Goal: Information Seeking & Learning: Compare options

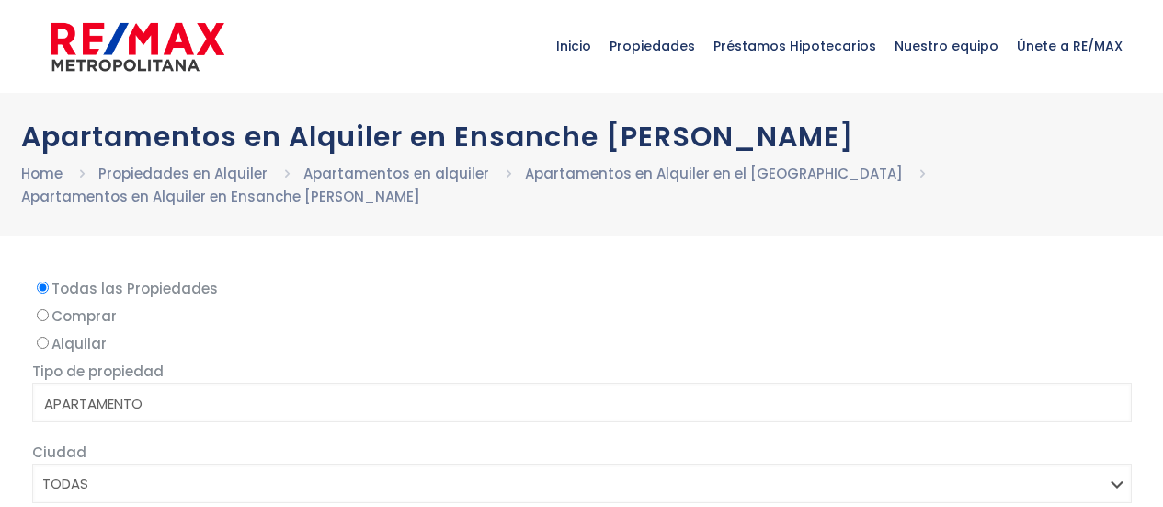
select select
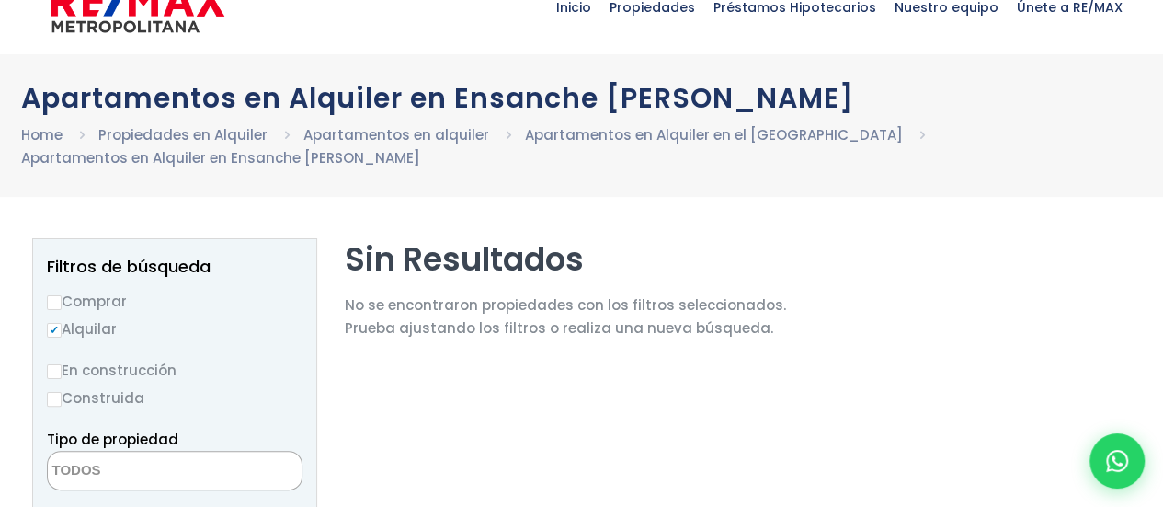
scroll to position [6, 0]
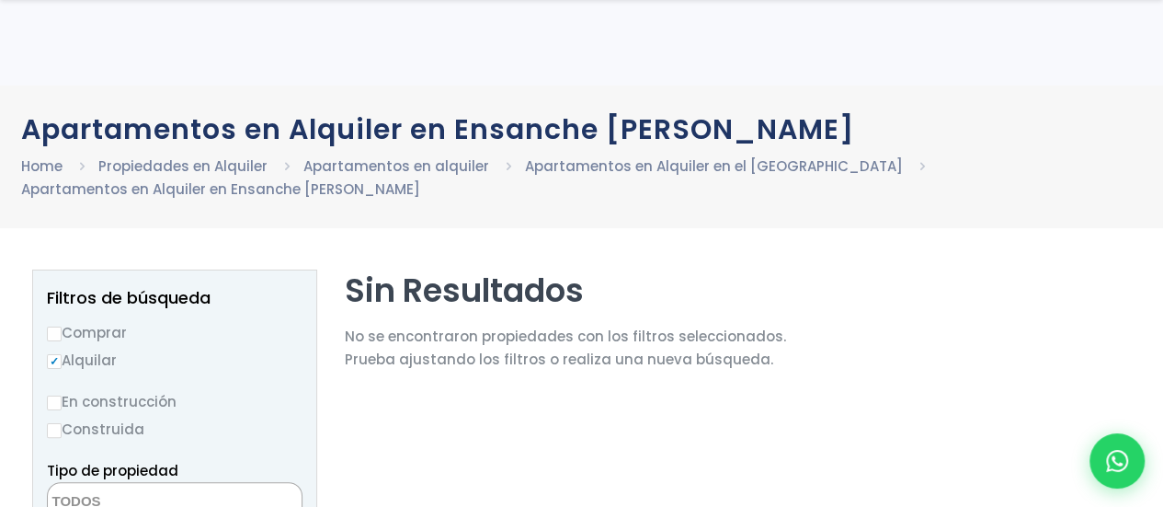
scroll to position [98, 0]
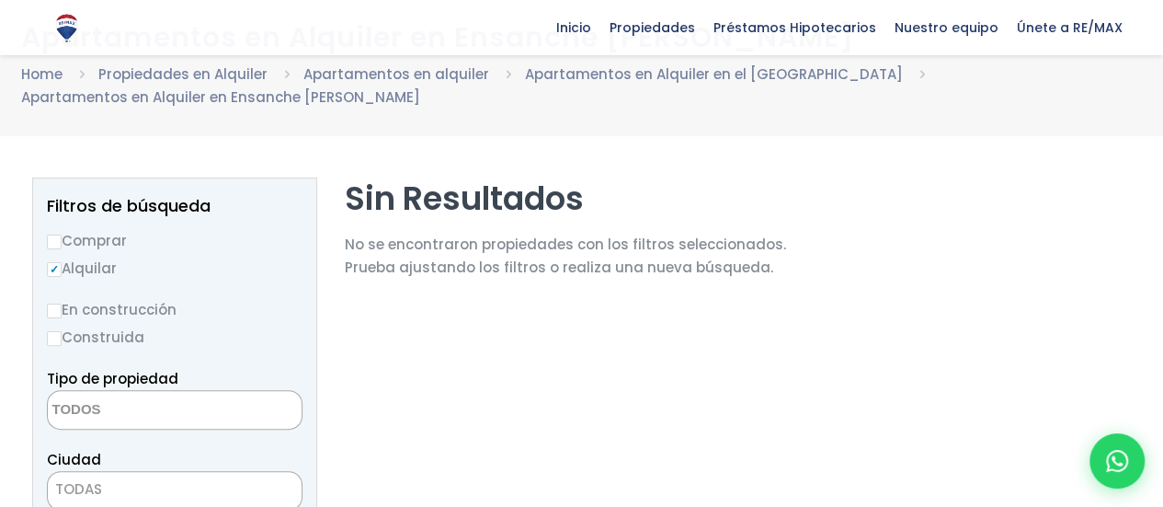
click at [53, 236] on input "Comprar" at bounding box center [54, 242] width 15 height 15
radio input "true"
click at [50, 265] on input "Alquilar" at bounding box center [54, 269] width 15 height 15
radio input "true"
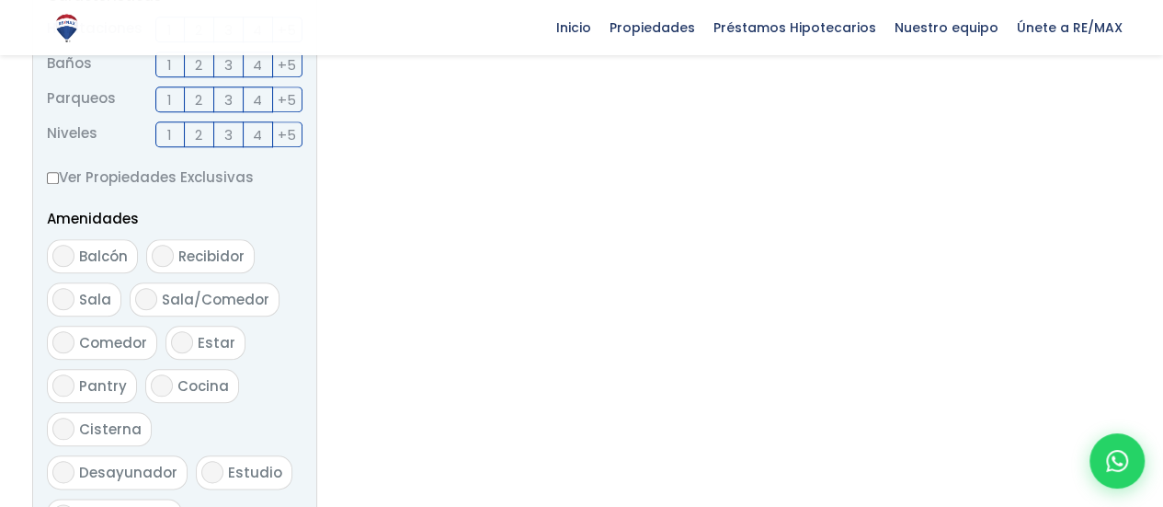
scroll to position [1110, 0]
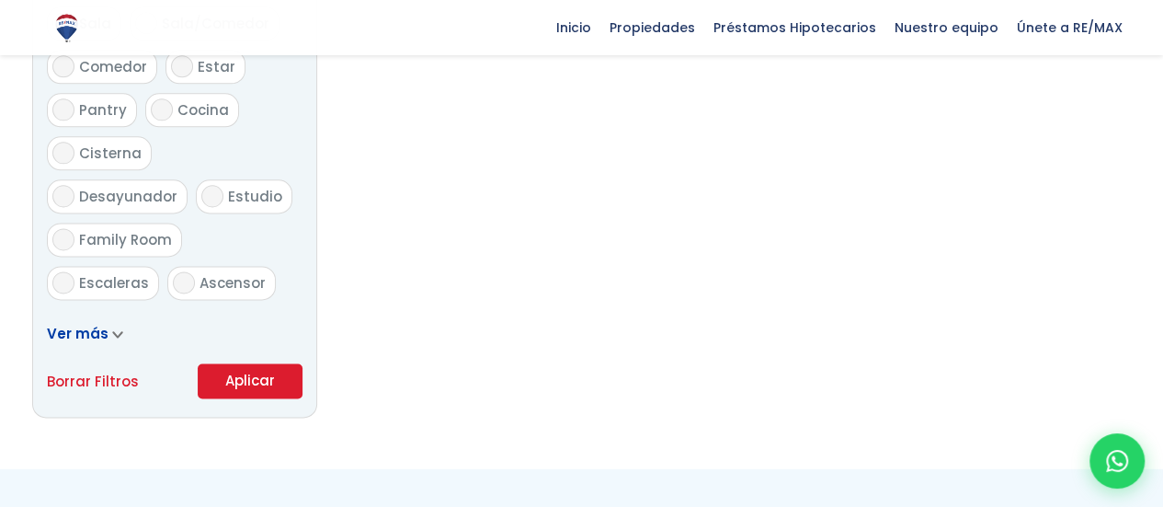
click at [255, 383] on button "Aplicar" at bounding box center [250, 380] width 105 height 35
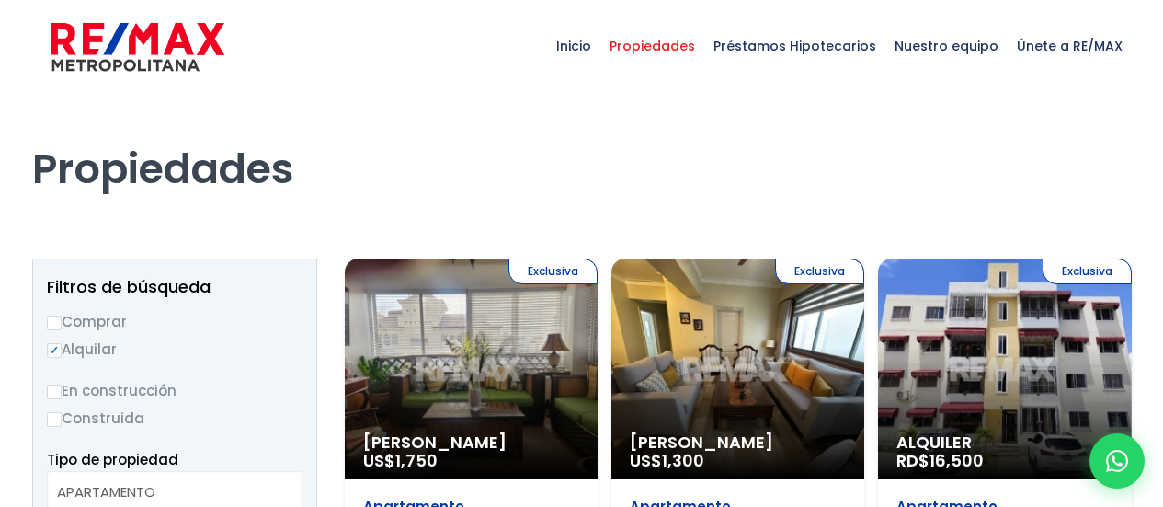
select select
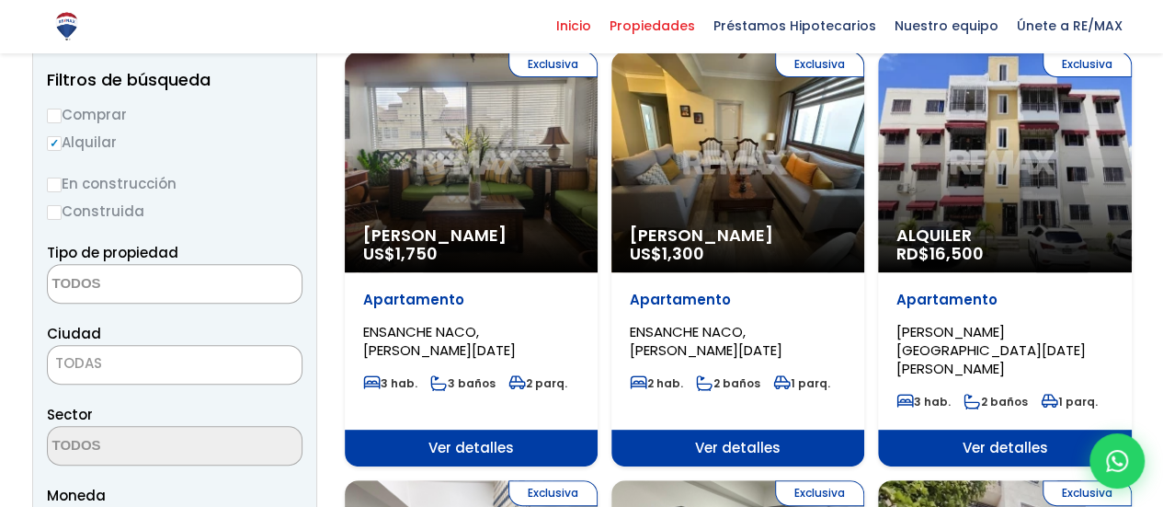
scroll to position [276, 0]
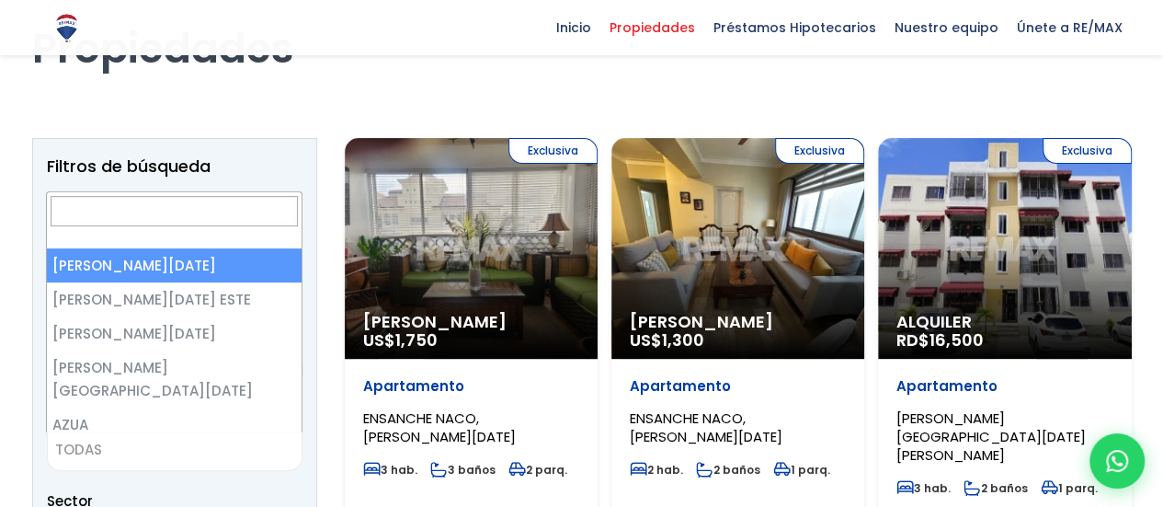
select select "149"
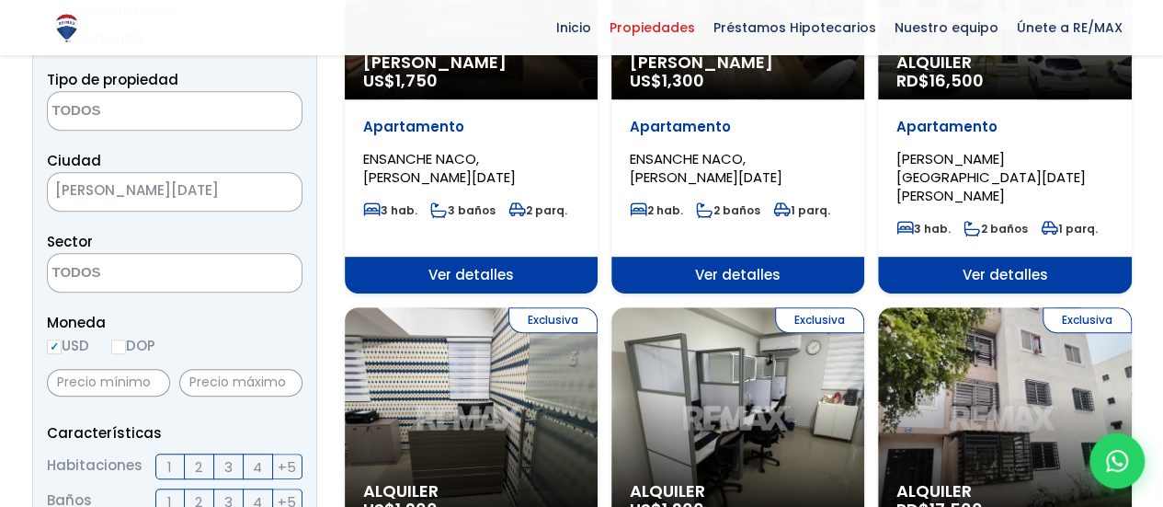
scroll to position [388, 0]
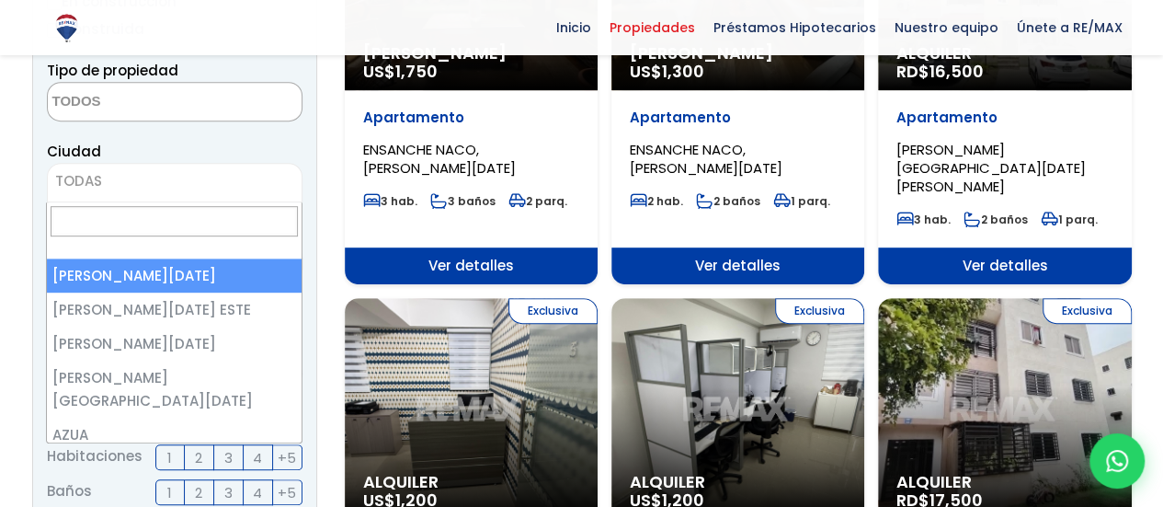
select select "1"
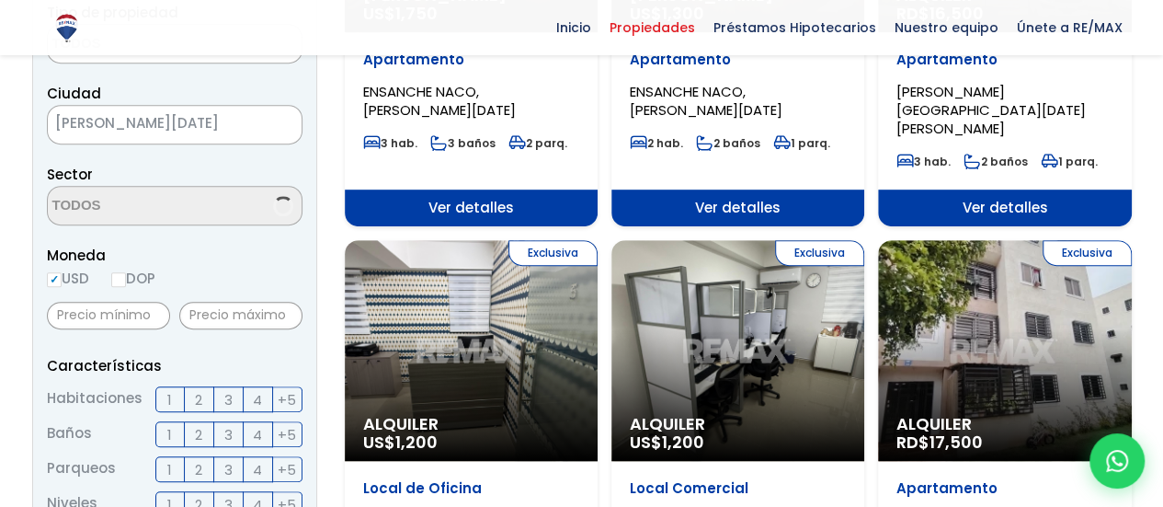
scroll to position [480, 0]
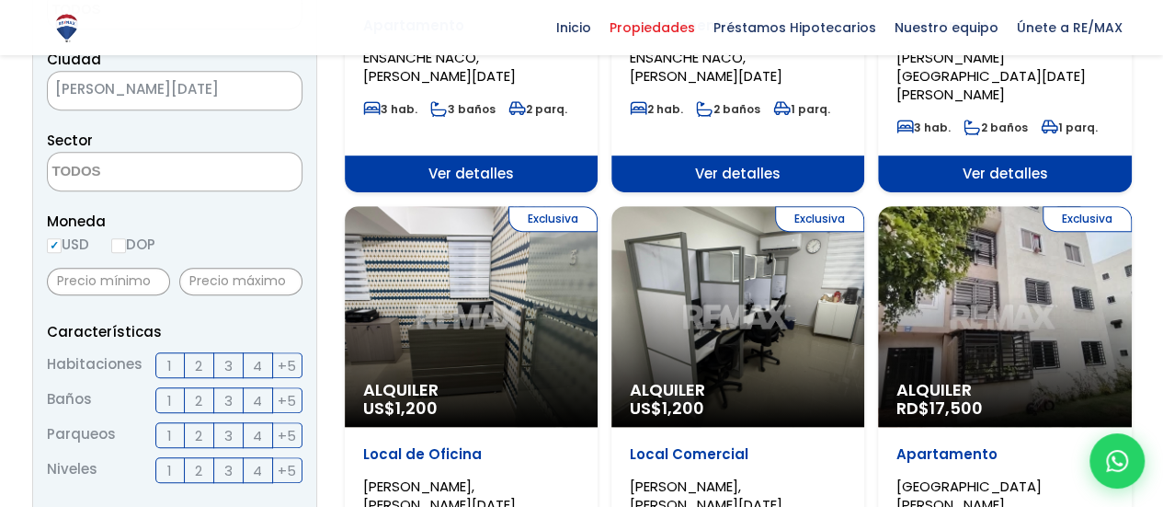
click at [257, 173] on span at bounding box center [175, 172] width 256 height 40
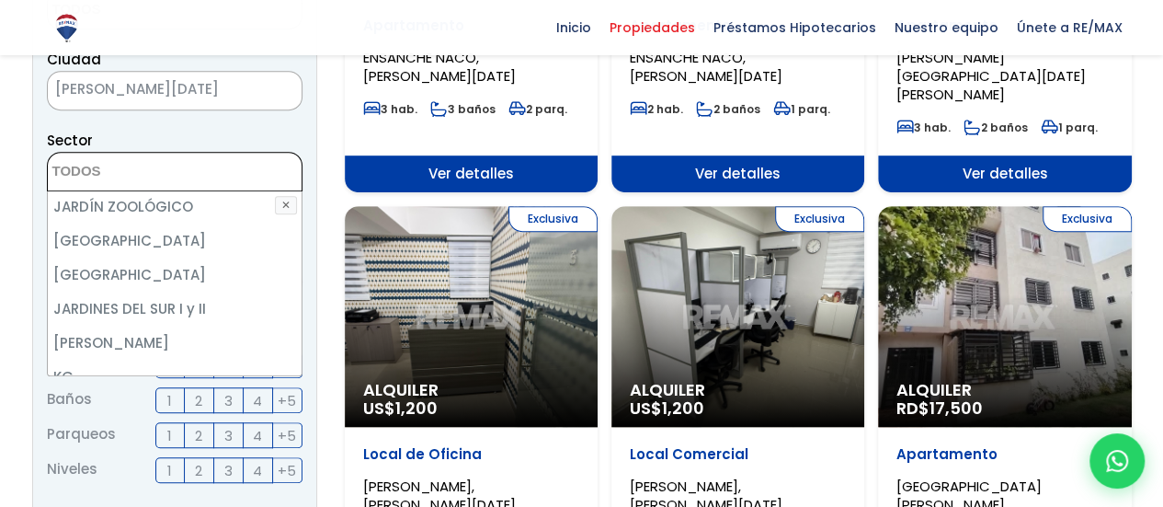
scroll to position [3495, 0]
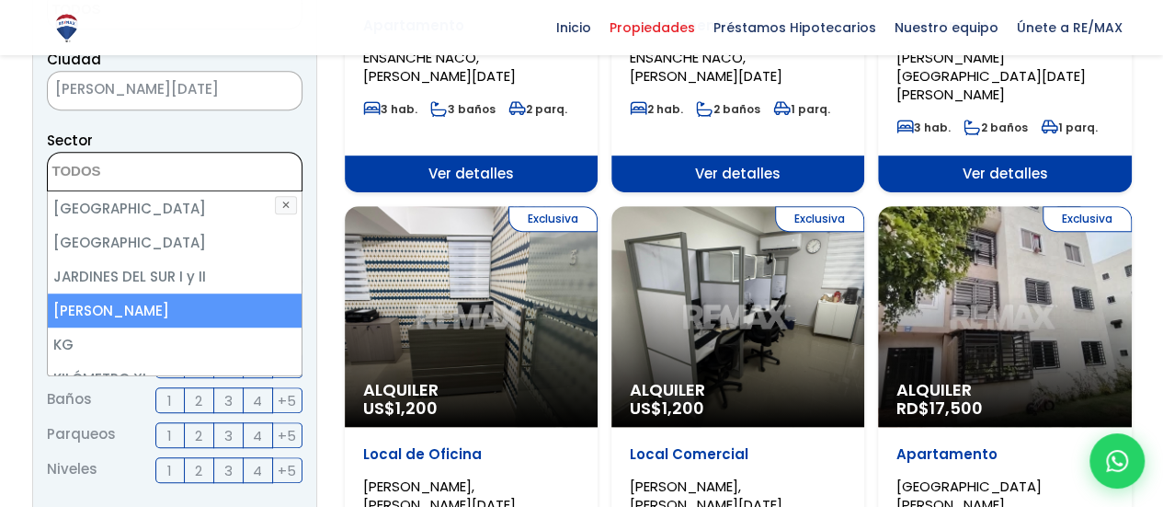
click at [183, 293] on li "[PERSON_NAME]" at bounding box center [175, 310] width 255 height 34
select select "106"
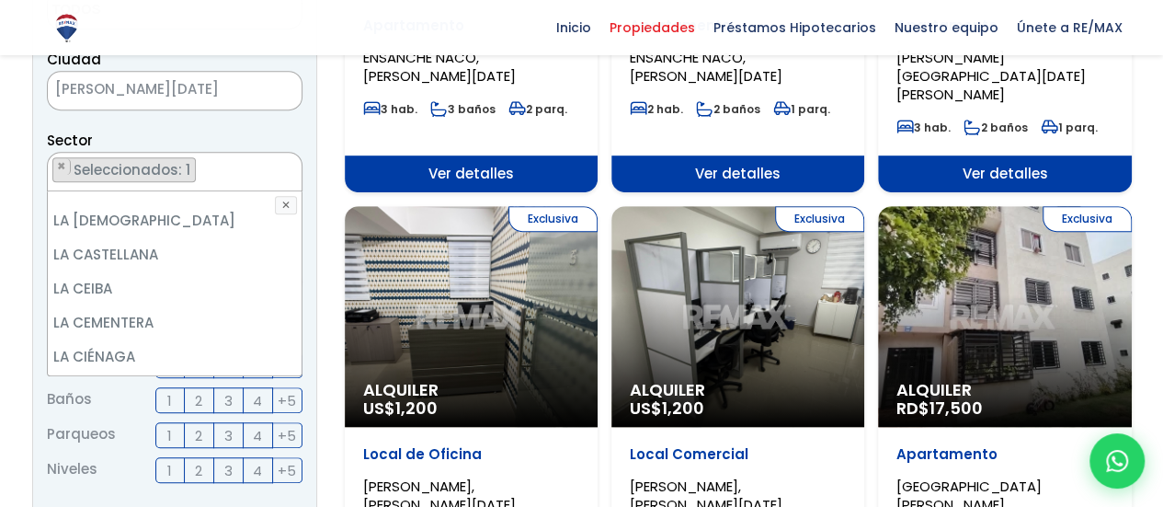
scroll to position [3862, 0]
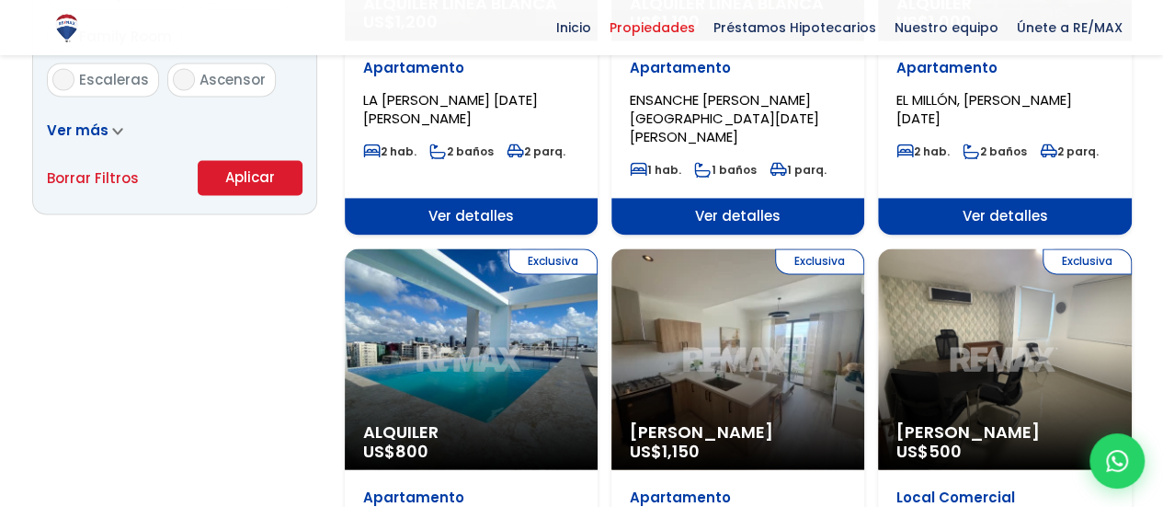
scroll to position [1400, 0]
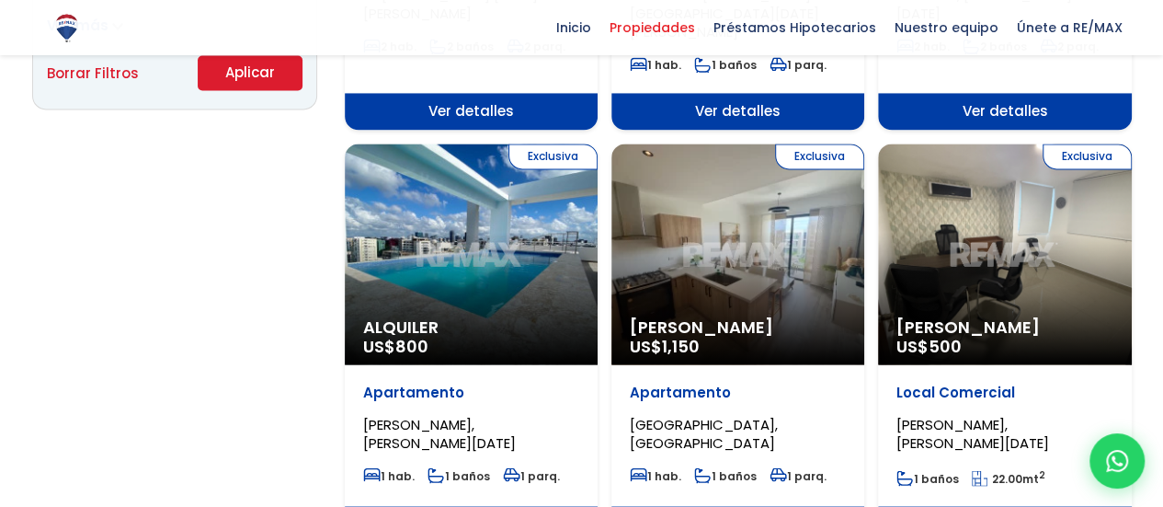
click at [257, 76] on button "Aplicar" at bounding box center [250, 72] width 105 height 35
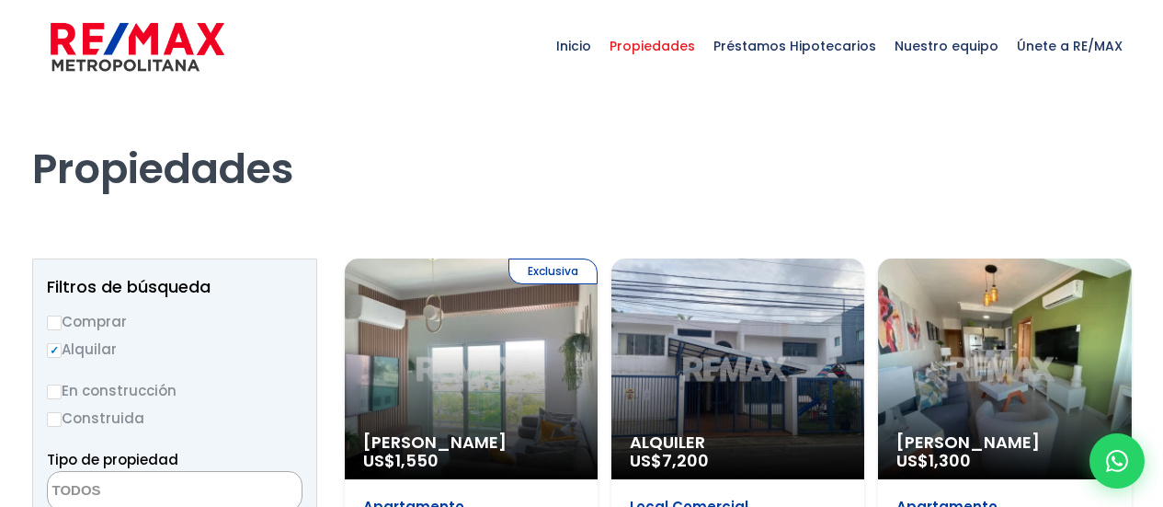
select select
select select "106"
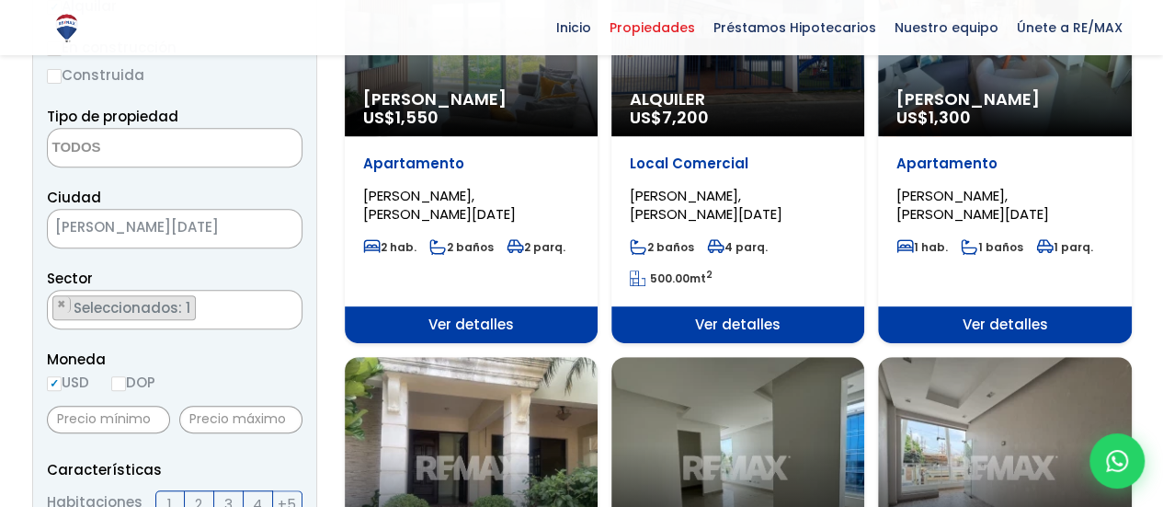
scroll to position [368, 0]
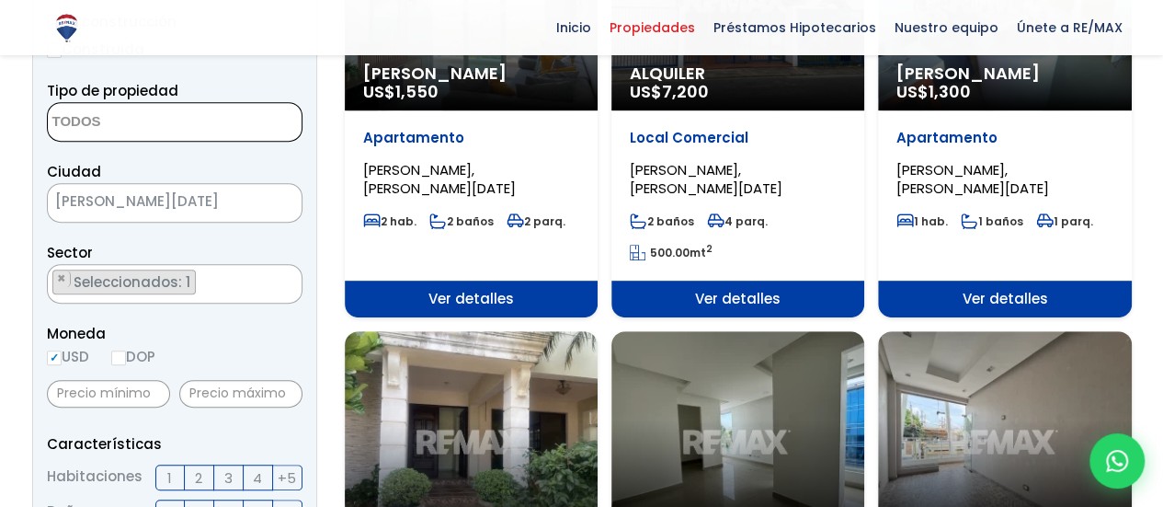
click at [188, 122] on textarea "Search" at bounding box center [137, 123] width 178 height 40
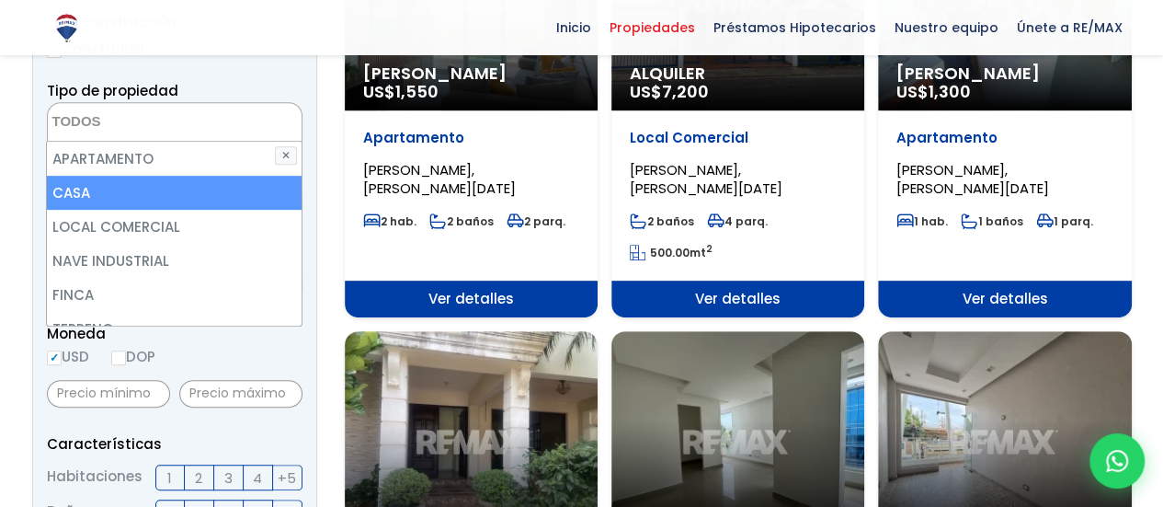
click at [89, 196] on li "CASA" at bounding box center [174, 193] width 255 height 34
select select "house"
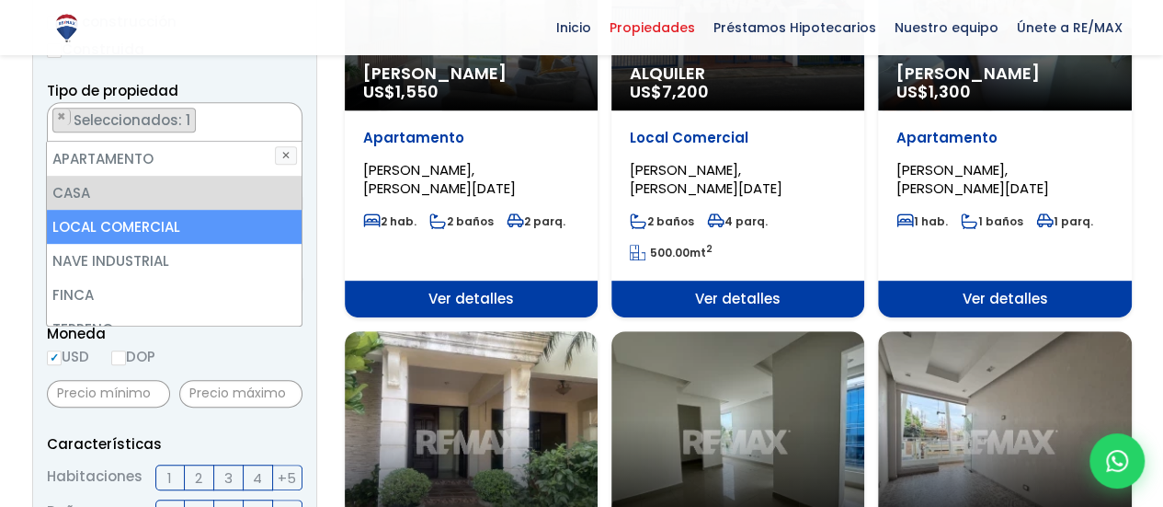
click at [179, 220] on li "LOCAL COMERCIAL" at bounding box center [174, 227] width 255 height 34
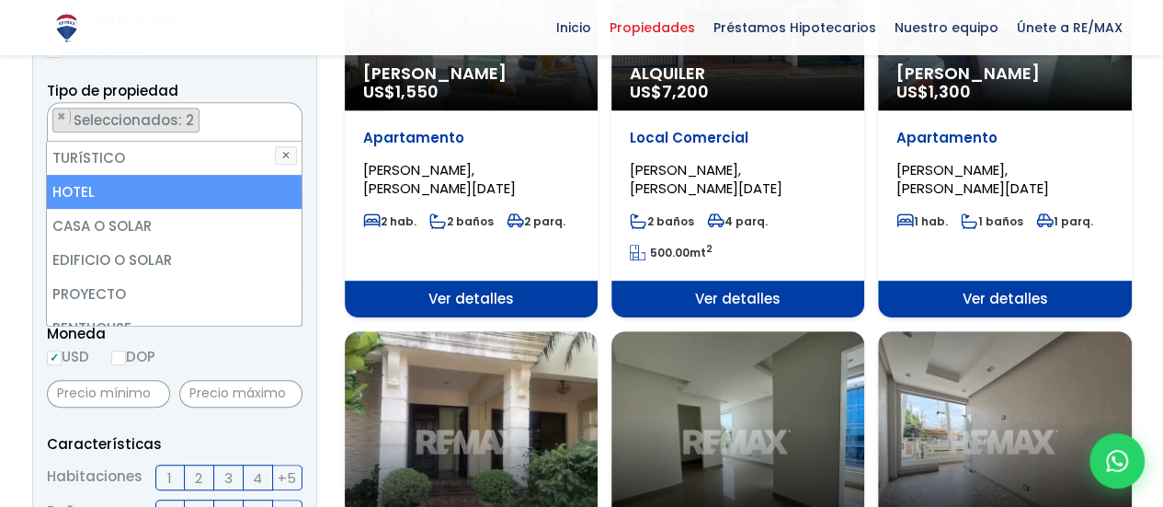
scroll to position [276, 0]
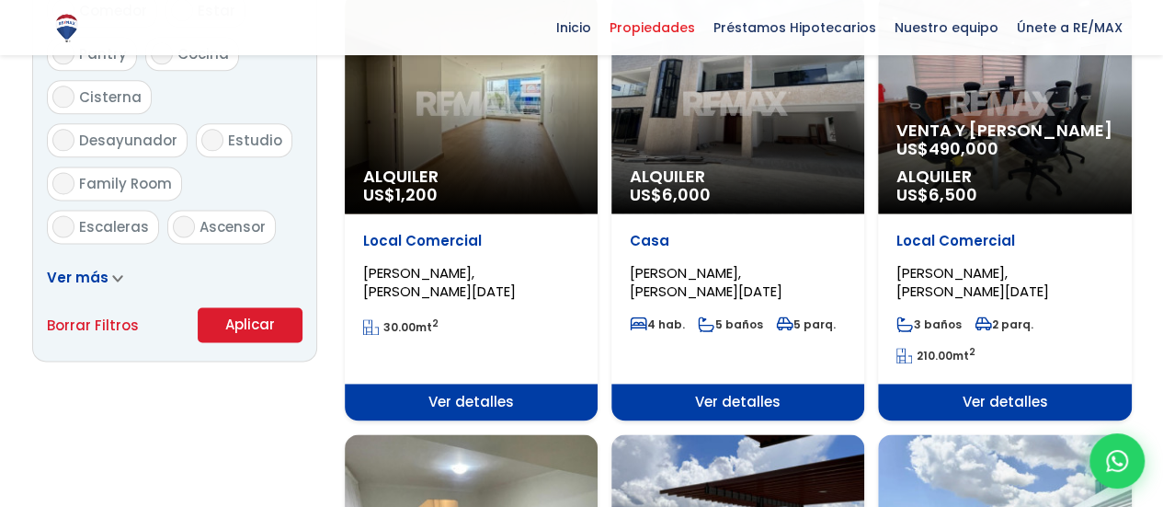
scroll to position [1192, 0]
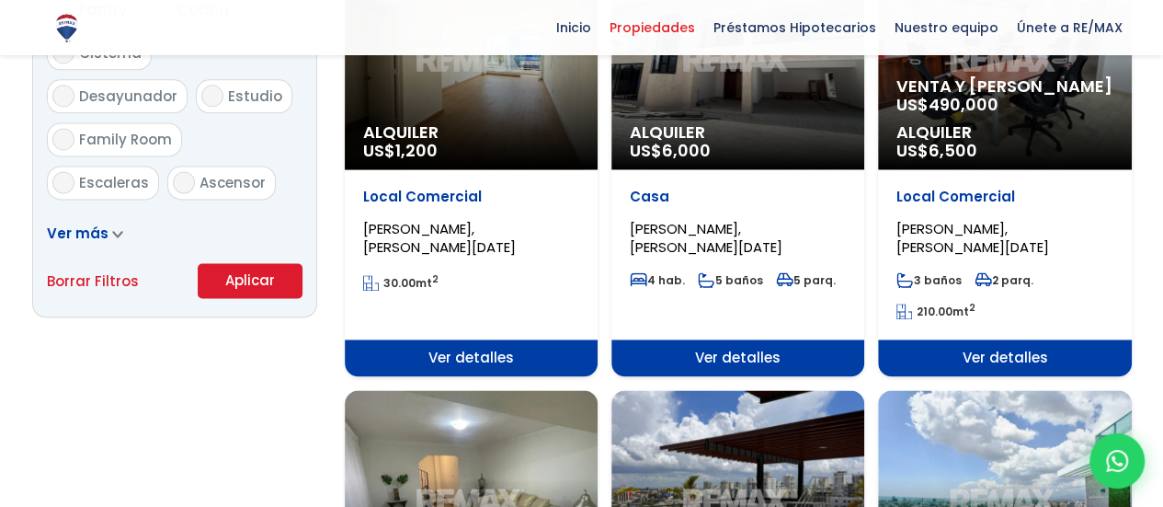
click at [248, 288] on button "Aplicar" at bounding box center [250, 280] width 105 height 35
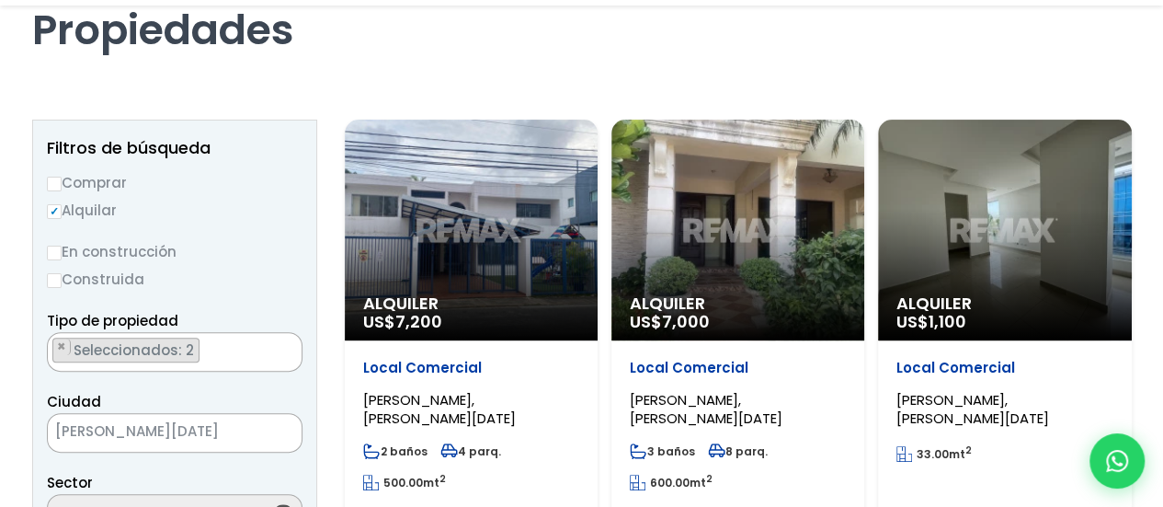
scroll to position [184, 0]
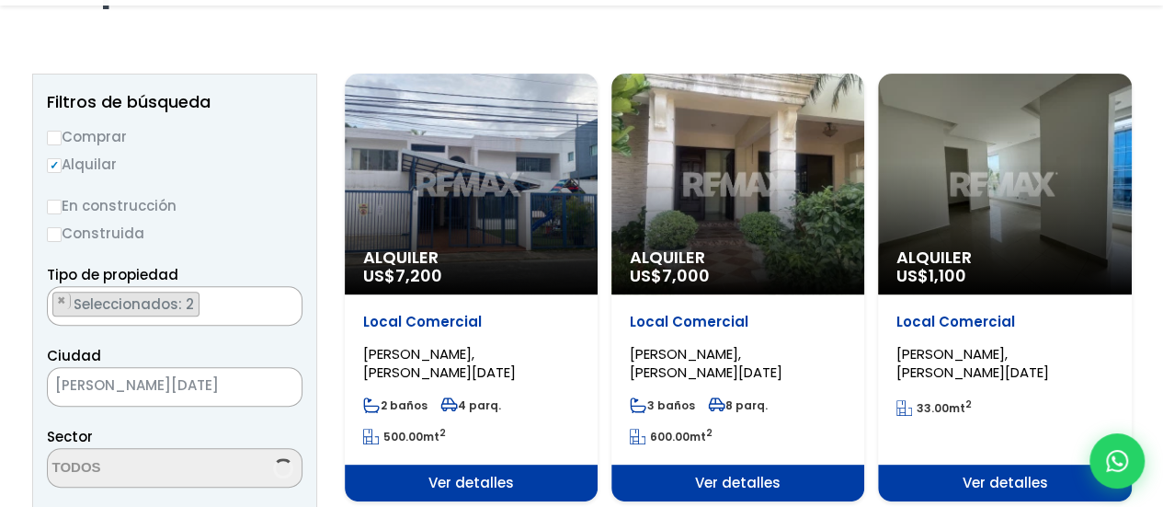
select select "106"
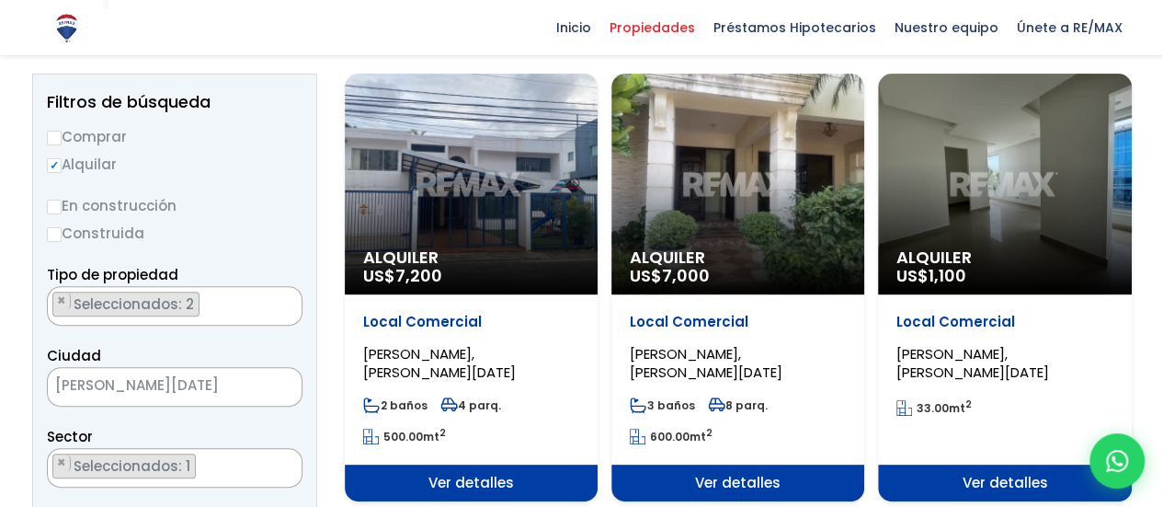
scroll to position [2146, 0]
click at [458, 341] on div "Local Comercial JULIETA MORALES, SANTO DOMINGO DE GUZMÁN" at bounding box center [471, 347] width 216 height 69
click at [578, 176] on div "Alquiler US$ 7,200" at bounding box center [471, 184] width 253 height 221
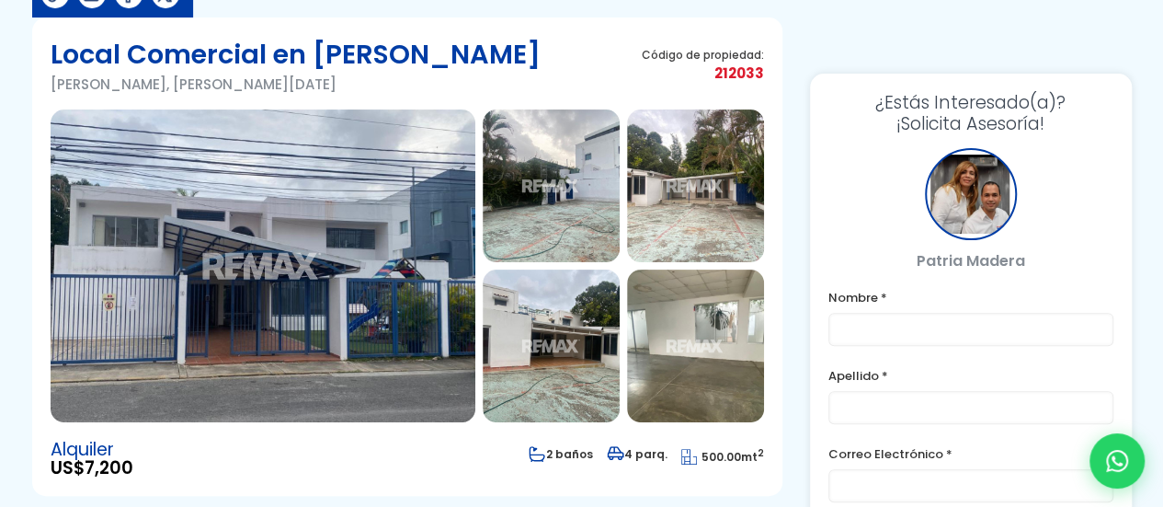
scroll to position [184, 0]
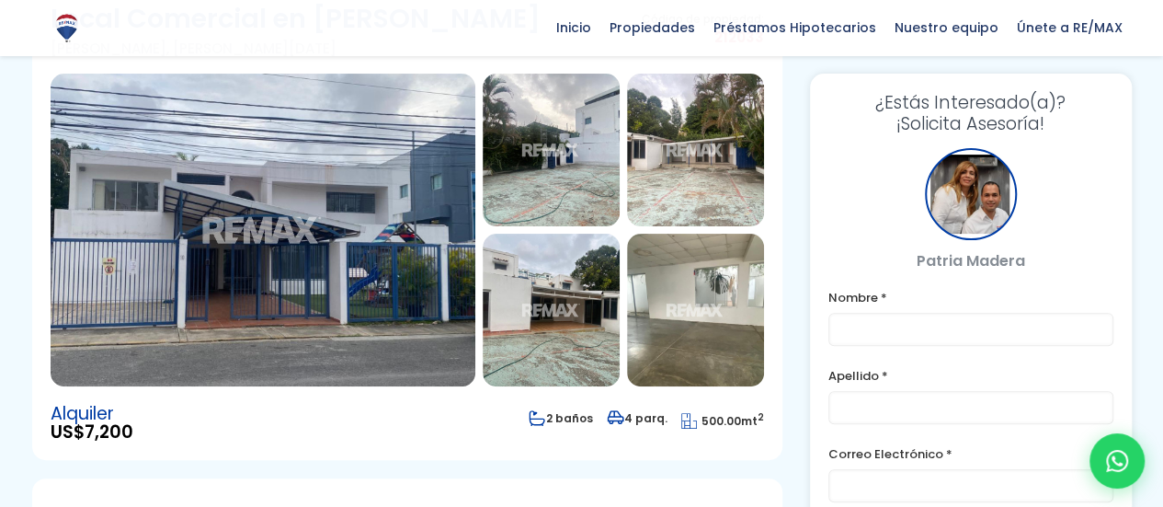
click at [318, 158] on img at bounding box center [263, 230] width 425 height 313
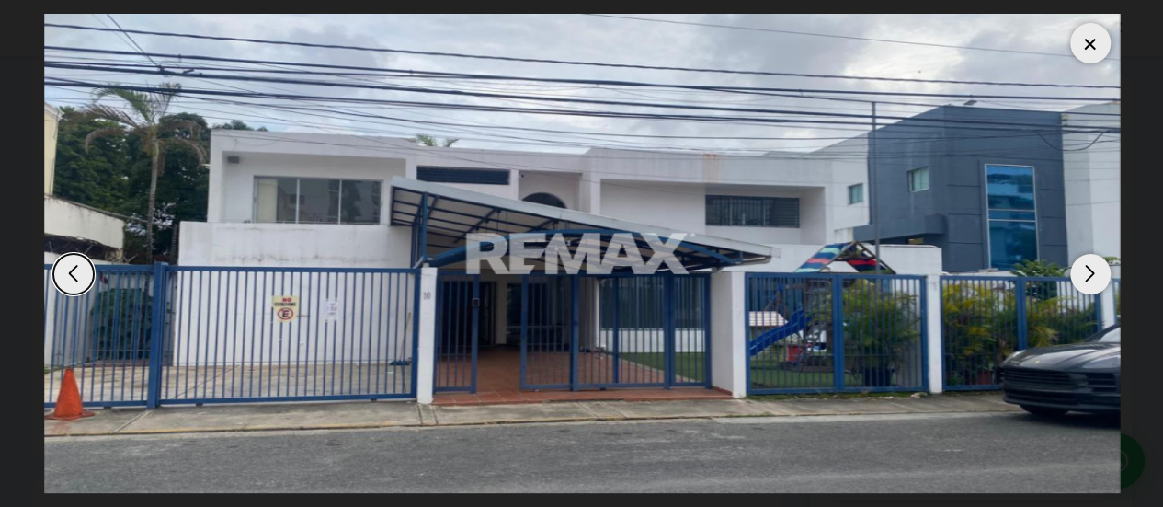
click at [1102, 273] on div "Next slide" at bounding box center [1090, 274] width 40 height 40
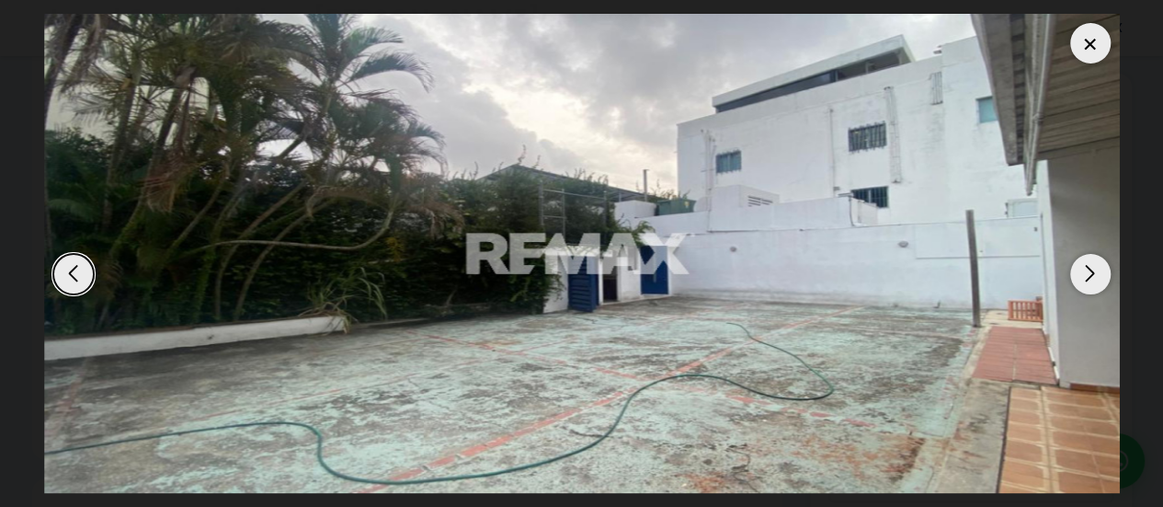
click at [1102, 273] on div "Next slide" at bounding box center [1090, 274] width 40 height 40
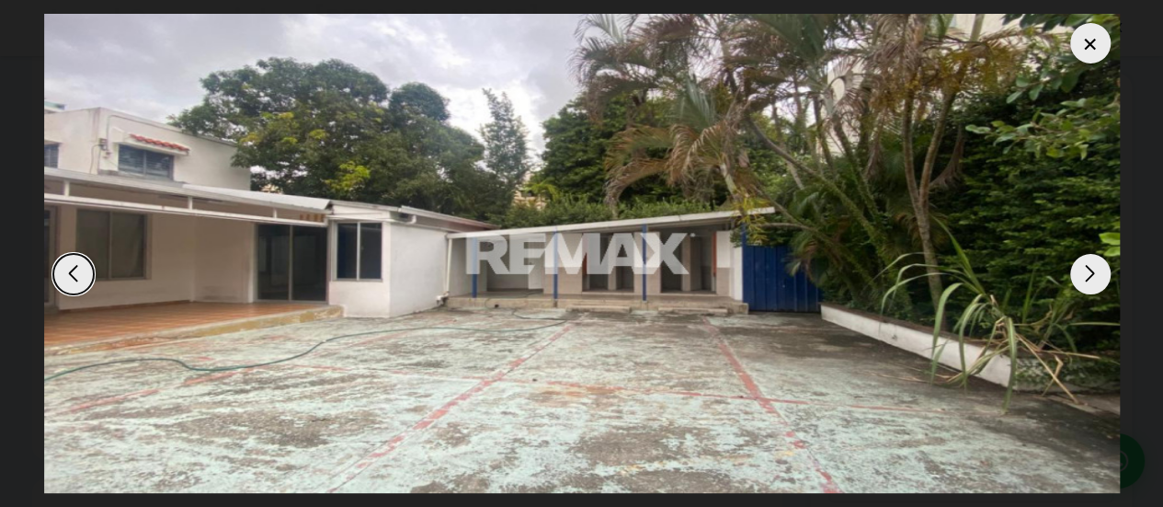
click at [1102, 273] on div "Next slide" at bounding box center [1090, 274] width 40 height 40
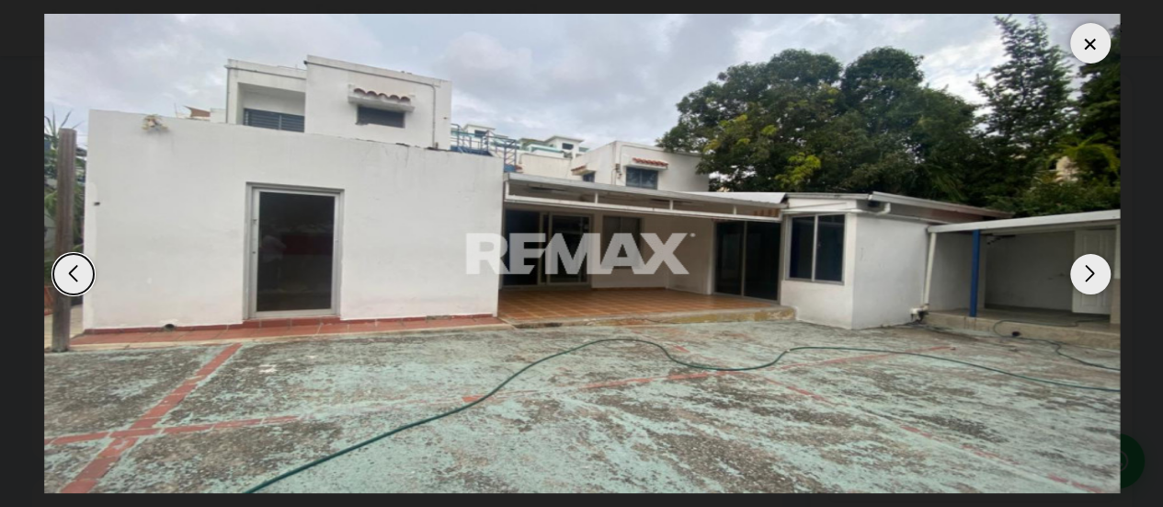
click at [1102, 273] on div "Next slide" at bounding box center [1090, 274] width 40 height 40
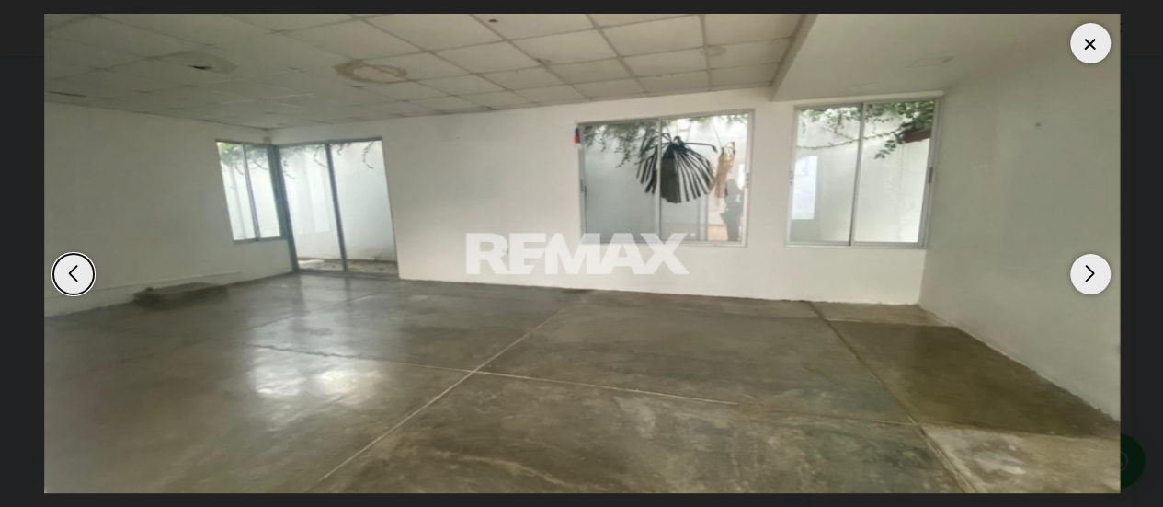
click at [1102, 273] on div "Next slide" at bounding box center [1090, 274] width 40 height 40
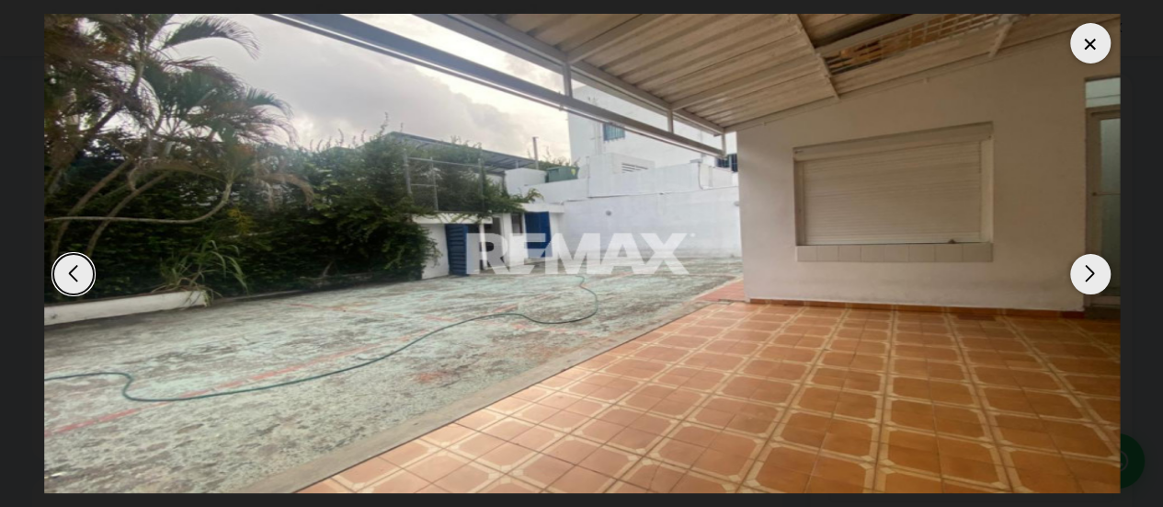
click at [1102, 273] on div "Next slide" at bounding box center [1090, 274] width 40 height 40
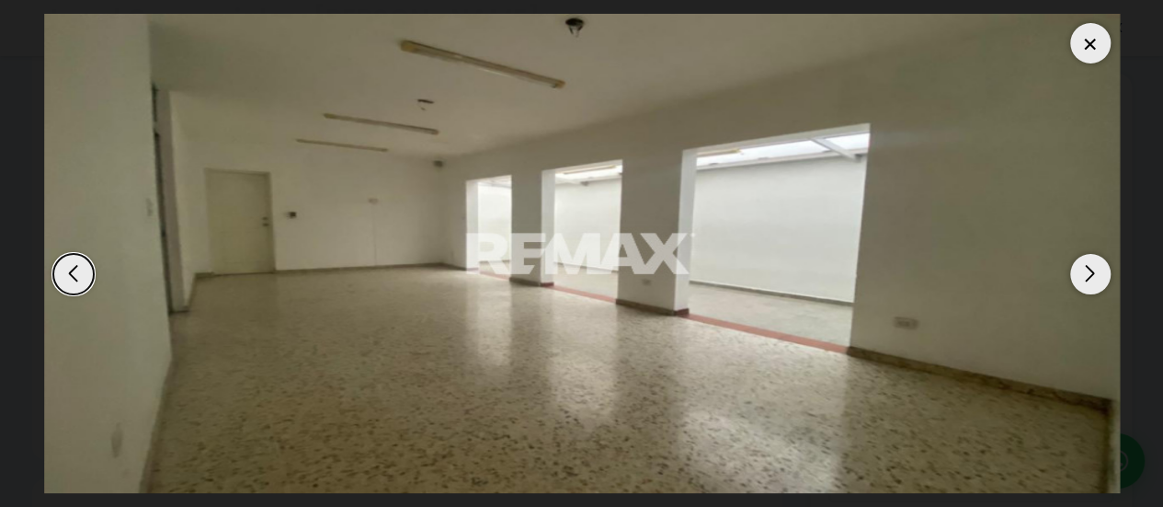
click at [1102, 273] on div "Next slide" at bounding box center [1090, 274] width 40 height 40
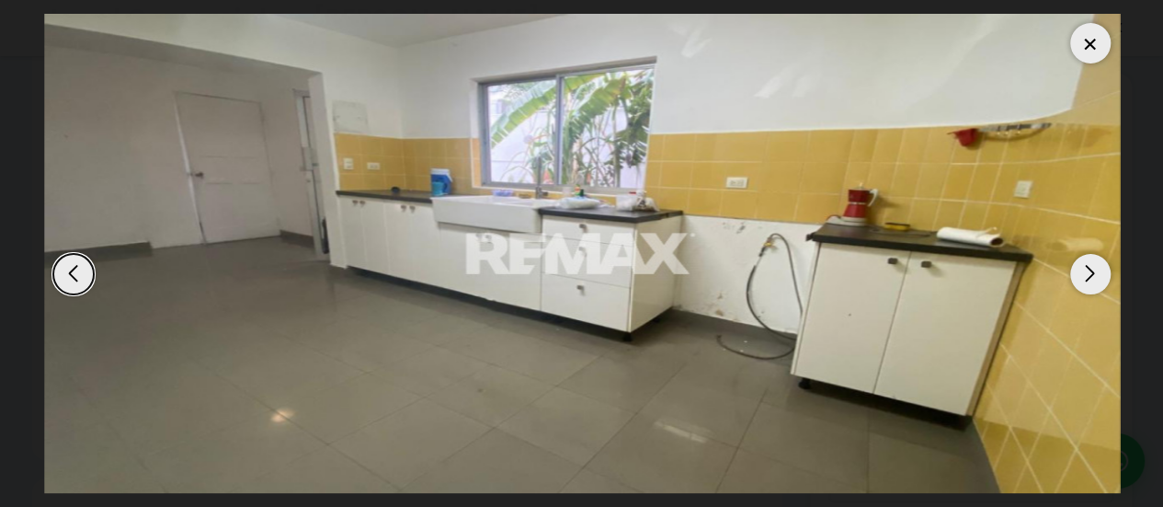
click at [1102, 273] on div "Next slide" at bounding box center [1090, 274] width 40 height 40
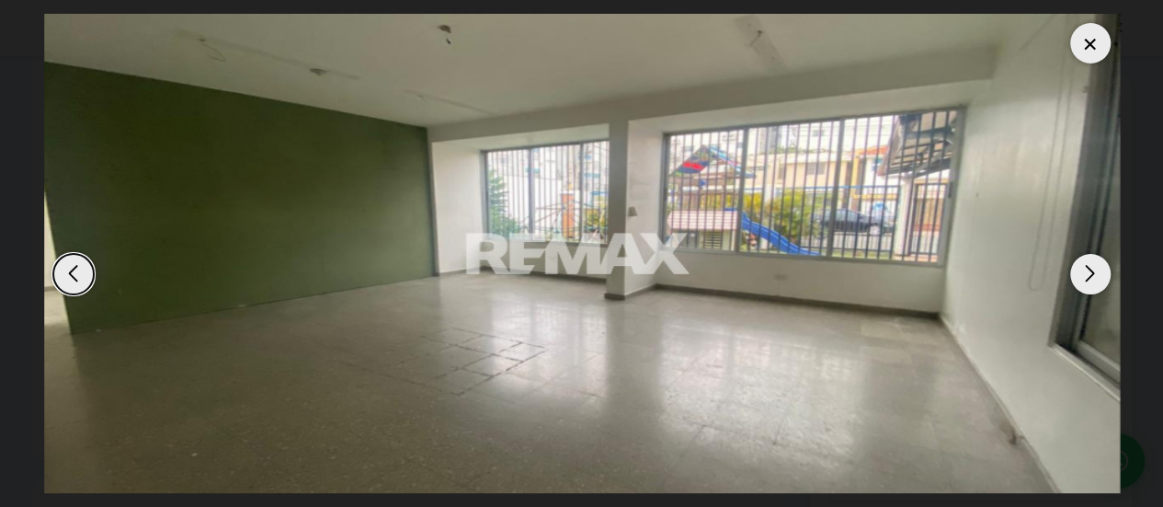
click at [1102, 273] on div "Next slide" at bounding box center [1090, 274] width 40 height 40
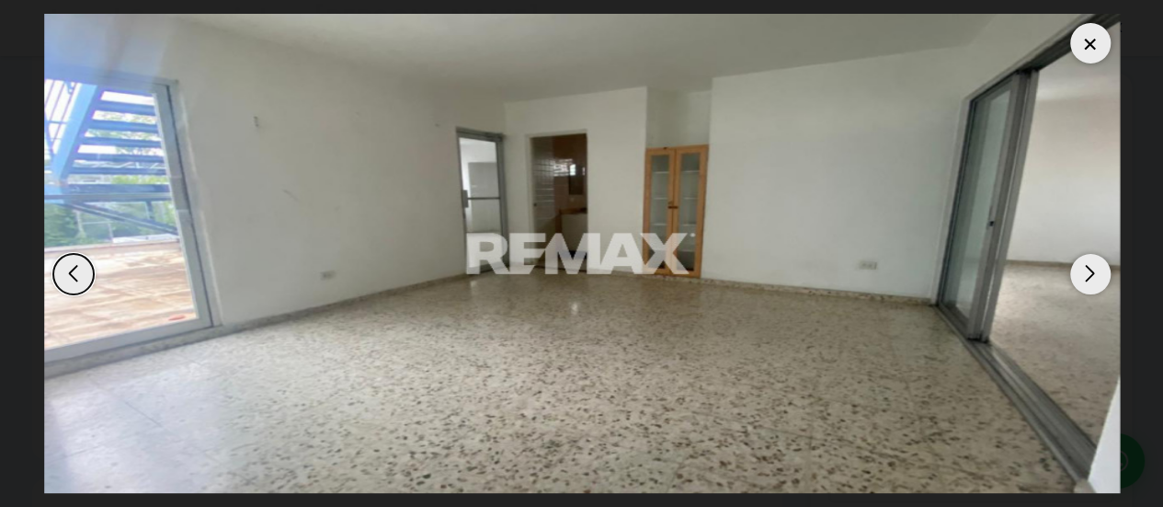
click at [1102, 273] on div "Next slide" at bounding box center [1090, 274] width 40 height 40
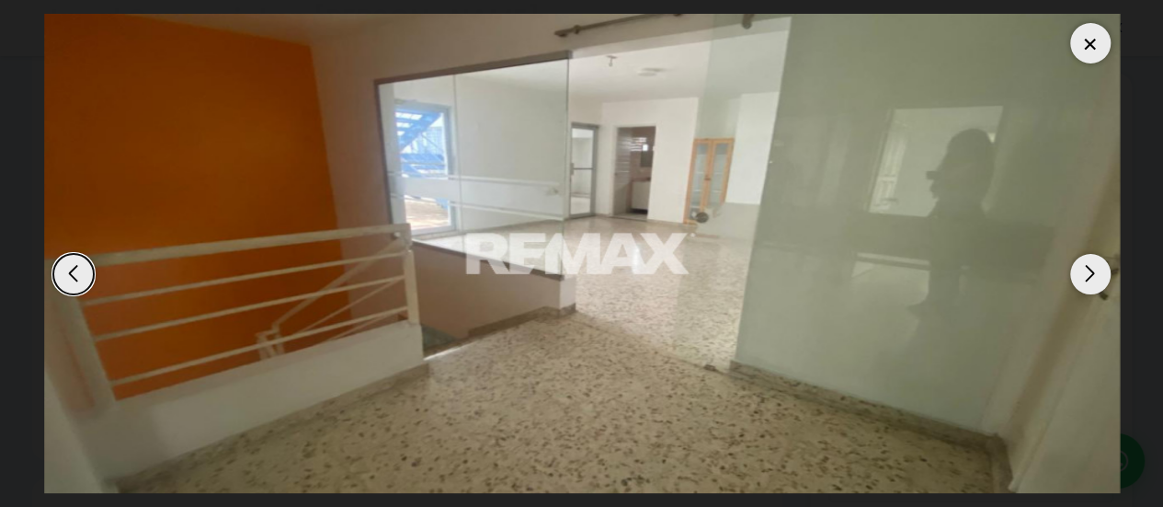
click at [1102, 273] on div "Next slide" at bounding box center [1090, 274] width 40 height 40
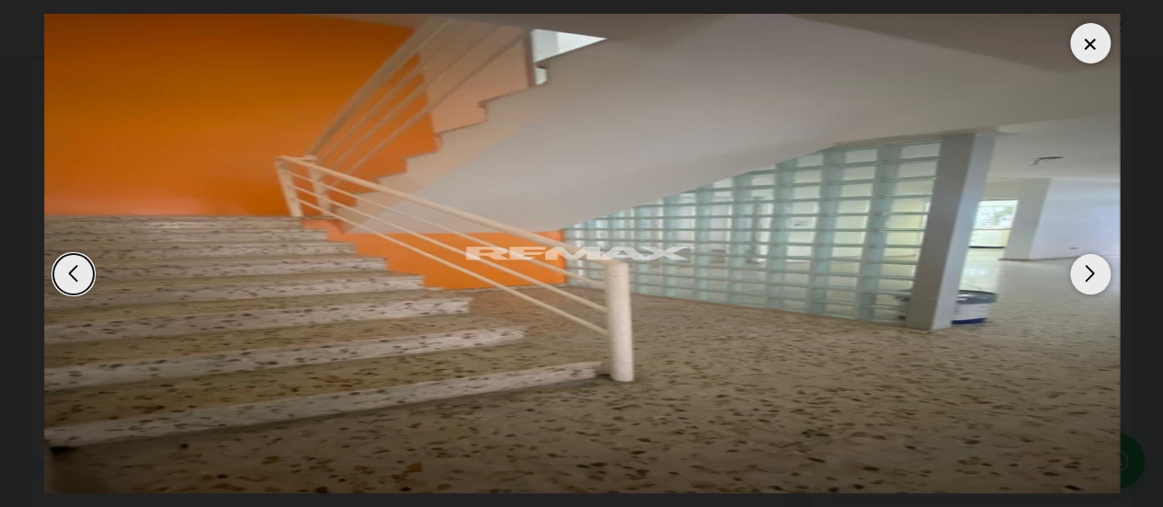
click at [1102, 273] on div "Next slide" at bounding box center [1090, 274] width 40 height 40
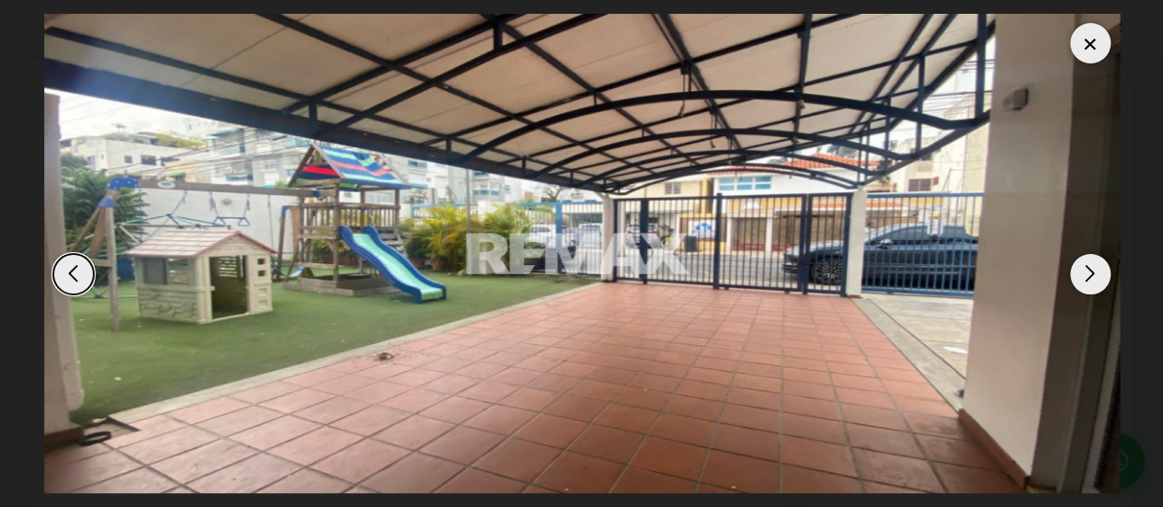
click at [1102, 273] on div "Next slide" at bounding box center [1090, 274] width 40 height 40
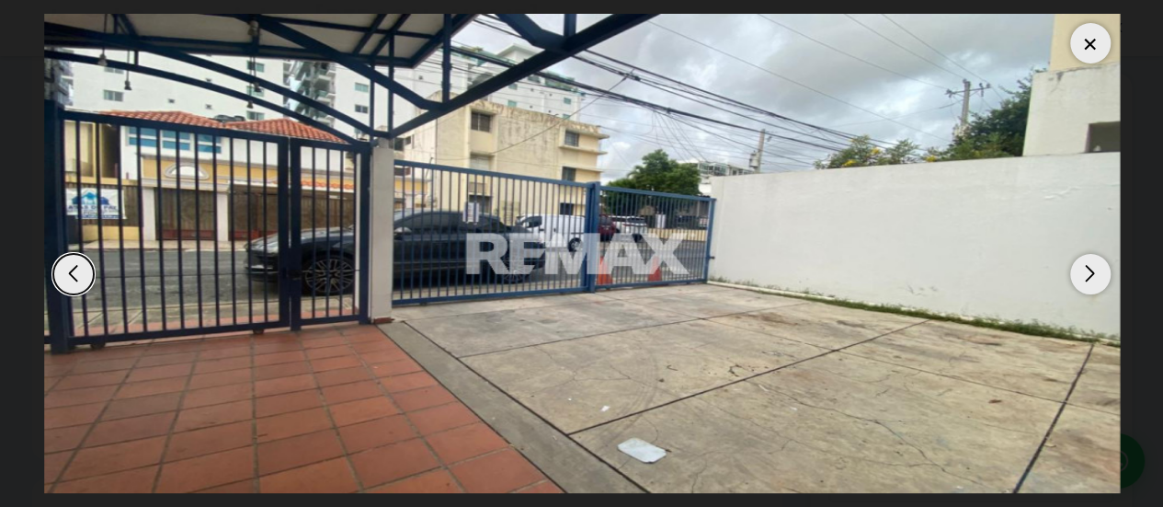
click at [1102, 273] on div "Next slide" at bounding box center [1090, 274] width 40 height 40
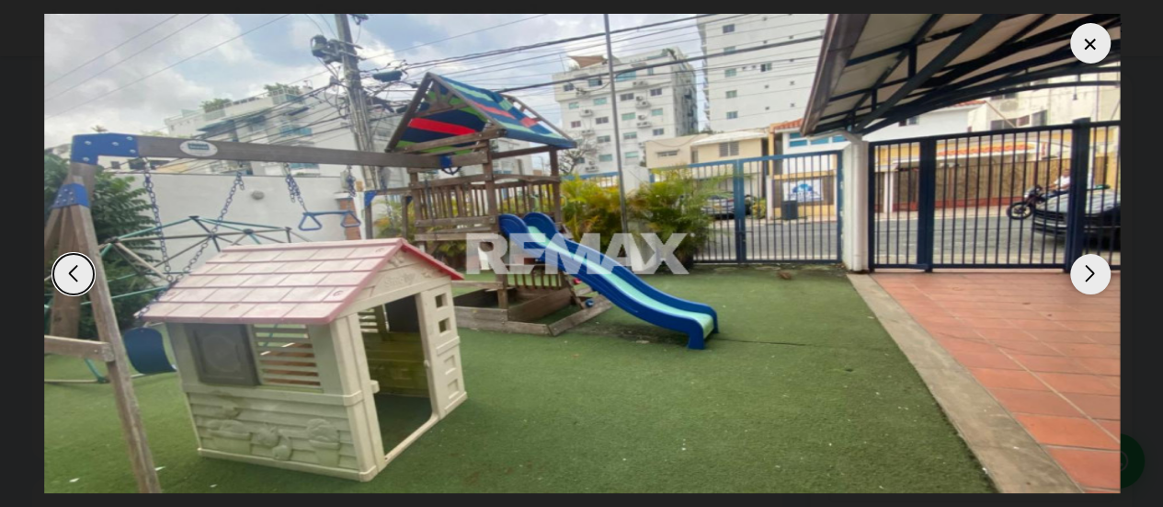
click at [1102, 273] on div "Next slide" at bounding box center [1090, 274] width 40 height 40
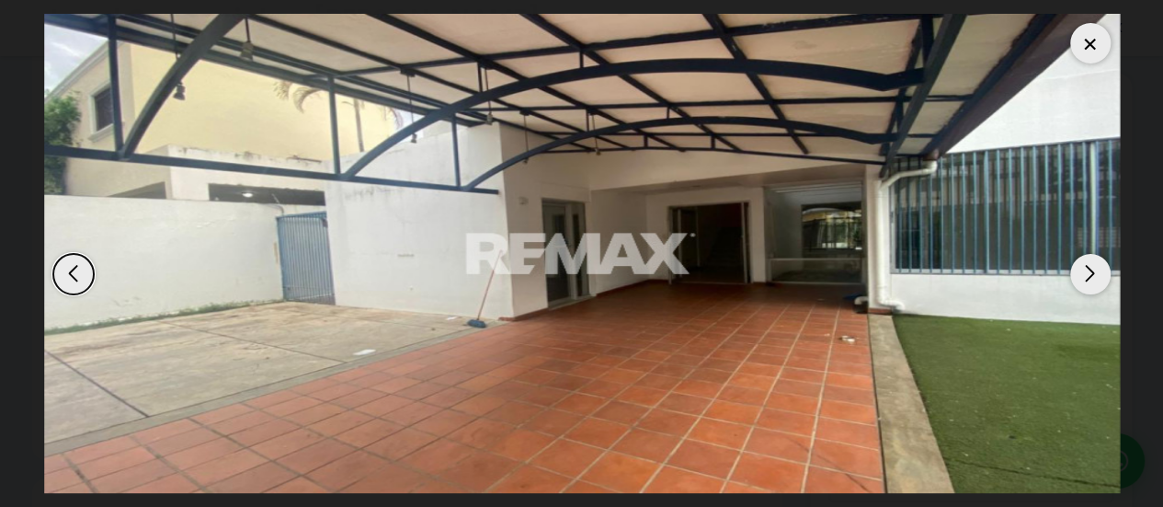
click at [1104, 40] on div at bounding box center [1090, 43] width 40 height 40
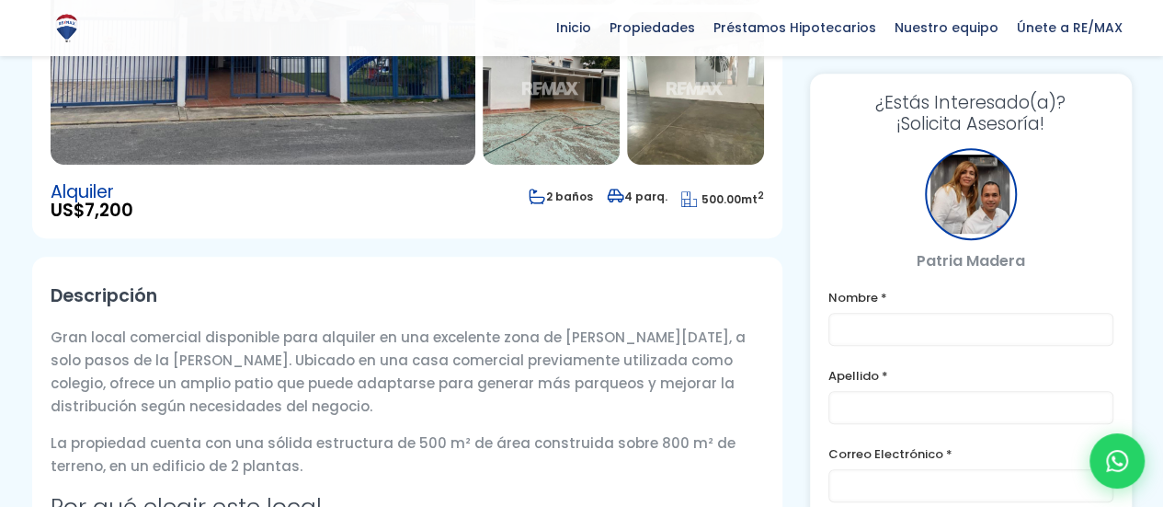
scroll to position [460, 0]
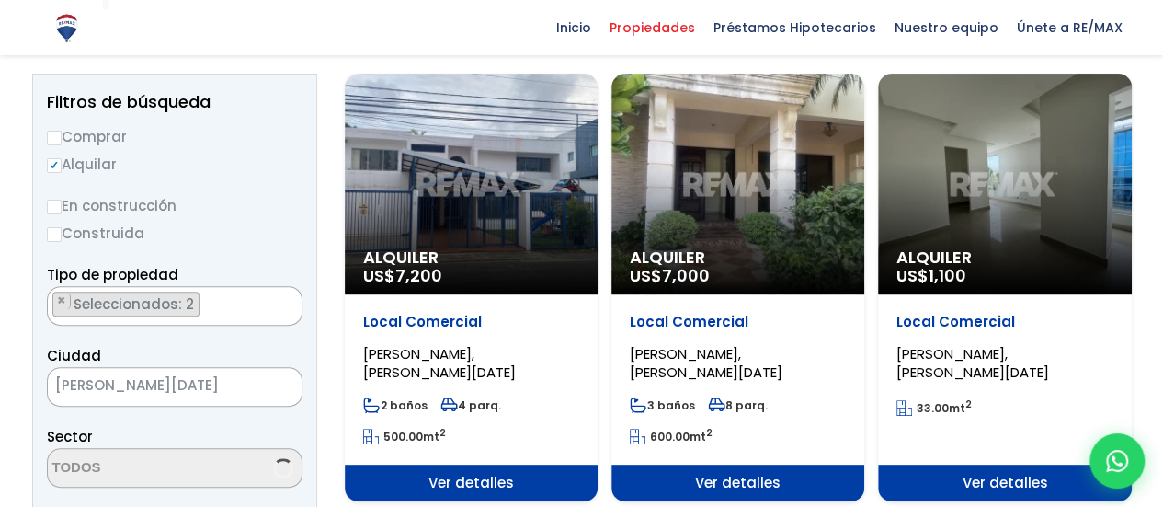
scroll to position [2146, 0]
select select "106"
click at [794, 214] on div "Alquiler US$ 7,000" at bounding box center [738, 184] width 253 height 221
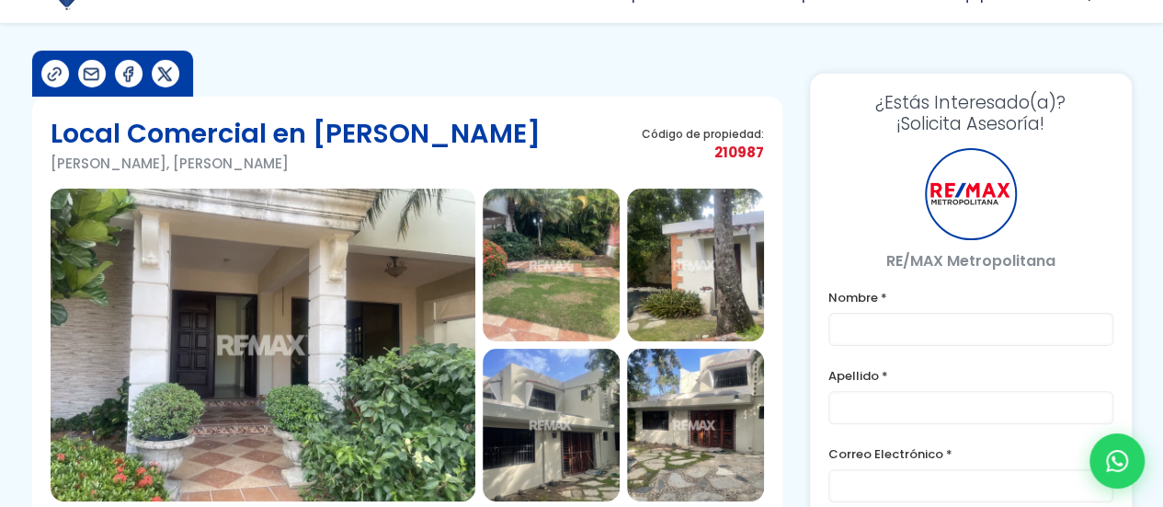
scroll to position [92, 0]
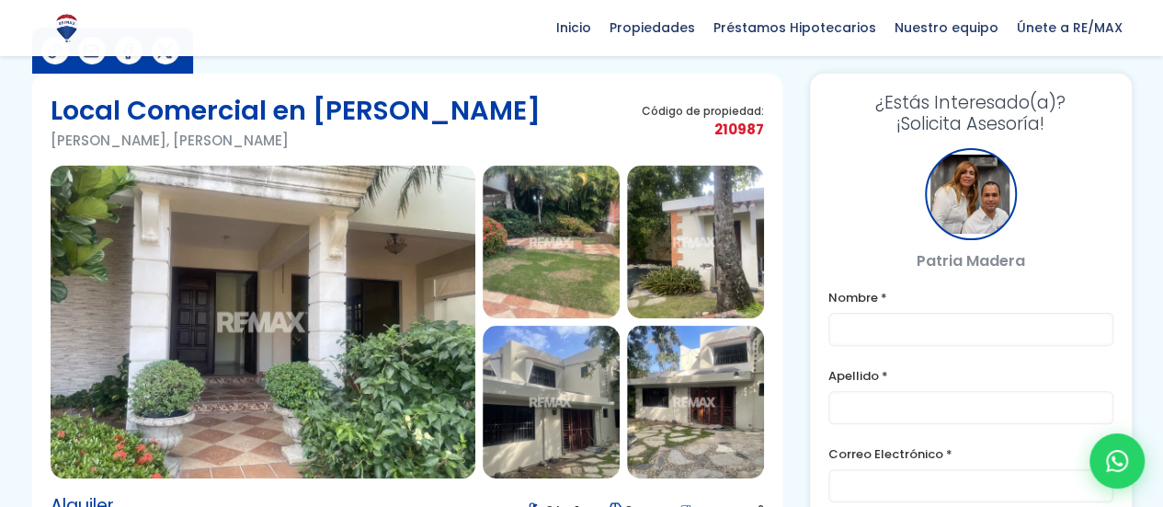
click at [402, 216] on img at bounding box center [263, 322] width 425 height 313
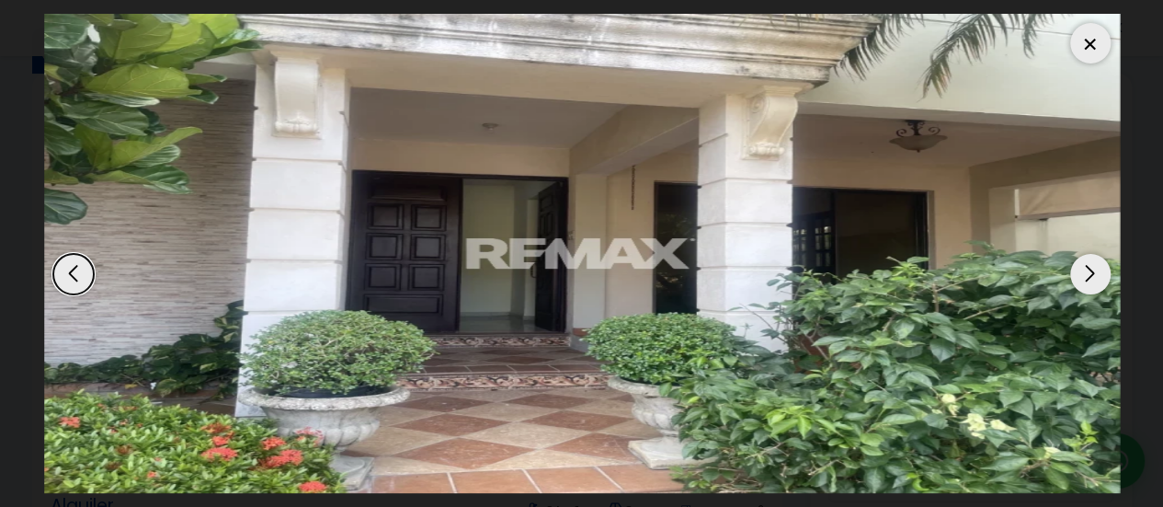
click at [1102, 277] on div "Next slide" at bounding box center [1090, 274] width 40 height 40
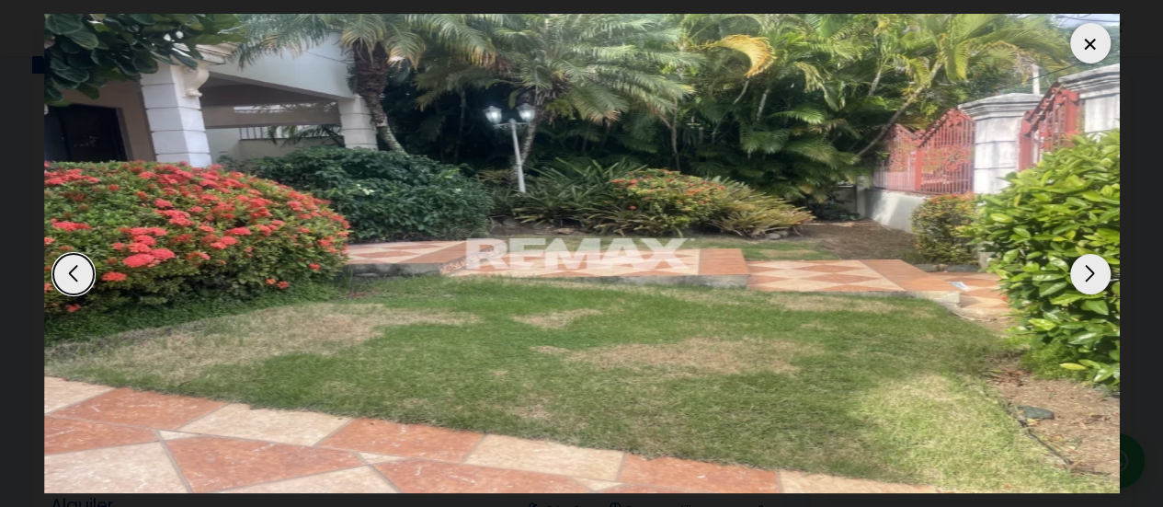
click at [1102, 272] on div "Next slide" at bounding box center [1090, 274] width 40 height 40
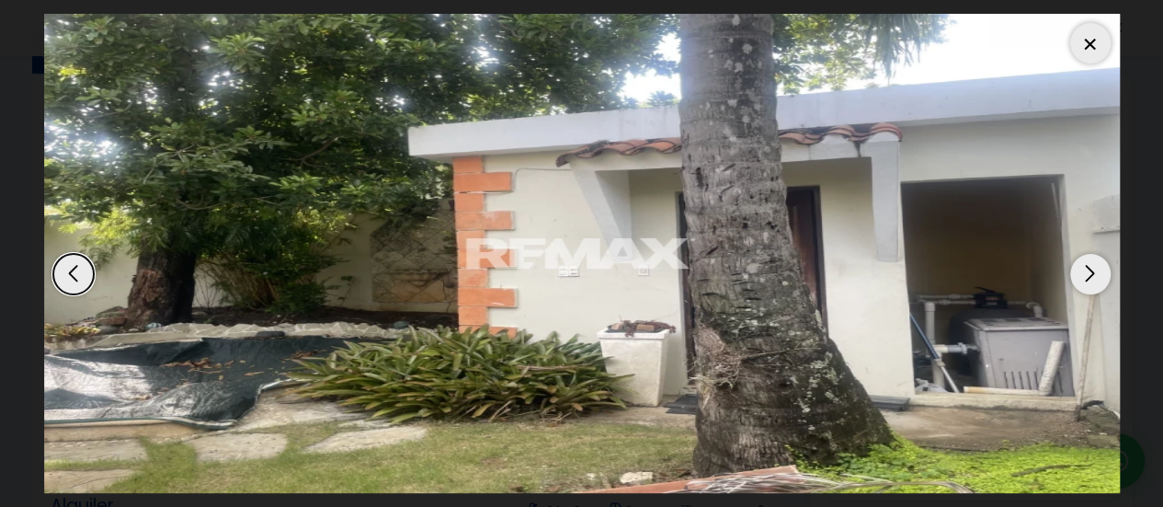
click at [1102, 272] on div "Next slide" at bounding box center [1090, 274] width 40 height 40
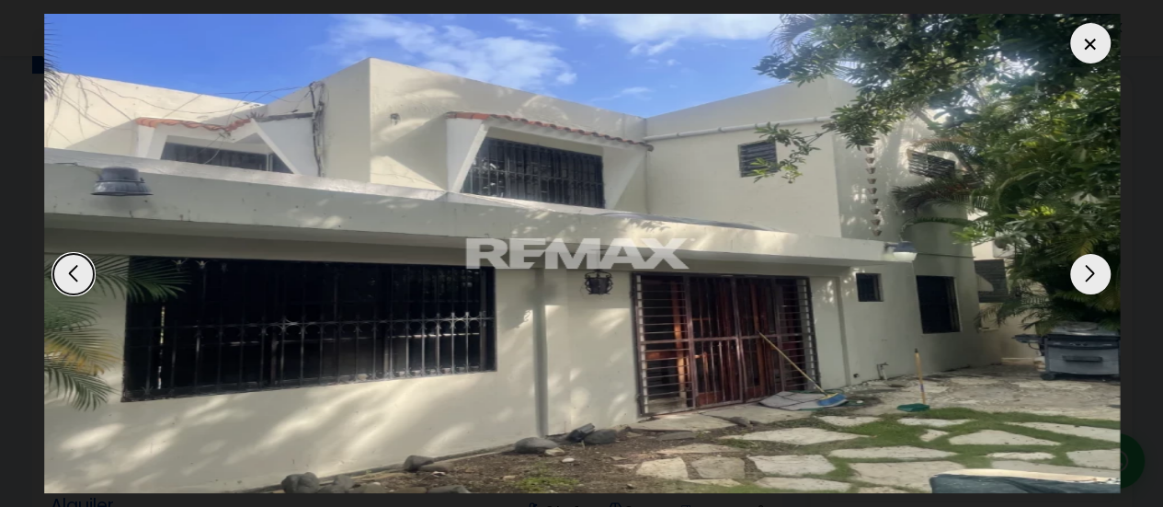
click at [1102, 272] on div "Next slide" at bounding box center [1090, 274] width 40 height 40
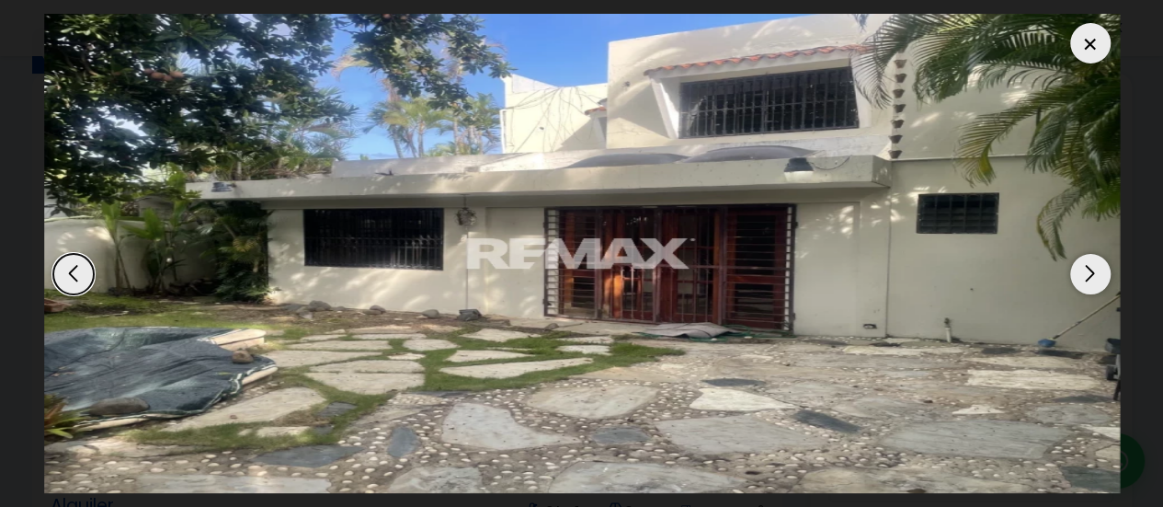
click at [1102, 272] on div "Next slide" at bounding box center [1090, 274] width 40 height 40
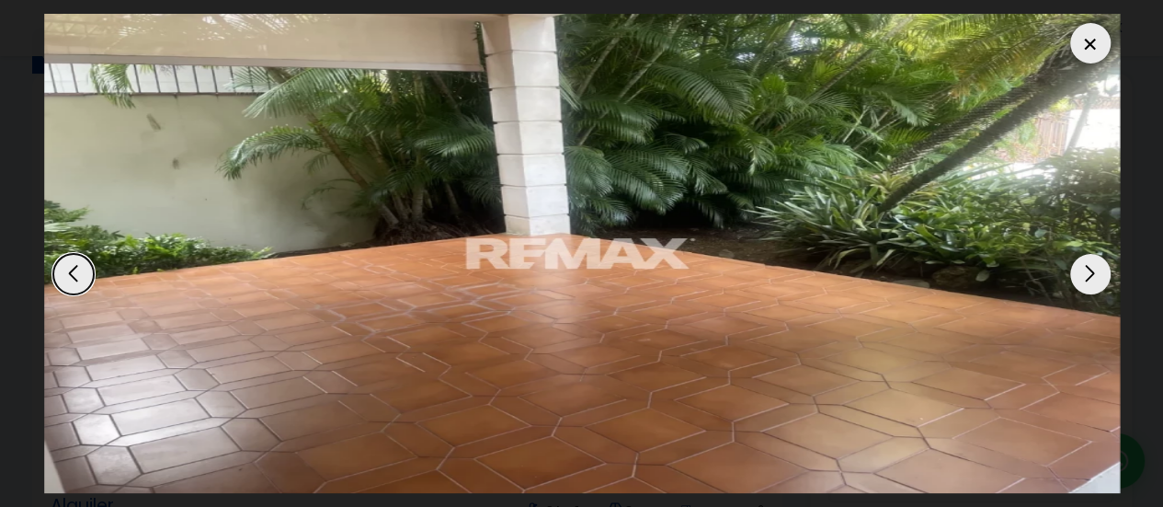
click at [1102, 272] on div "Next slide" at bounding box center [1090, 274] width 40 height 40
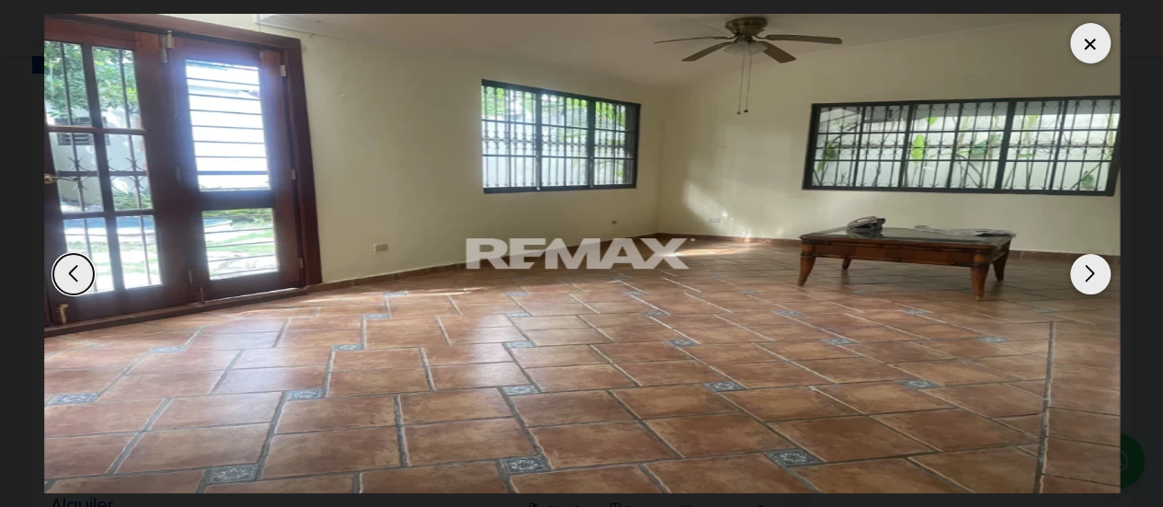
click at [1102, 272] on div "Next slide" at bounding box center [1090, 274] width 40 height 40
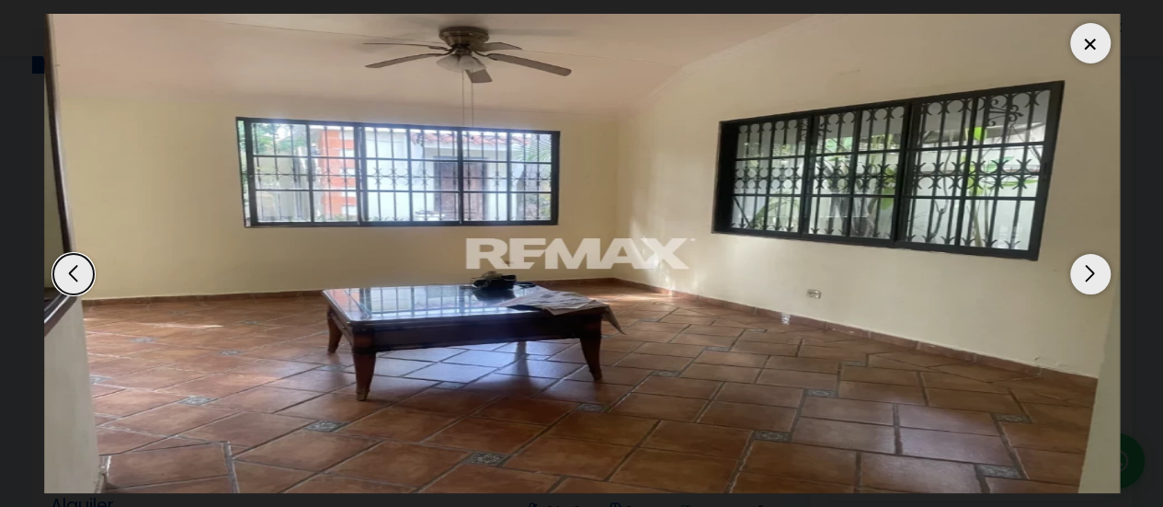
click at [1102, 272] on div "Next slide" at bounding box center [1090, 274] width 40 height 40
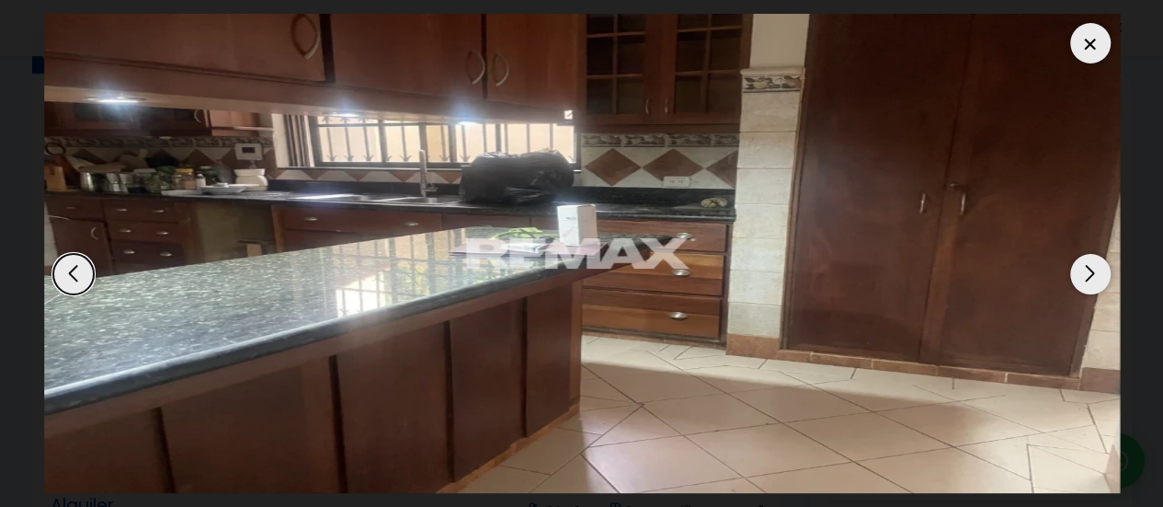
click at [1102, 272] on div "Next slide" at bounding box center [1090, 274] width 40 height 40
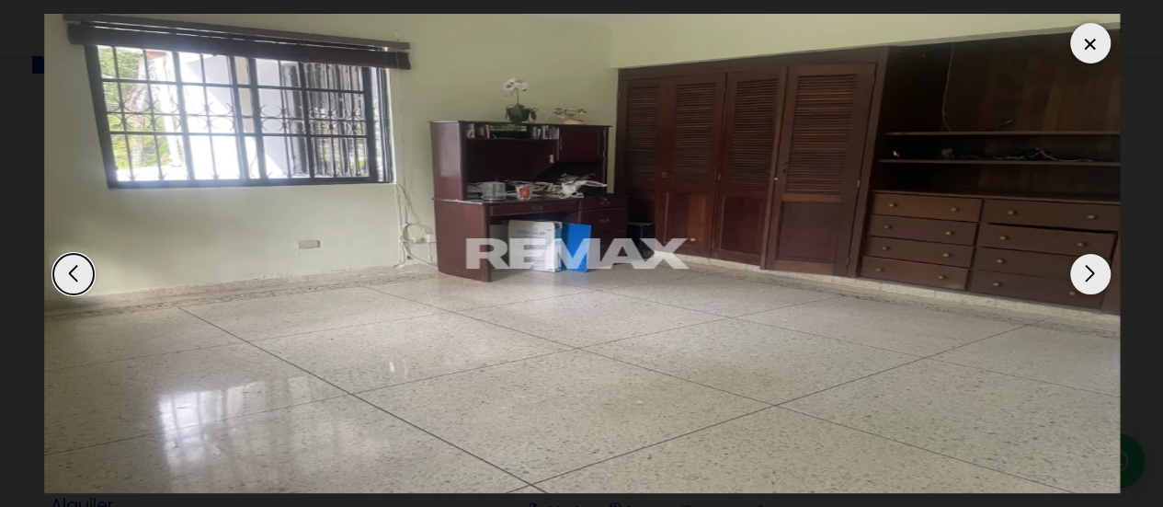
click at [1102, 272] on div "Next slide" at bounding box center [1090, 274] width 40 height 40
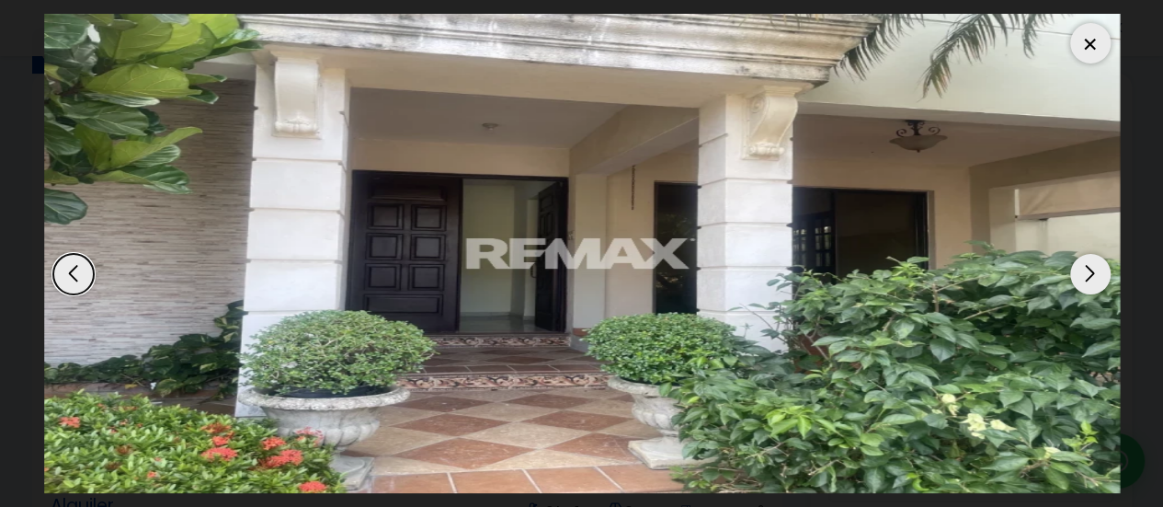
click at [1102, 272] on div "Next slide" at bounding box center [1090, 274] width 40 height 40
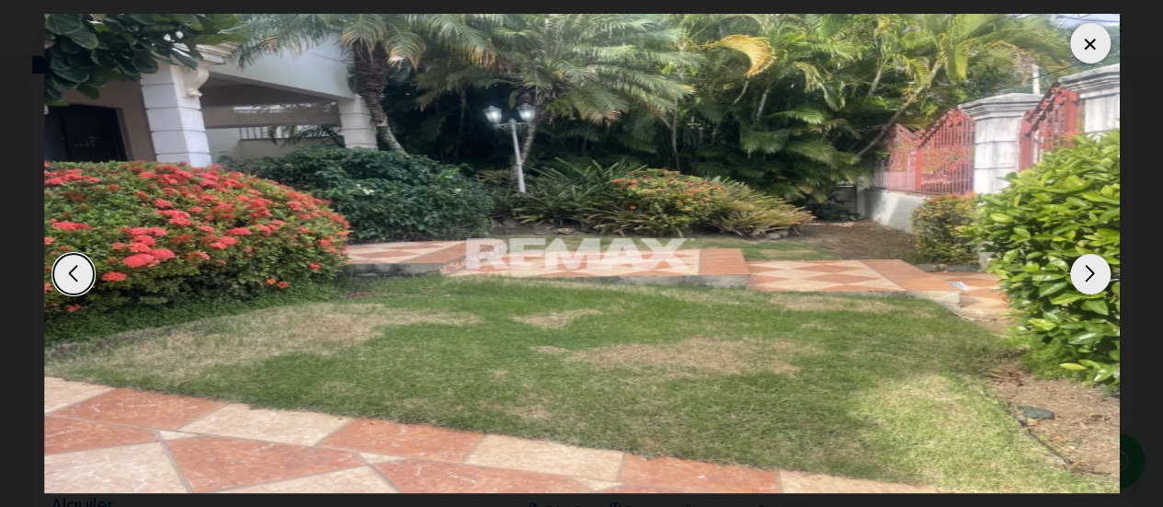
click at [1102, 272] on div "Next slide" at bounding box center [1090, 274] width 40 height 40
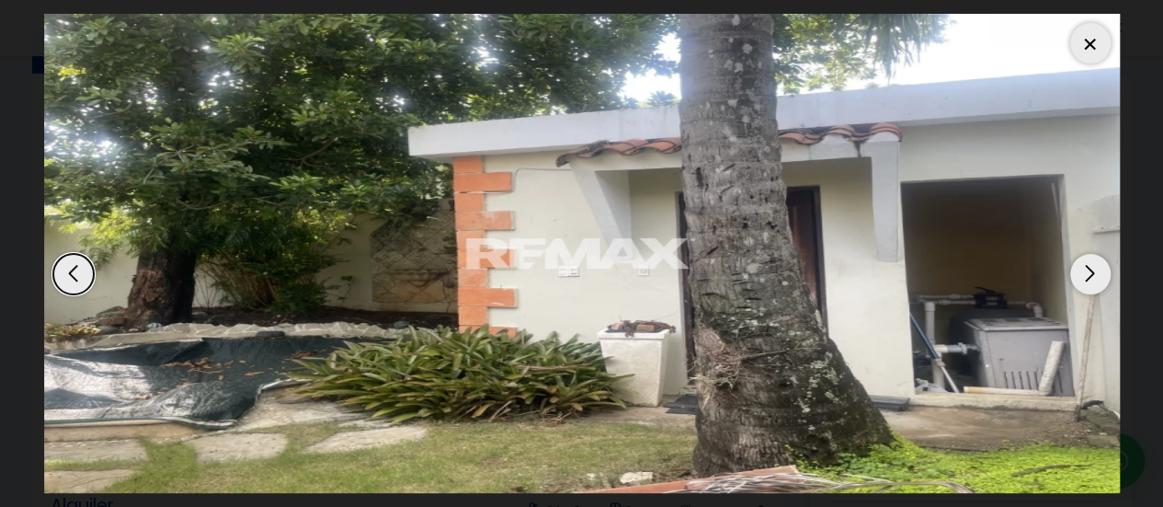
click at [1102, 272] on div "Next slide" at bounding box center [1090, 274] width 40 height 40
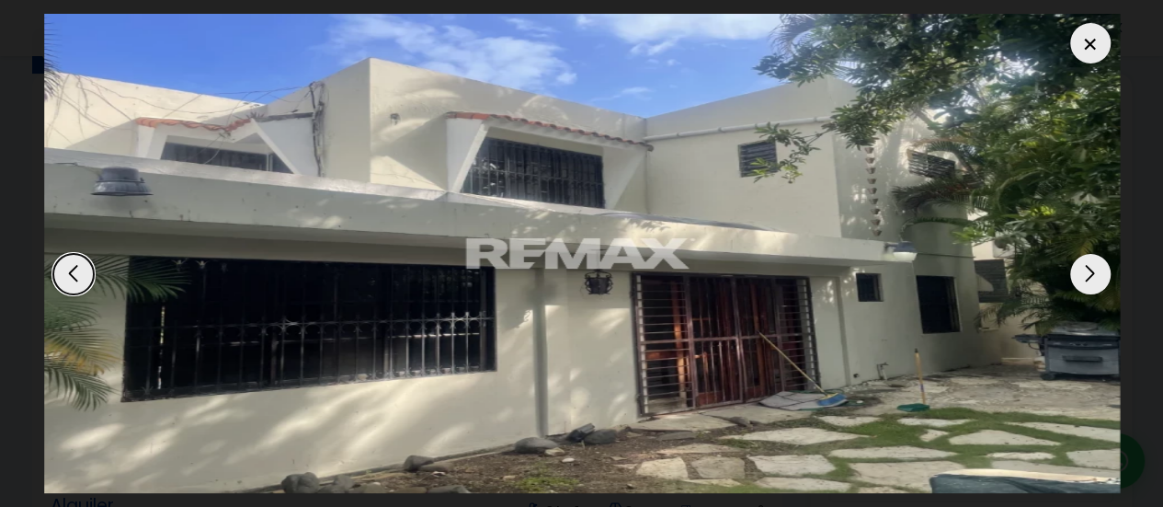
click at [1102, 272] on div "Next slide" at bounding box center [1090, 274] width 40 height 40
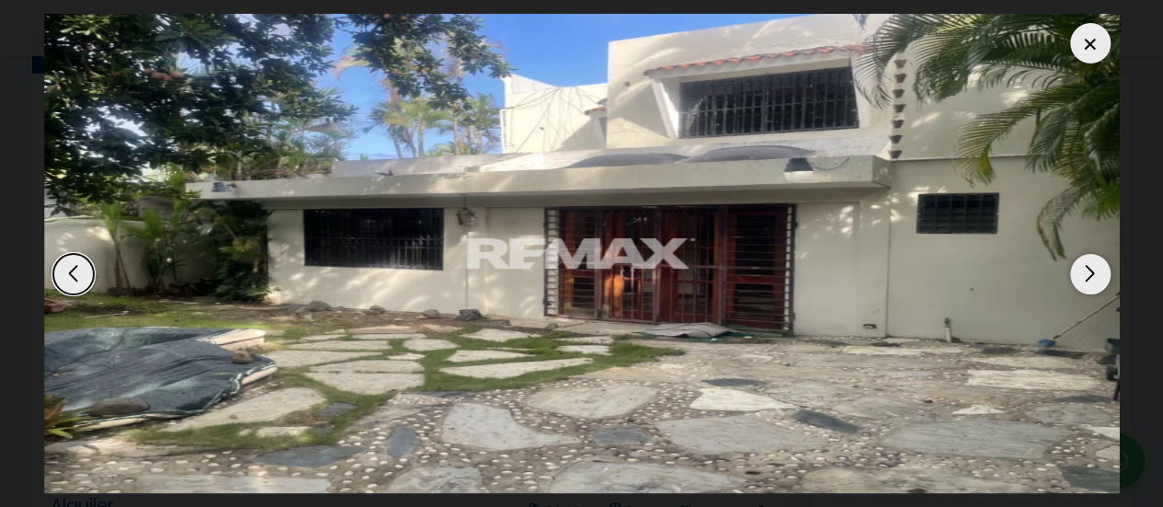
click at [1102, 272] on div "Next slide" at bounding box center [1090, 274] width 40 height 40
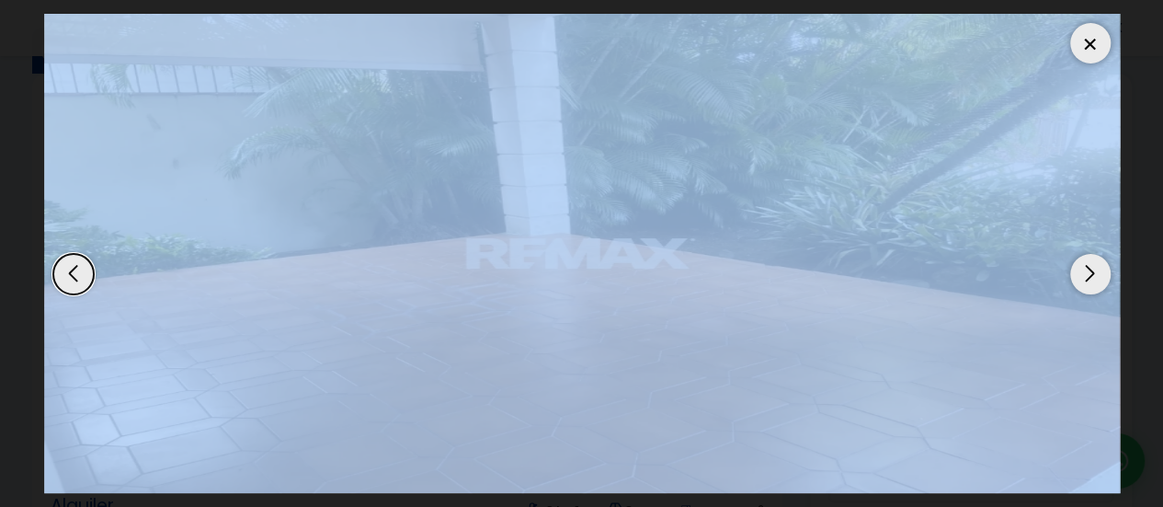
click at [1102, 272] on div "Next slide" at bounding box center [1090, 274] width 40 height 40
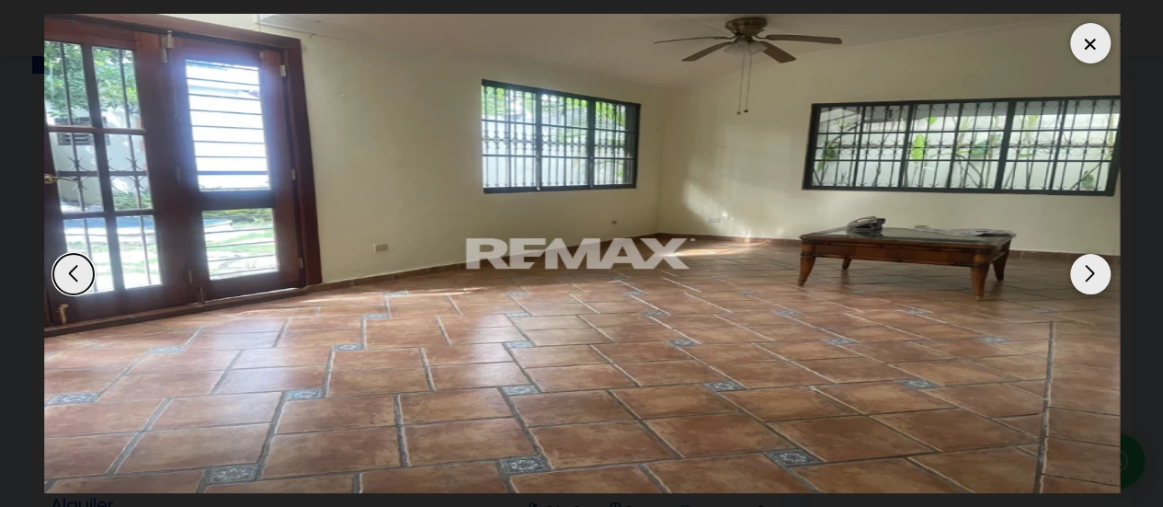
click at [1102, 272] on div "Next slide" at bounding box center [1090, 274] width 40 height 40
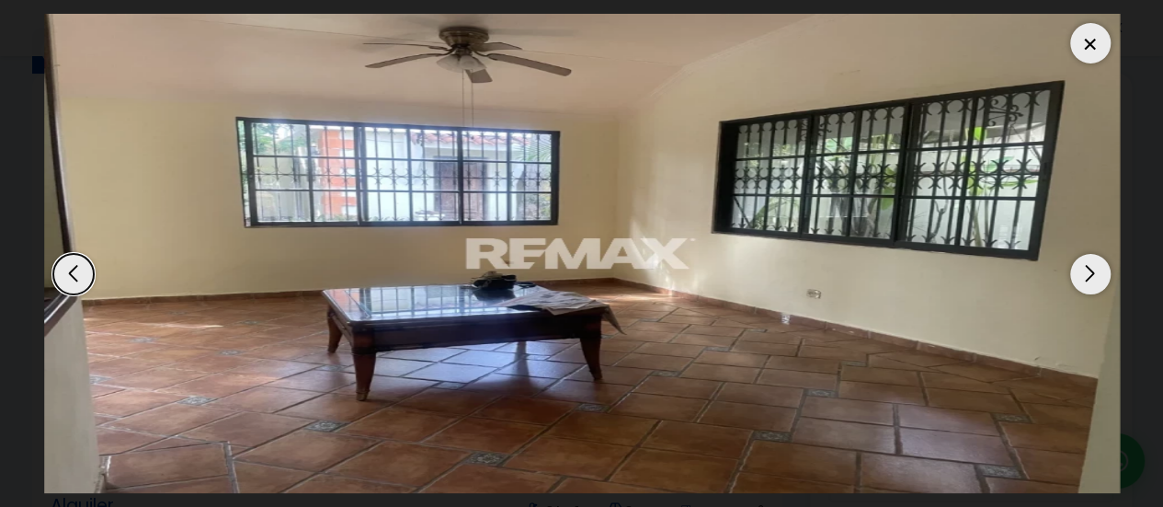
click at [1102, 272] on div "Next slide" at bounding box center [1090, 274] width 40 height 40
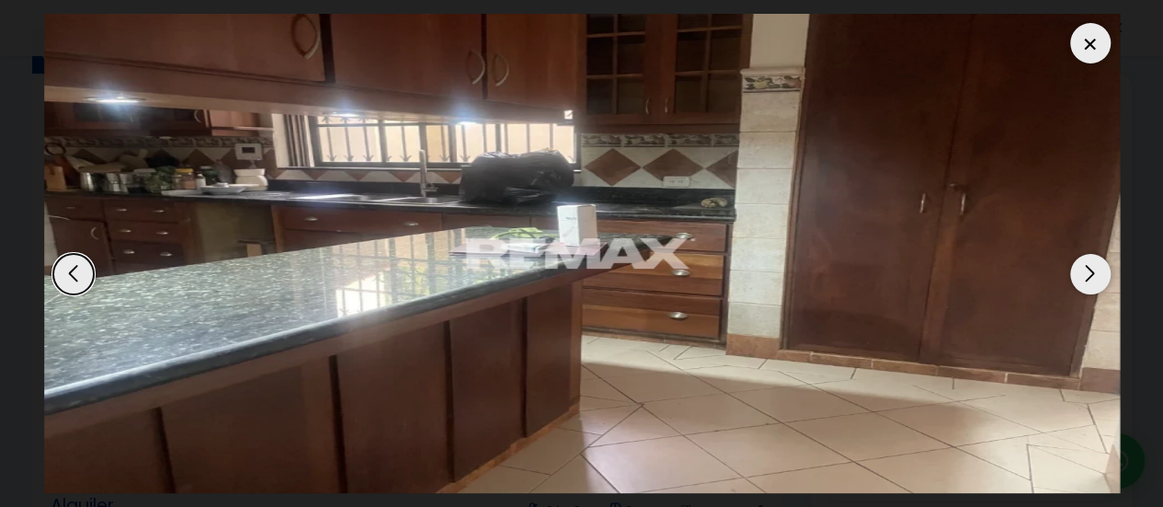
click at [1102, 272] on div "Next slide" at bounding box center [1090, 274] width 40 height 40
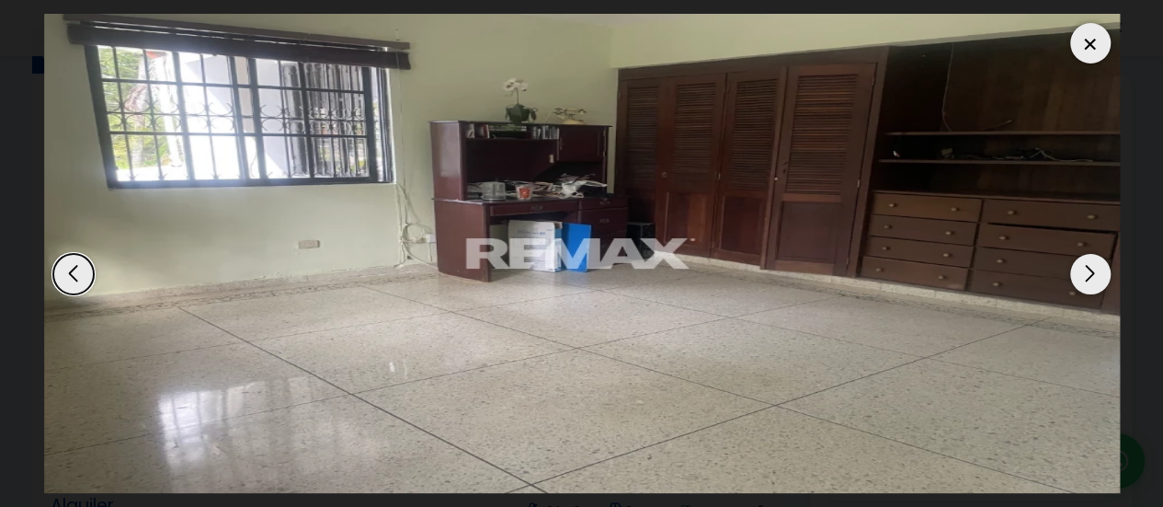
click at [1102, 272] on div "Next slide" at bounding box center [1090, 274] width 40 height 40
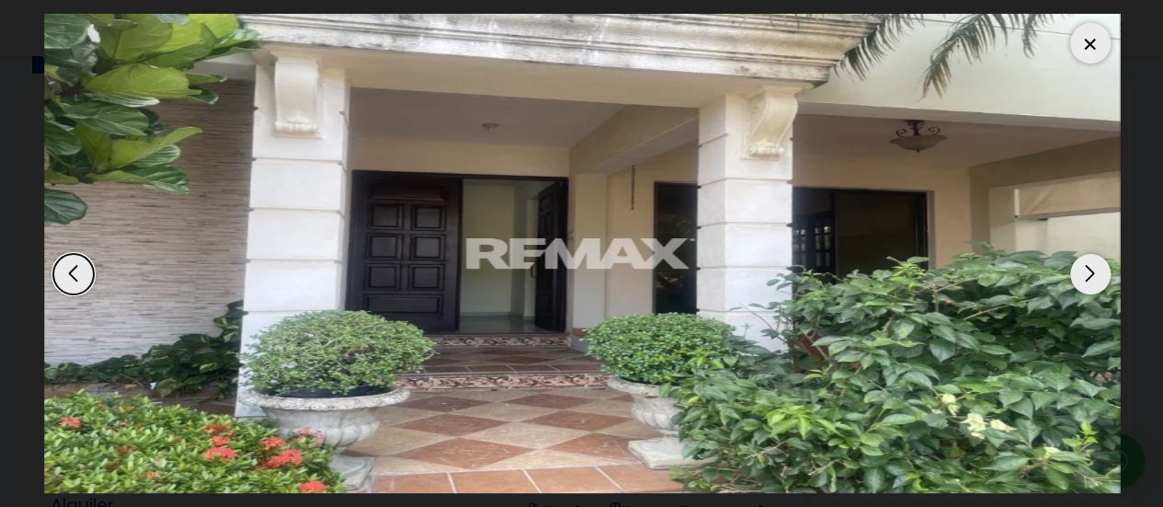
click at [1102, 272] on div "Next slide" at bounding box center [1090, 274] width 40 height 40
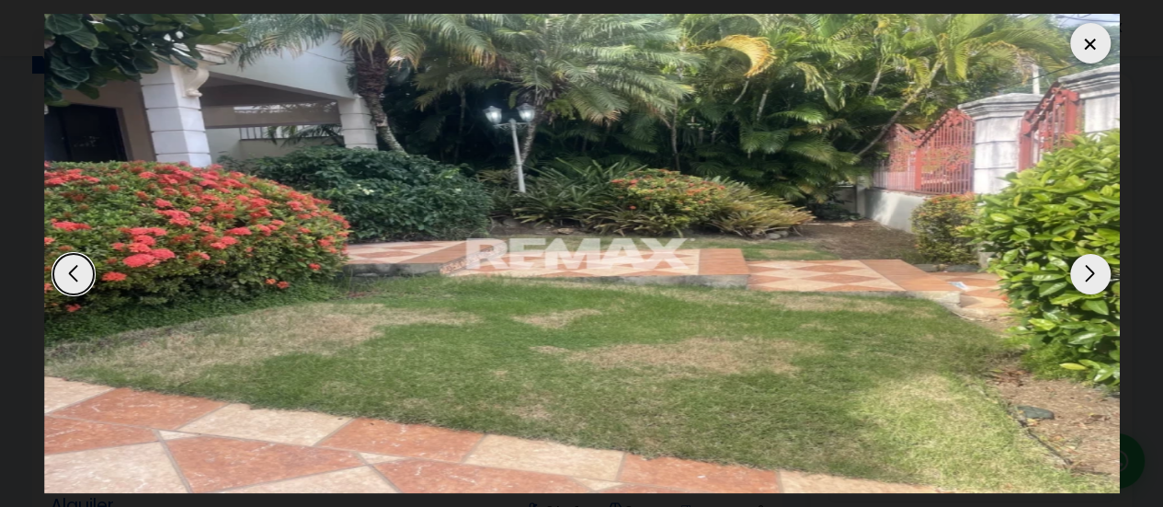
click at [1085, 36] on div at bounding box center [1090, 43] width 40 height 40
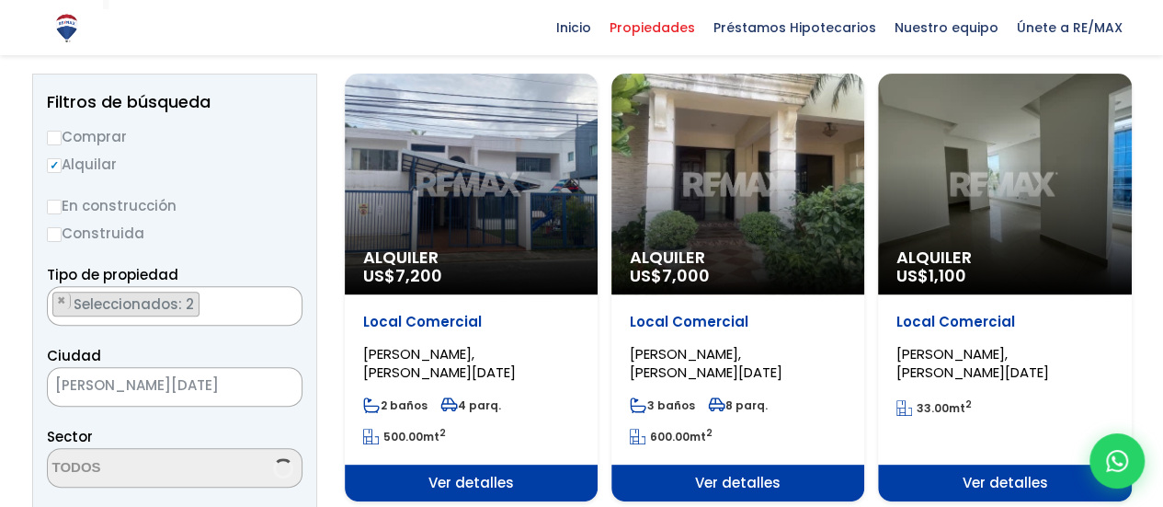
scroll to position [2146, 0]
click at [1020, 203] on div "Alquiler US$ 1,100" at bounding box center [1004, 184] width 253 height 221
select select "106"
click at [958, 321] on p "Local Comercial" at bounding box center [1005, 322] width 216 height 18
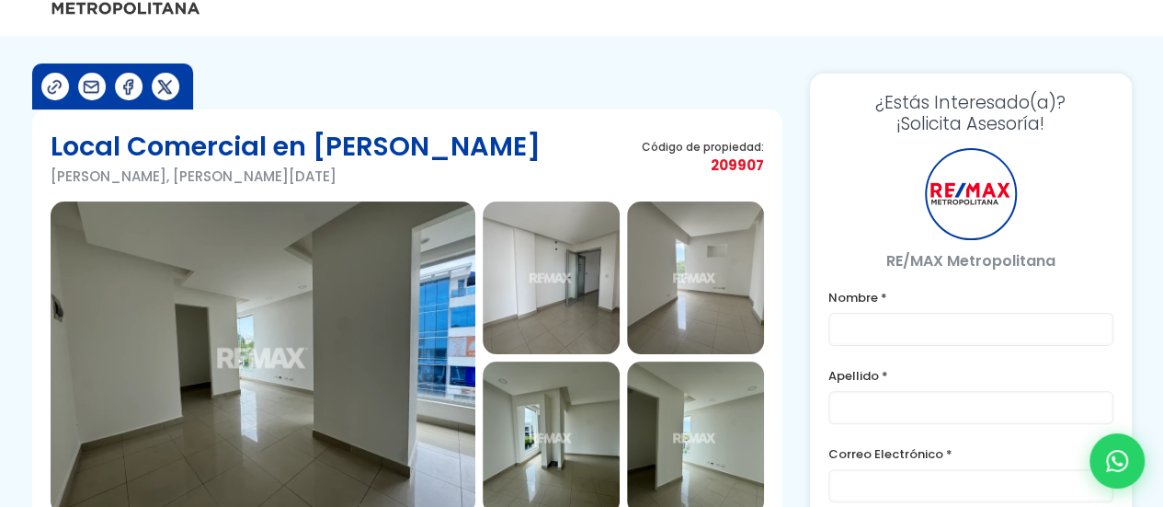
scroll to position [92, 0]
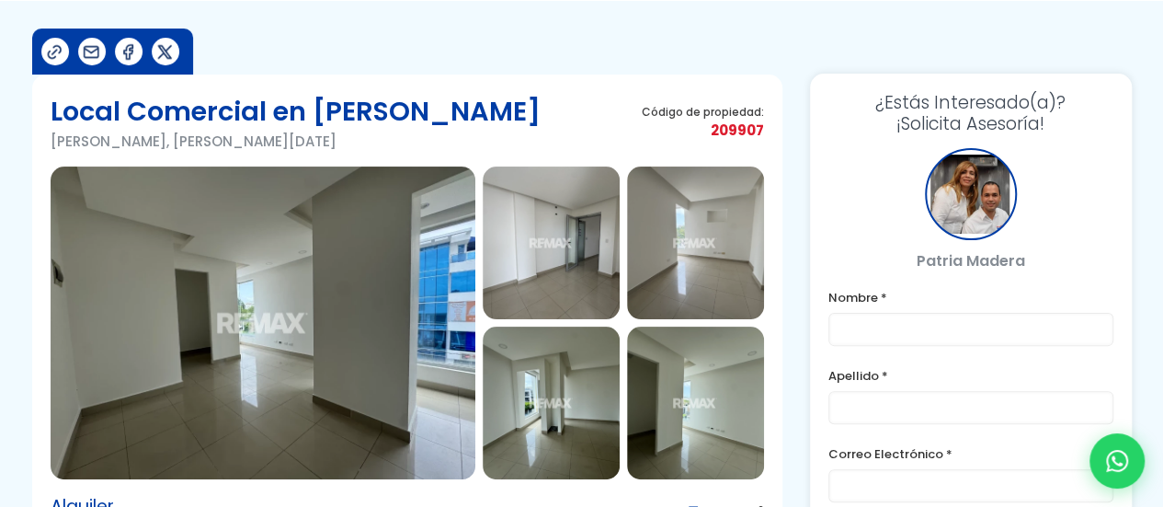
click at [302, 258] on img at bounding box center [263, 322] width 425 height 313
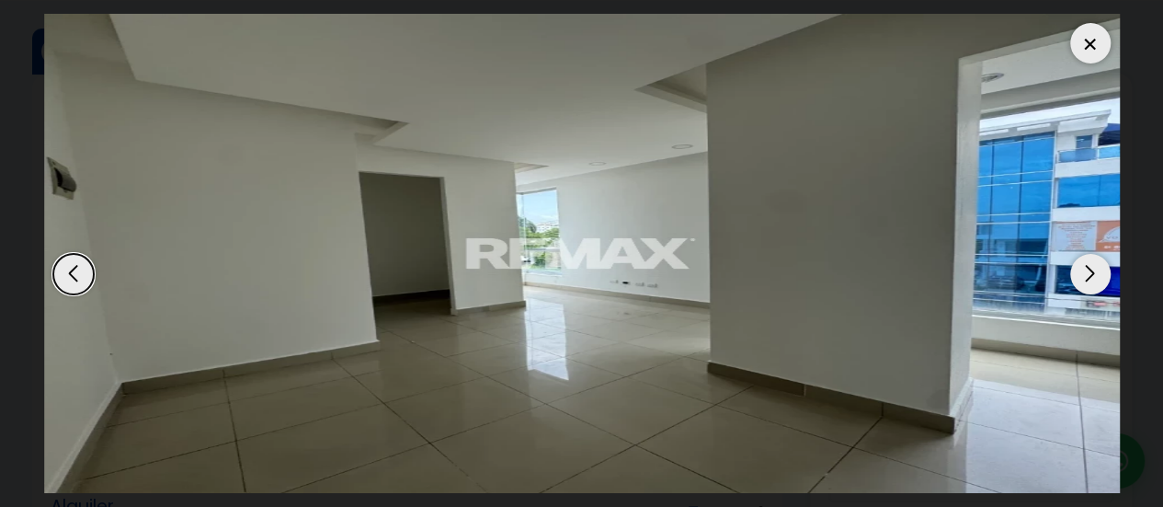
click at [1089, 262] on div "Next slide" at bounding box center [1090, 274] width 40 height 40
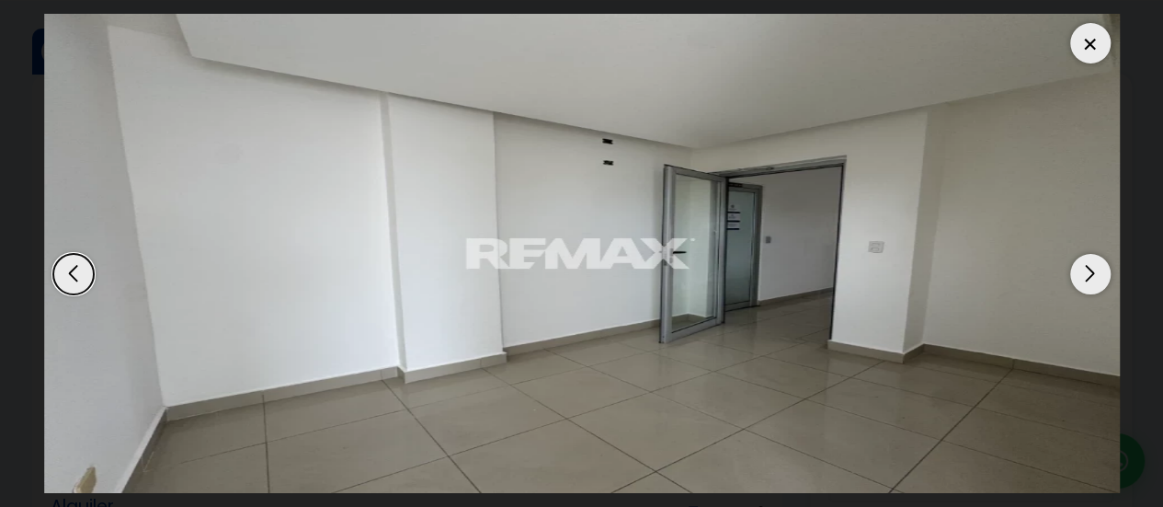
click at [1089, 262] on div "Next slide" at bounding box center [1090, 274] width 40 height 40
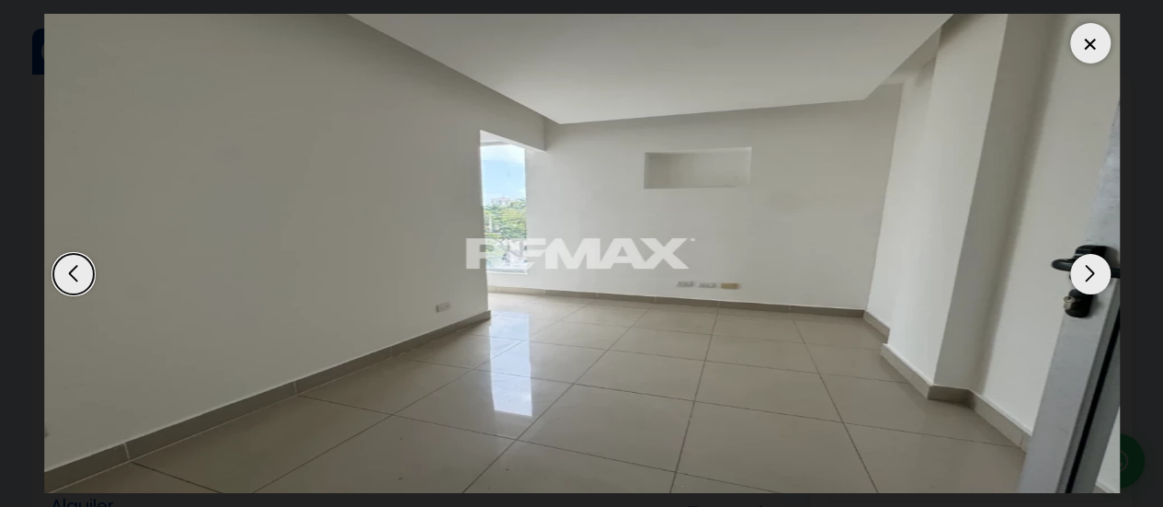
click at [1089, 262] on div "Next slide" at bounding box center [1090, 274] width 40 height 40
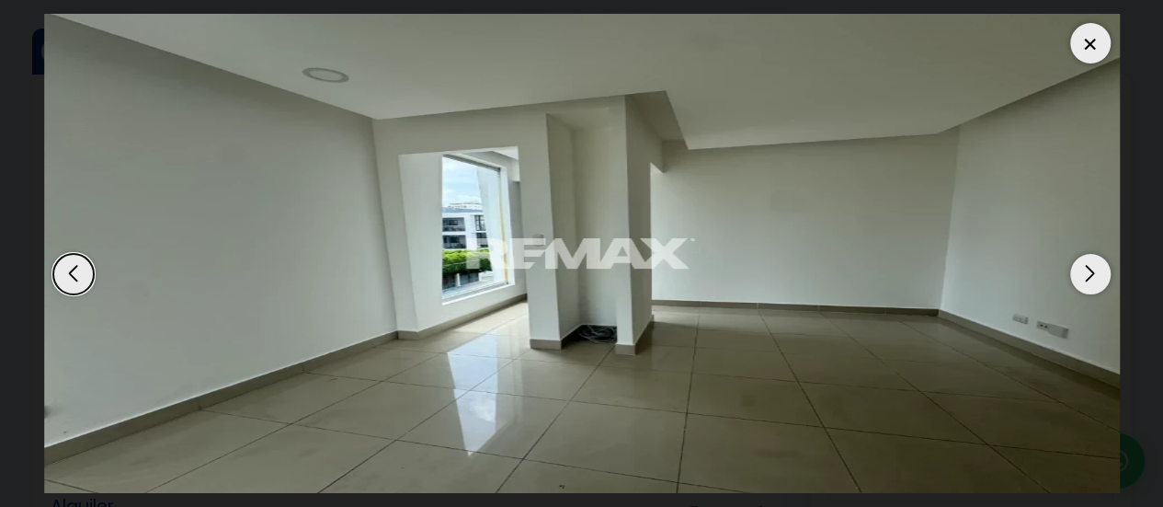
click at [1089, 262] on div "Next slide" at bounding box center [1090, 274] width 40 height 40
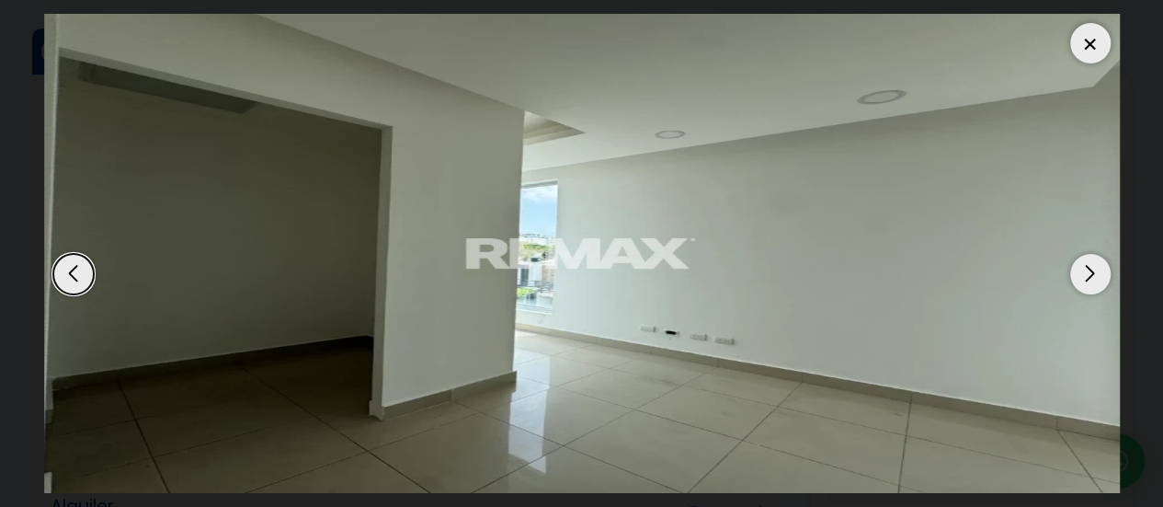
click at [1089, 262] on div "Next slide" at bounding box center [1090, 274] width 40 height 40
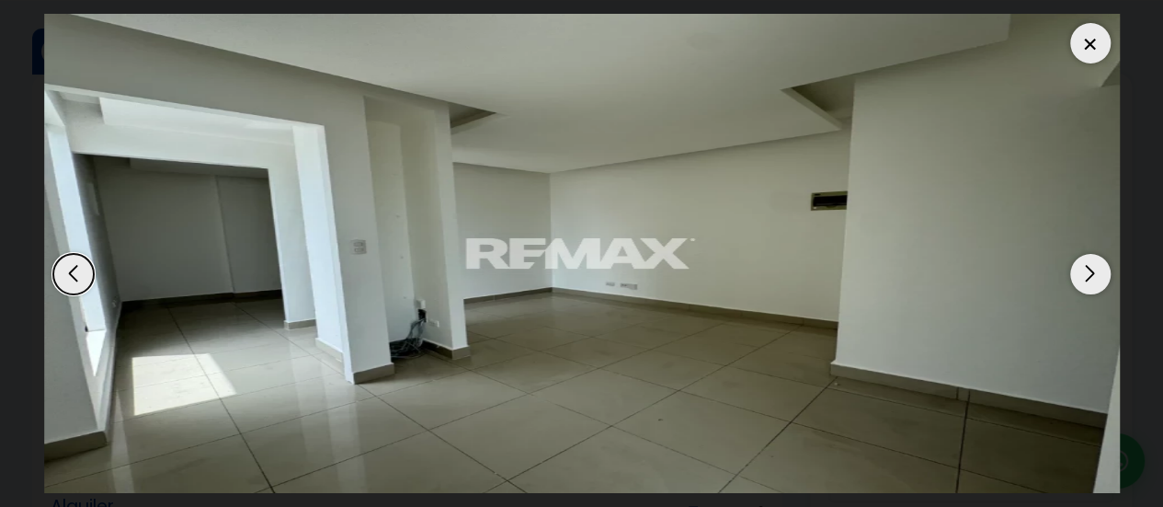
click at [1089, 262] on div "Next slide" at bounding box center [1090, 274] width 40 height 40
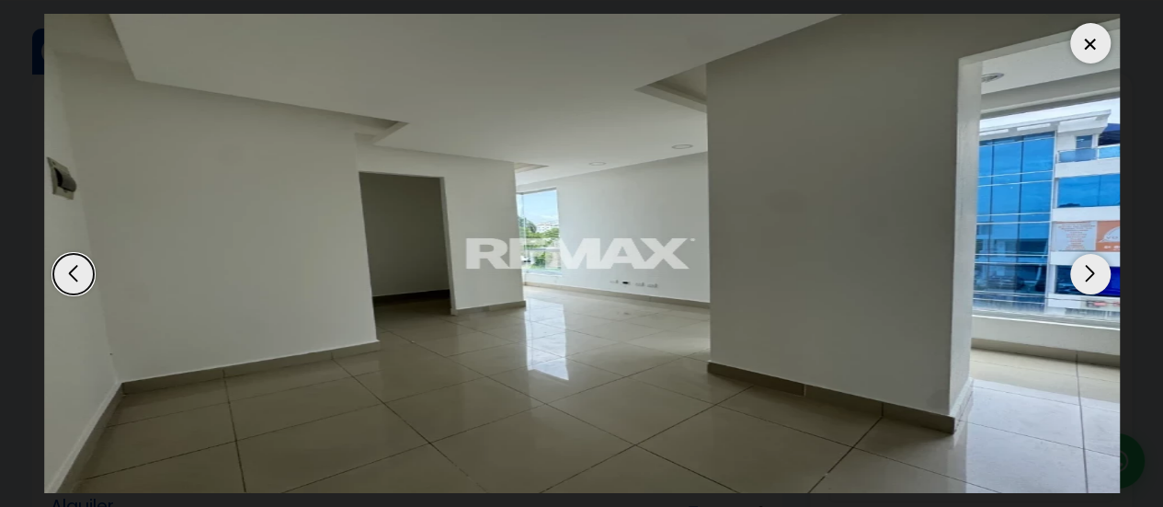
click at [1089, 262] on div "Next slide" at bounding box center [1090, 274] width 40 height 40
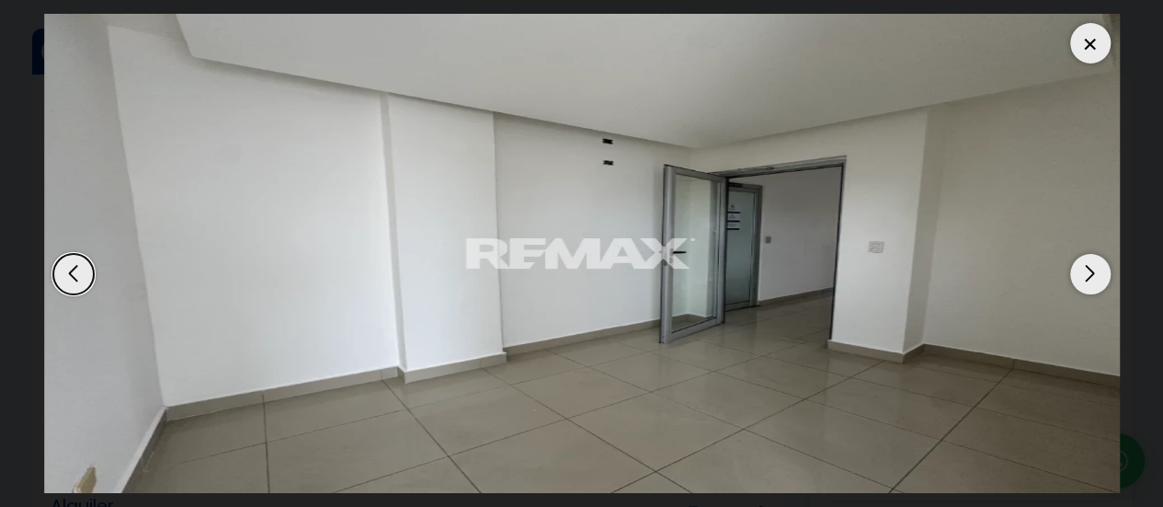
click at [1089, 262] on div "Next slide" at bounding box center [1090, 274] width 40 height 40
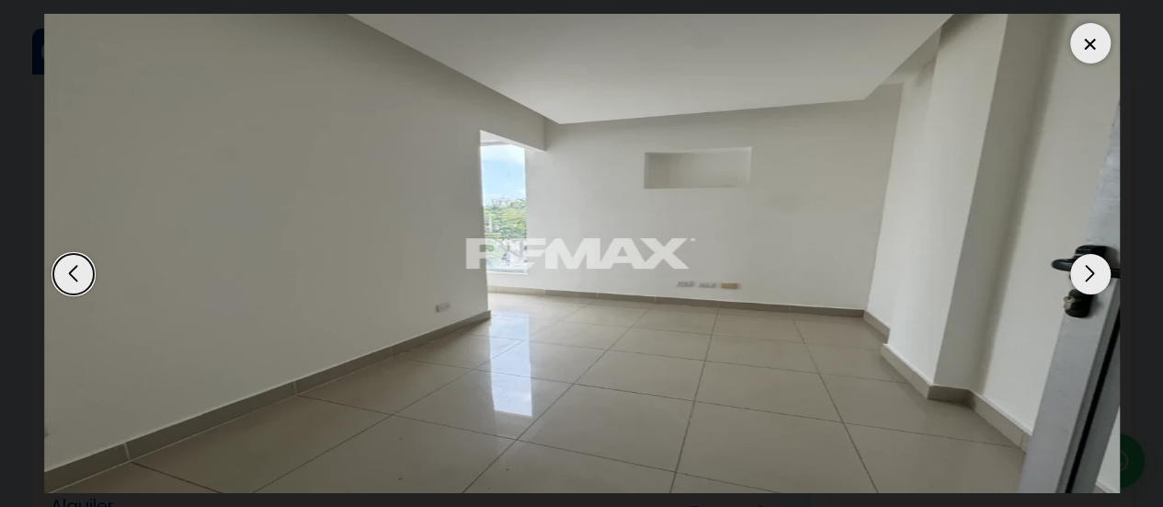
click at [1089, 262] on div "Next slide" at bounding box center [1090, 274] width 40 height 40
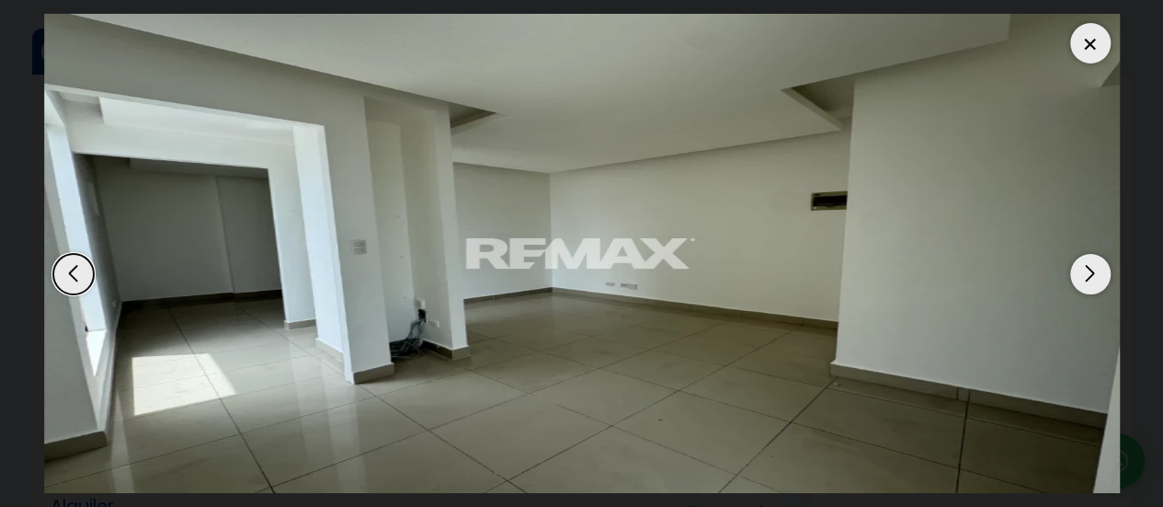
click at [1095, 38] on div at bounding box center [1090, 43] width 40 height 40
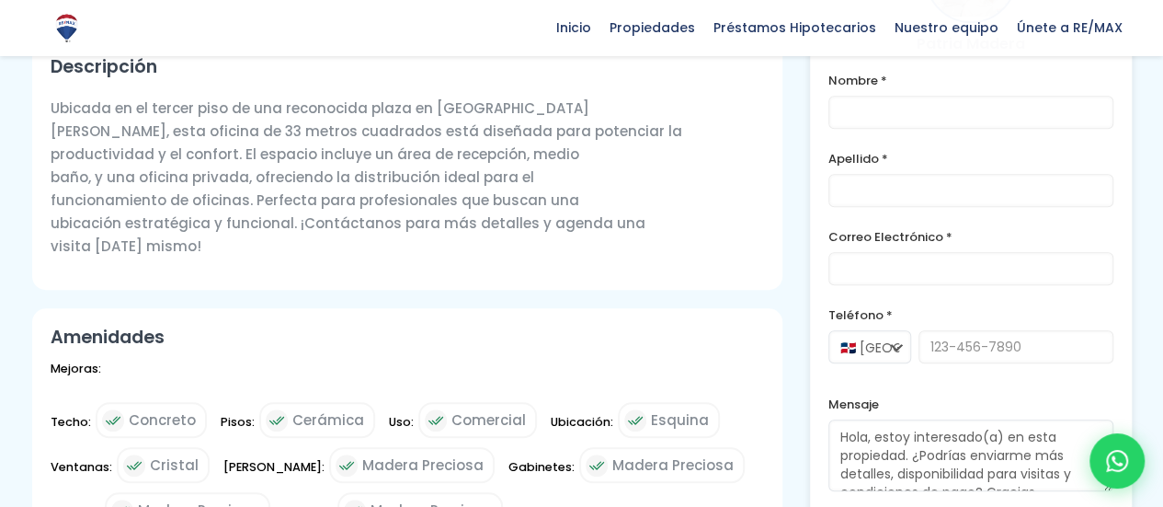
scroll to position [644, 0]
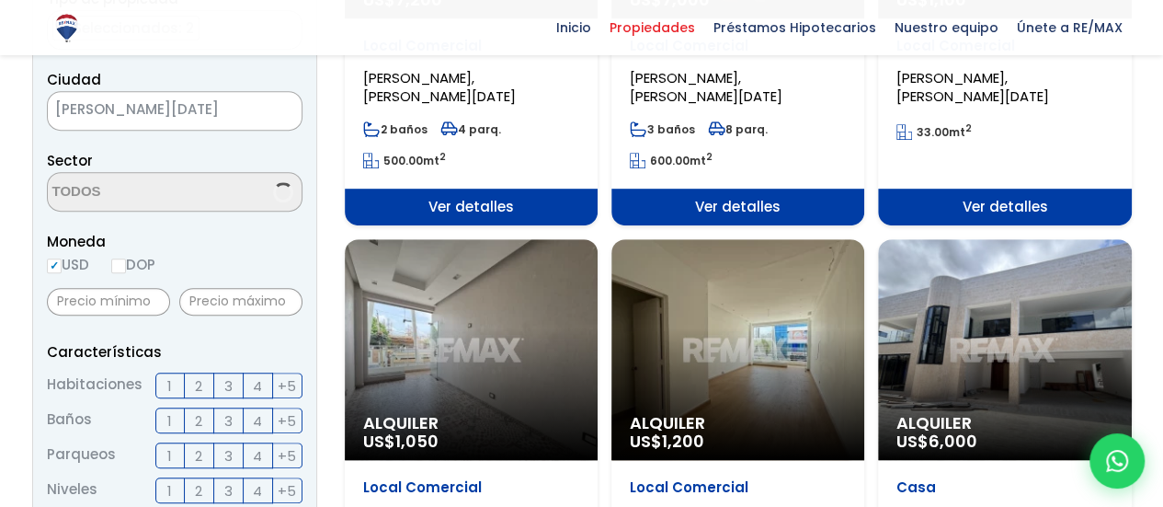
scroll to position [2146, 0]
select select "106"
click at [480, 271] on div "Alquiler US$ 1,050" at bounding box center [471, 349] width 253 height 221
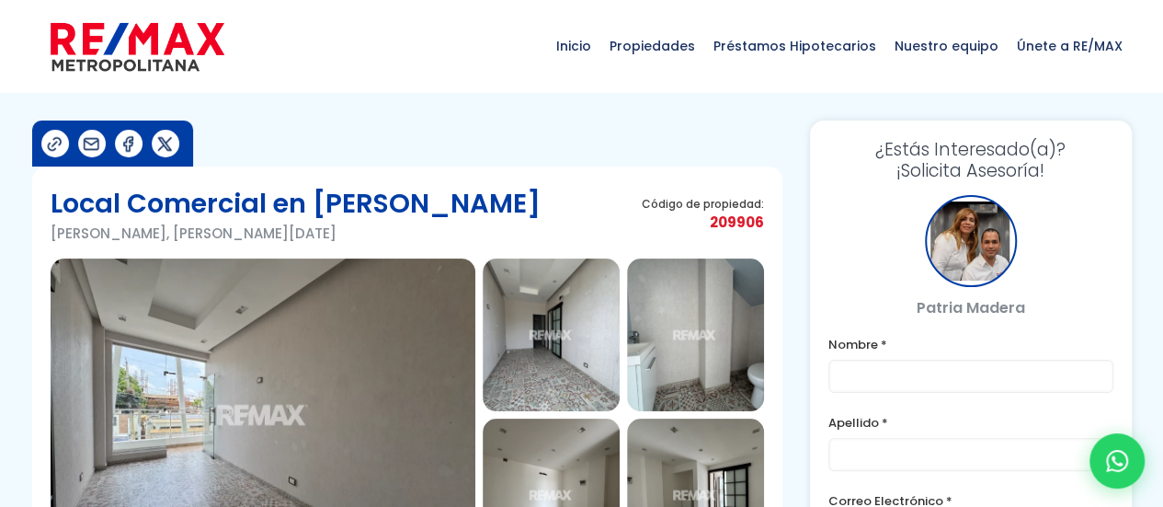
click at [395, 341] on img at bounding box center [263, 414] width 425 height 313
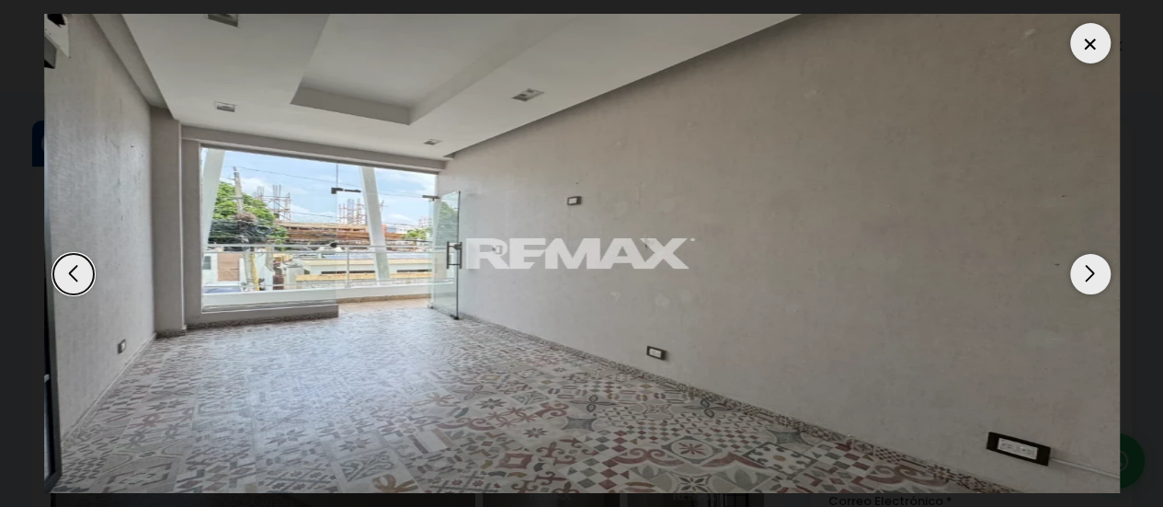
click at [1088, 282] on div "Next slide" at bounding box center [1090, 274] width 40 height 40
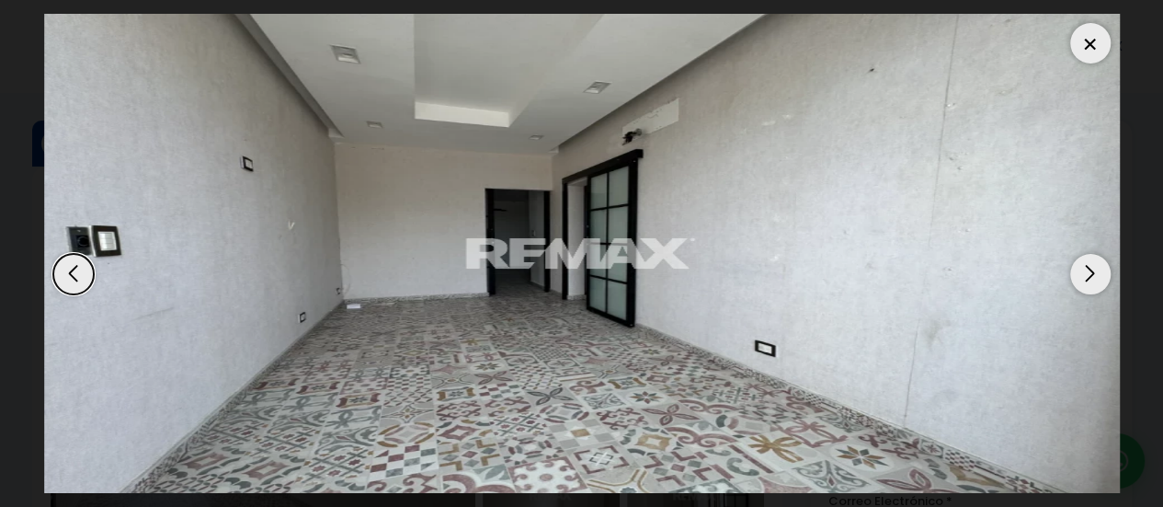
click at [1088, 282] on div "Next slide" at bounding box center [1090, 274] width 40 height 40
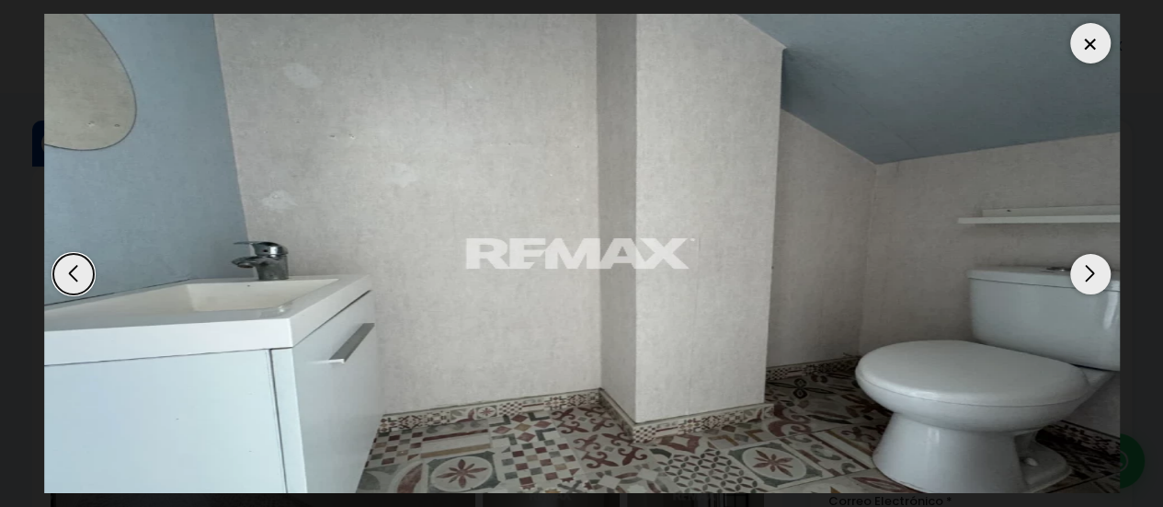
click at [1098, 41] on div at bounding box center [1090, 43] width 40 height 40
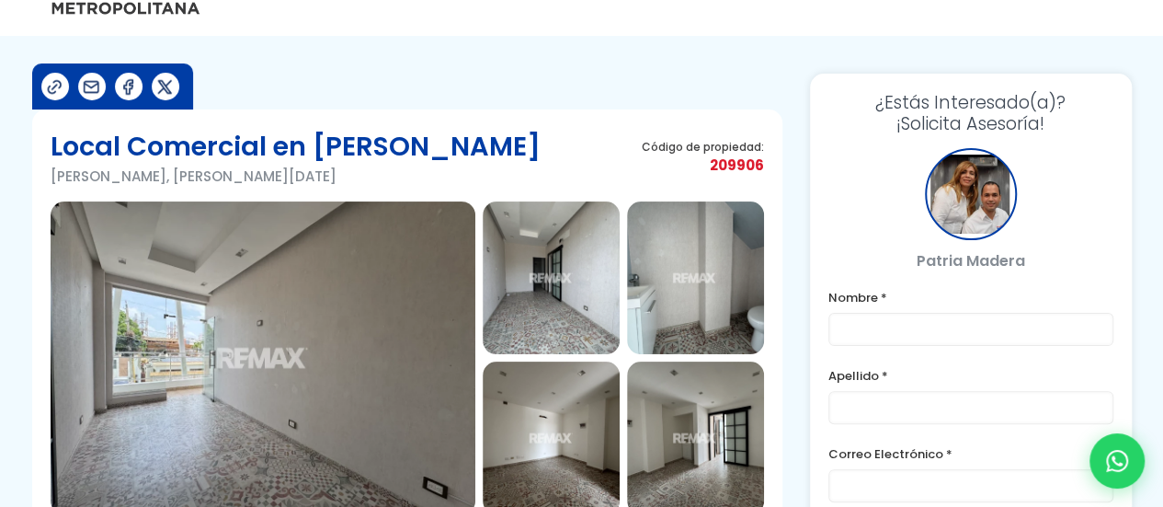
scroll to position [92, 0]
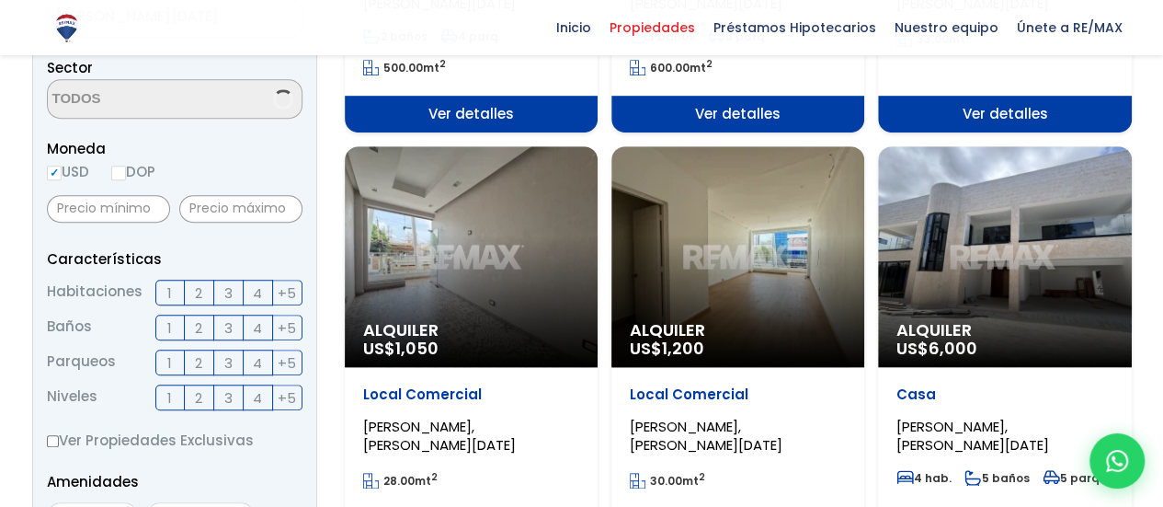
scroll to position [552, 0]
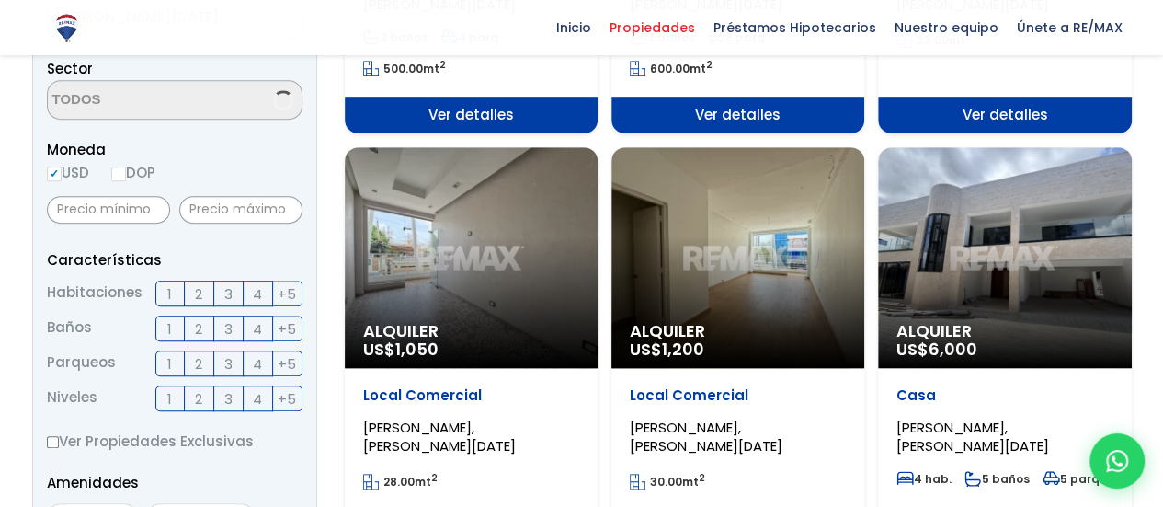
select select "106"
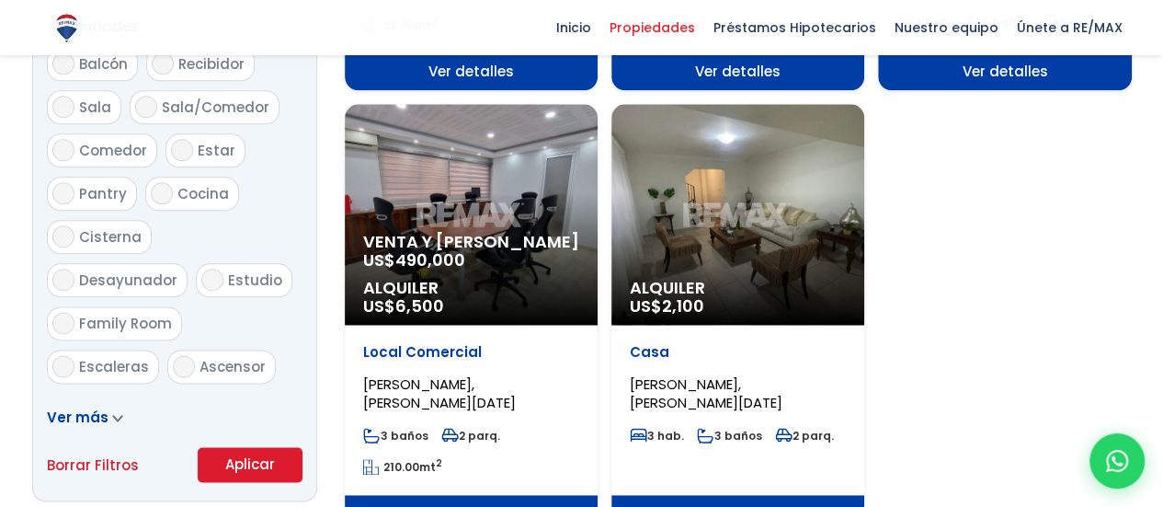
scroll to position [1012, 0]
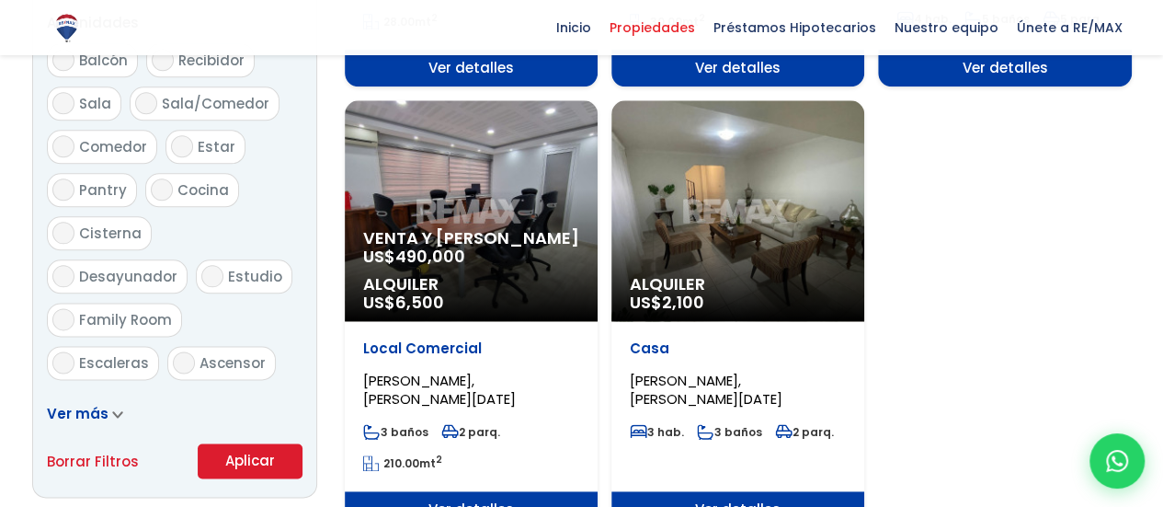
click at [498, 287] on span "Alquiler" at bounding box center [471, 284] width 216 height 18
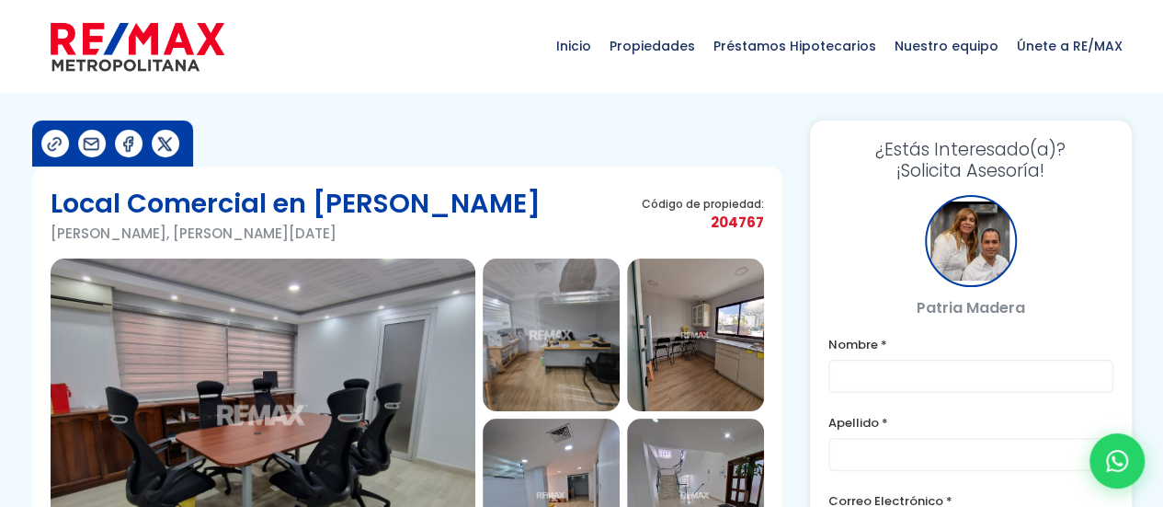
click at [396, 330] on img at bounding box center [263, 414] width 425 height 313
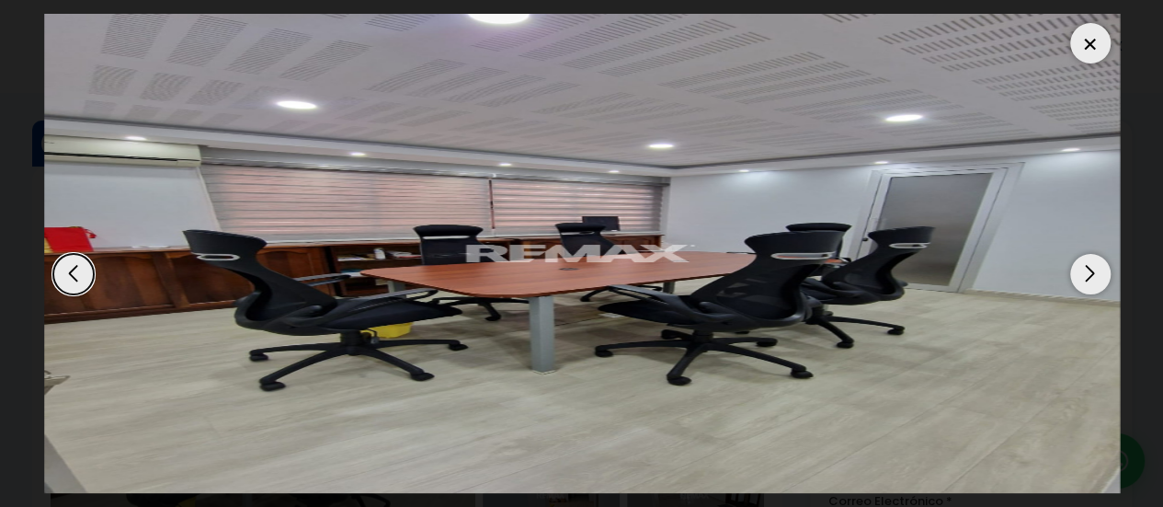
click at [1091, 280] on div "Next slide" at bounding box center [1090, 274] width 40 height 40
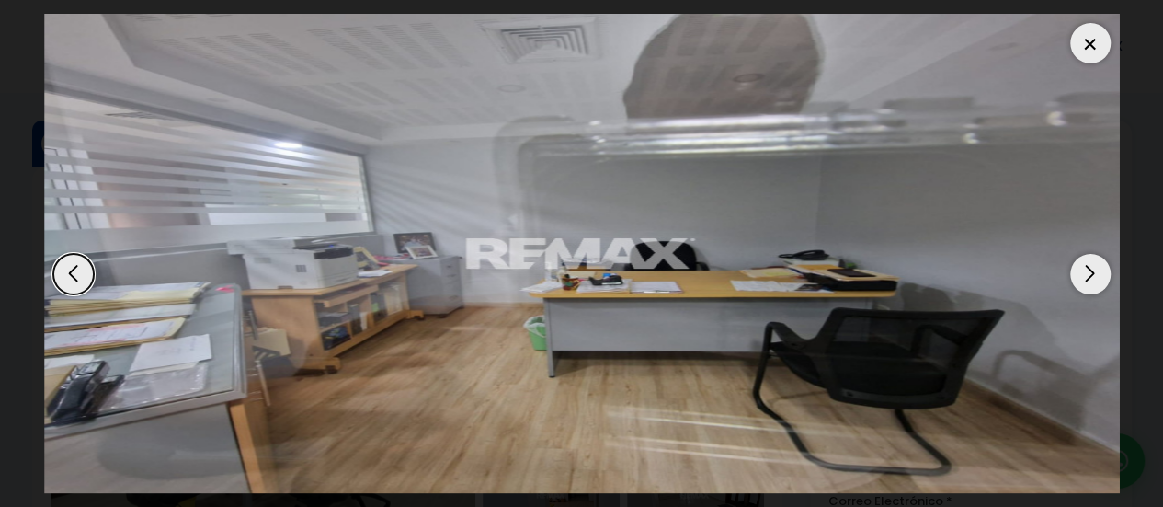
click at [1091, 280] on div "Next slide" at bounding box center [1090, 274] width 40 height 40
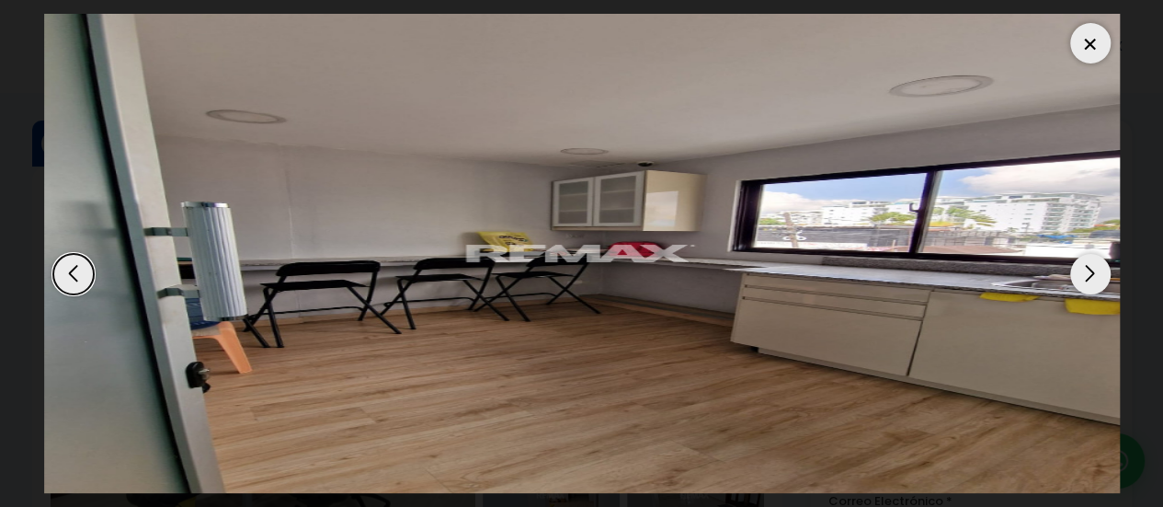
click at [1092, 280] on div "Next slide" at bounding box center [1090, 274] width 40 height 40
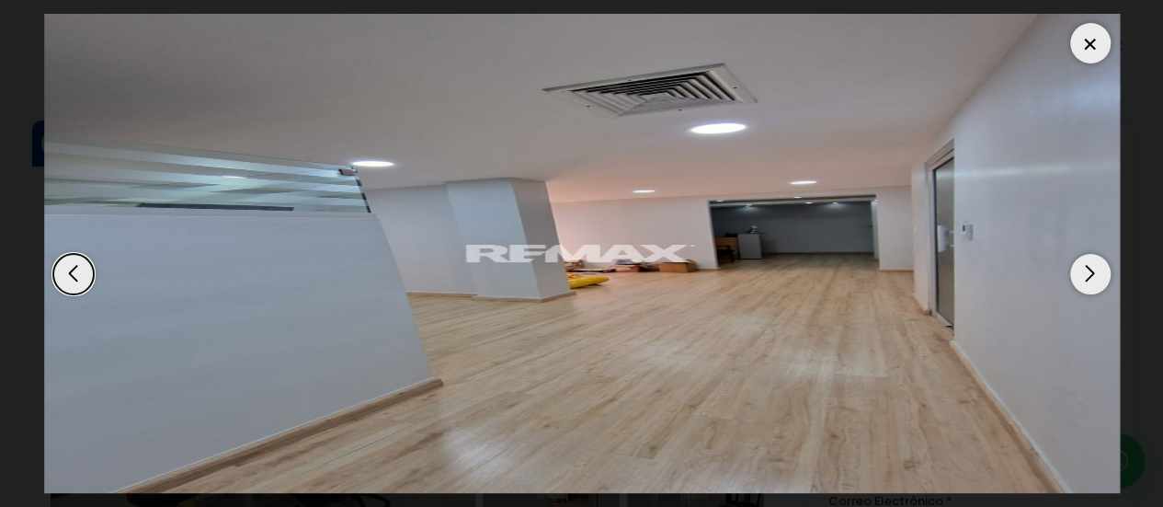
click at [1093, 280] on div "Next slide" at bounding box center [1090, 274] width 40 height 40
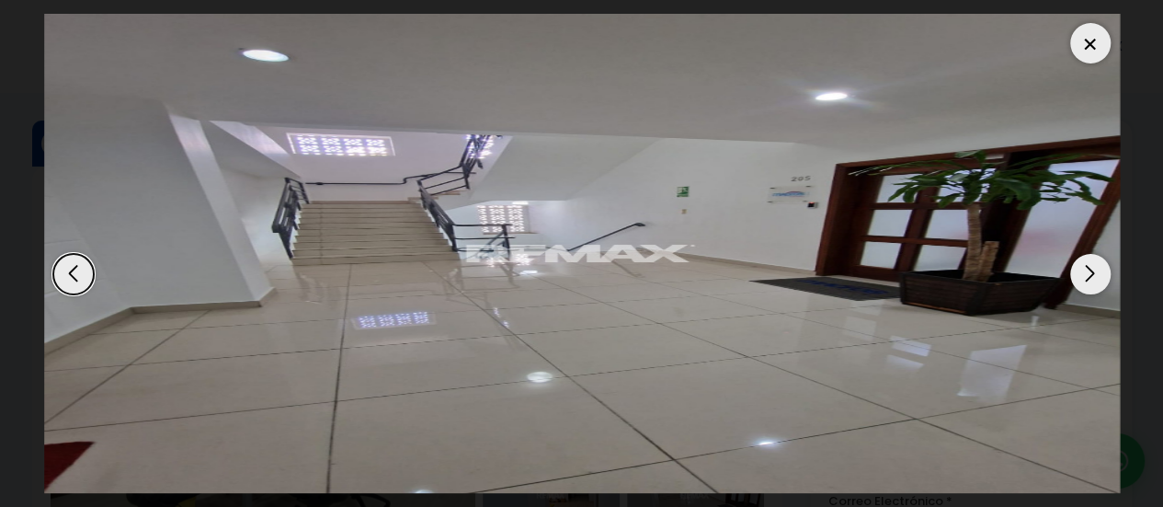
click at [1093, 280] on div "Next slide" at bounding box center [1090, 274] width 40 height 40
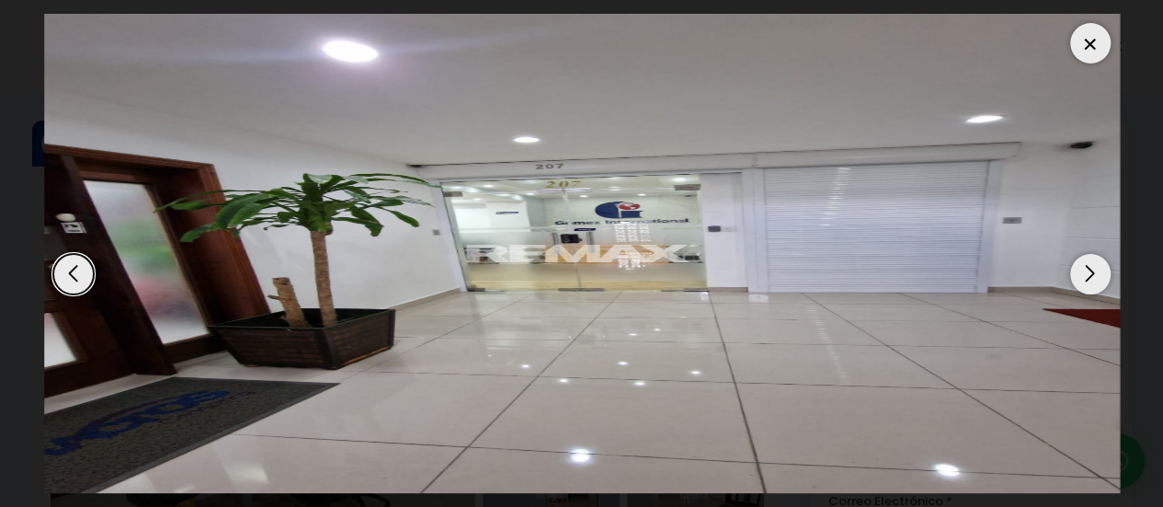
click at [1093, 280] on div "Next slide" at bounding box center [1090, 274] width 40 height 40
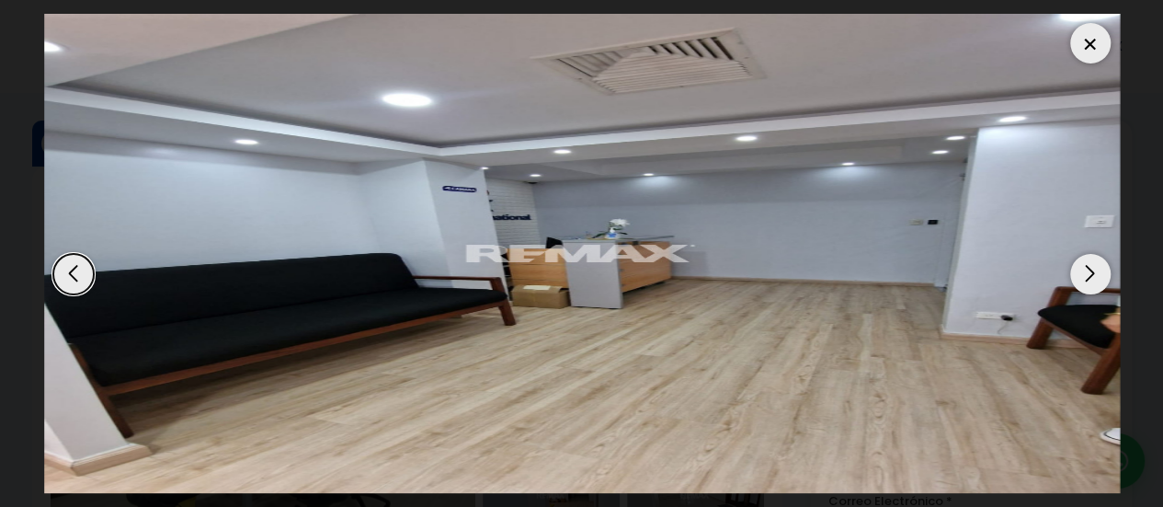
click at [1093, 280] on div "Next slide" at bounding box center [1090, 274] width 40 height 40
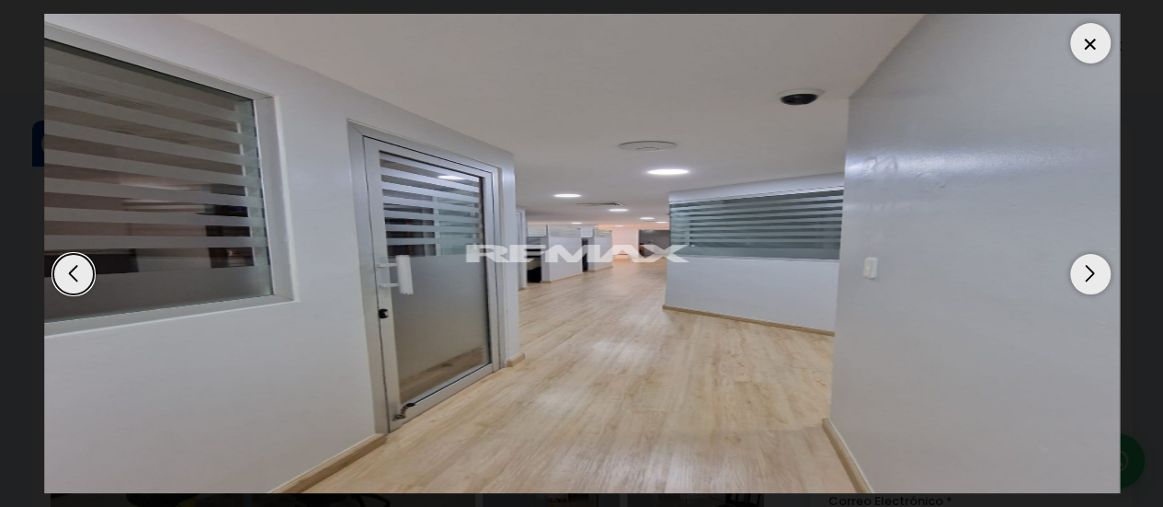
click at [1093, 280] on div "Next slide" at bounding box center [1090, 274] width 40 height 40
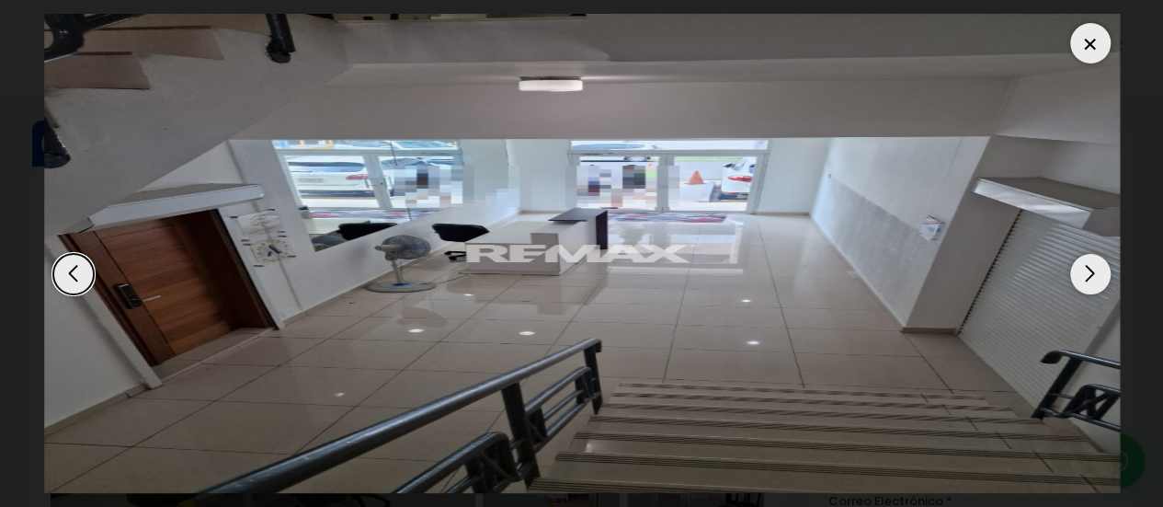
click at [1093, 280] on div "Next slide" at bounding box center [1090, 274] width 40 height 40
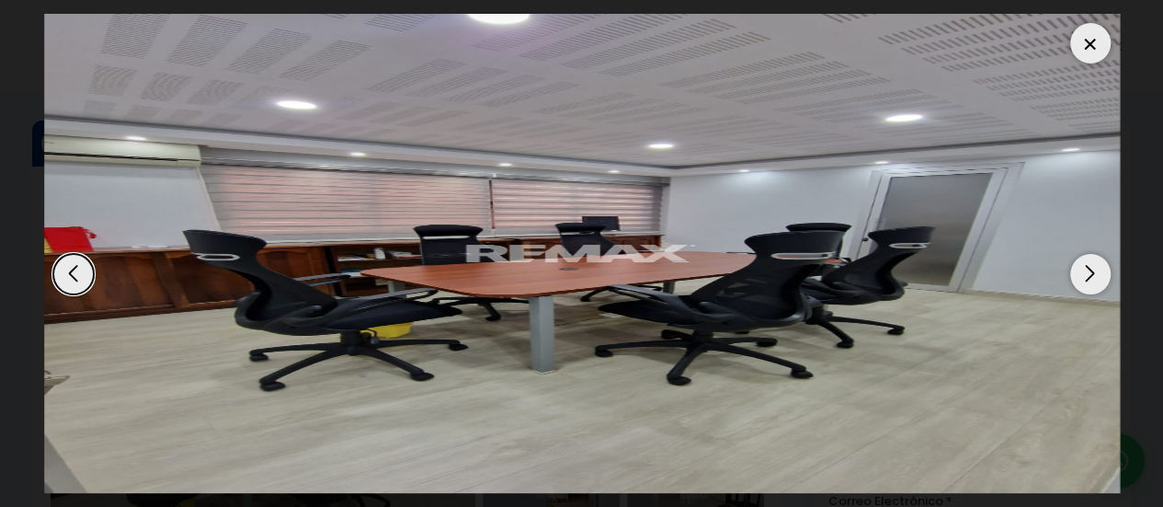
click at [1093, 280] on div "Next slide" at bounding box center [1090, 274] width 40 height 40
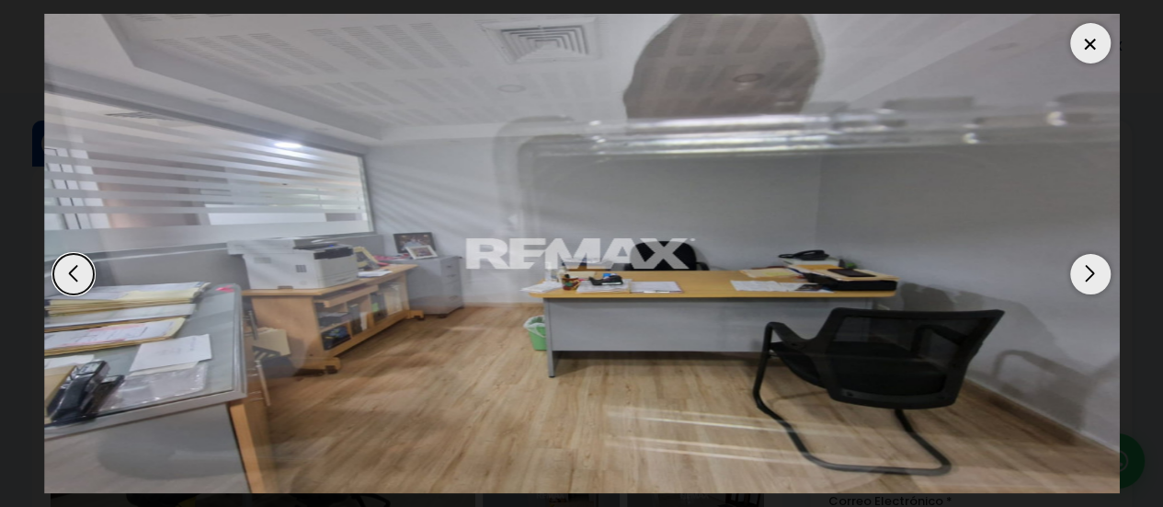
click at [1093, 280] on div "Next slide" at bounding box center [1090, 274] width 40 height 40
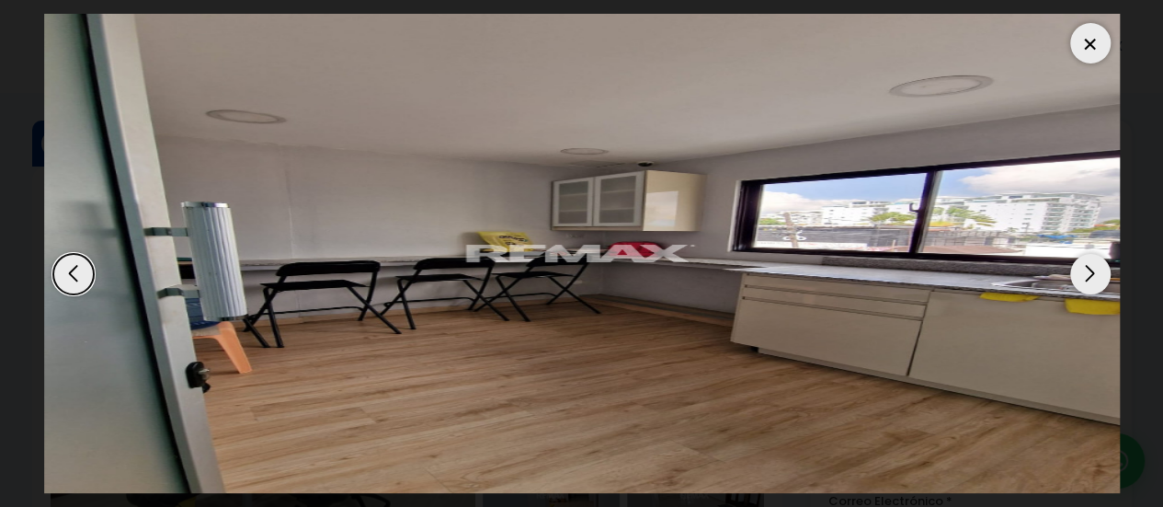
click at [1093, 280] on div "Next slide" at bounding box center [1090, 274] width 40 height 40
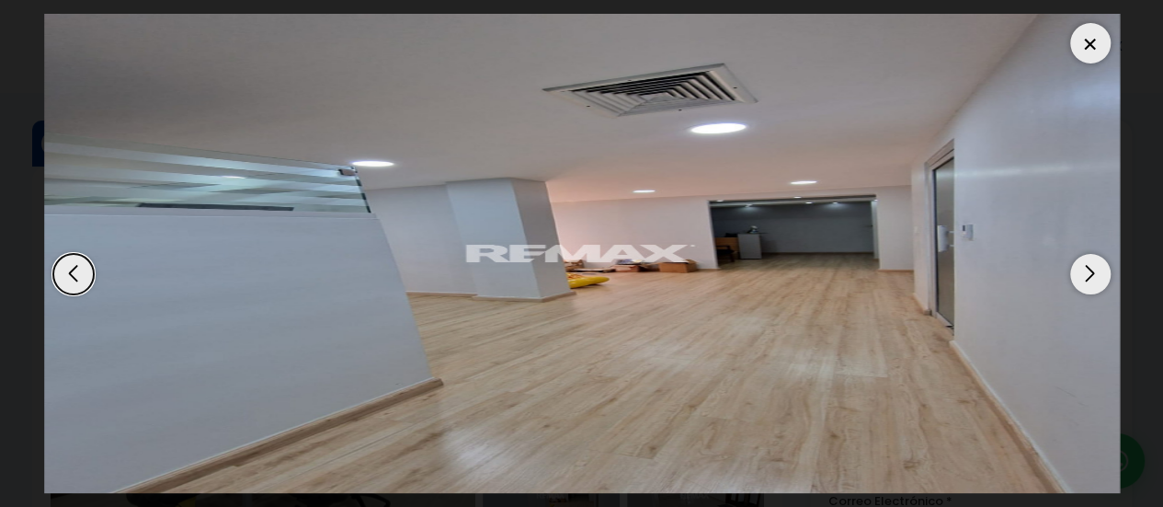
click at [1098, 280] on div "Next slide" at bounding box center [1090, 274] width 40 height 40
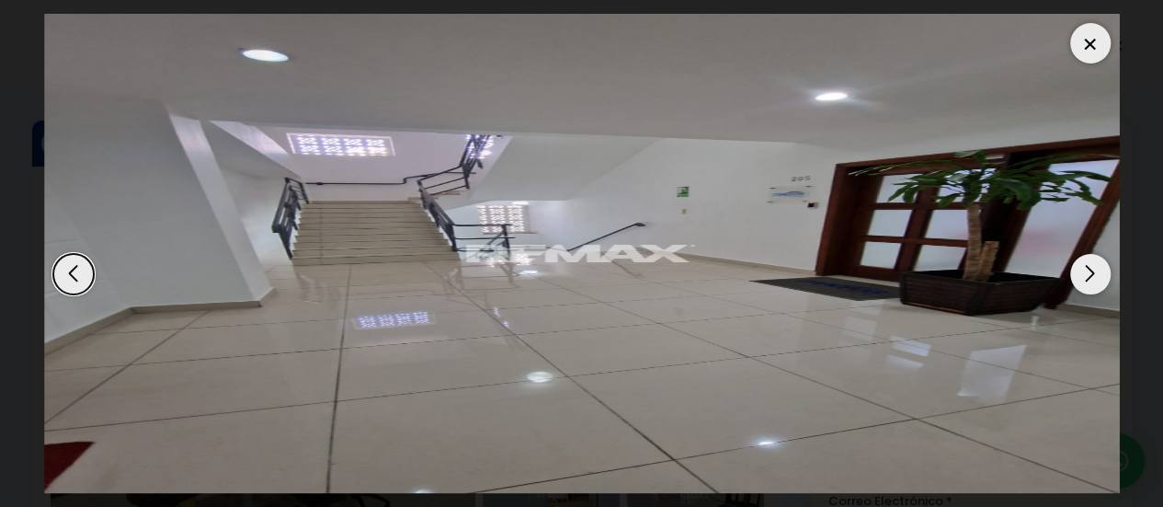
click at [1098, 280] on div "Next slide" at bounding box center [1090, 274] width 40 height 40
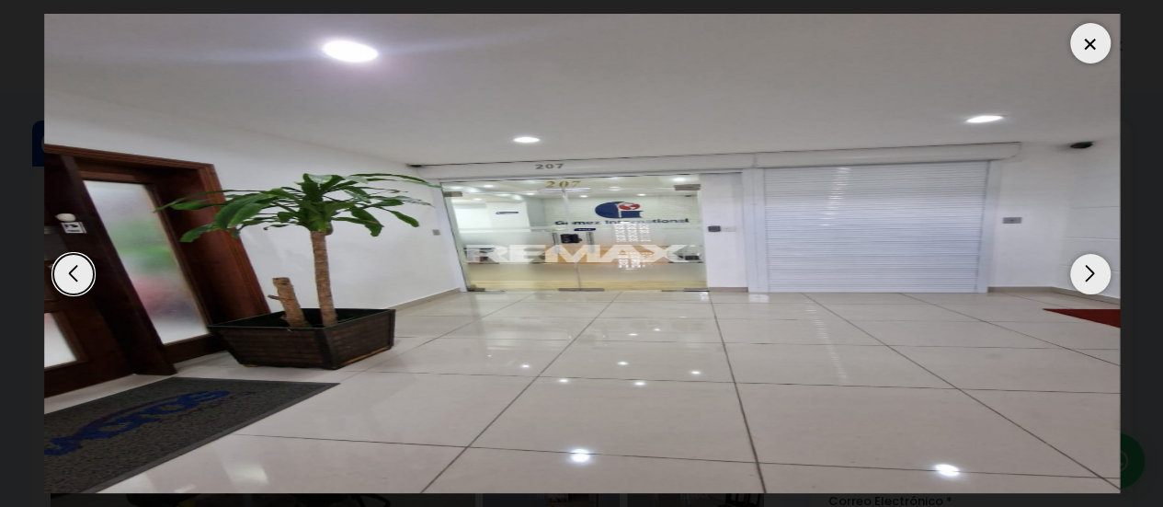
click at [1089, 29] on div at bounding box center [1090, 43] width 40 height 40
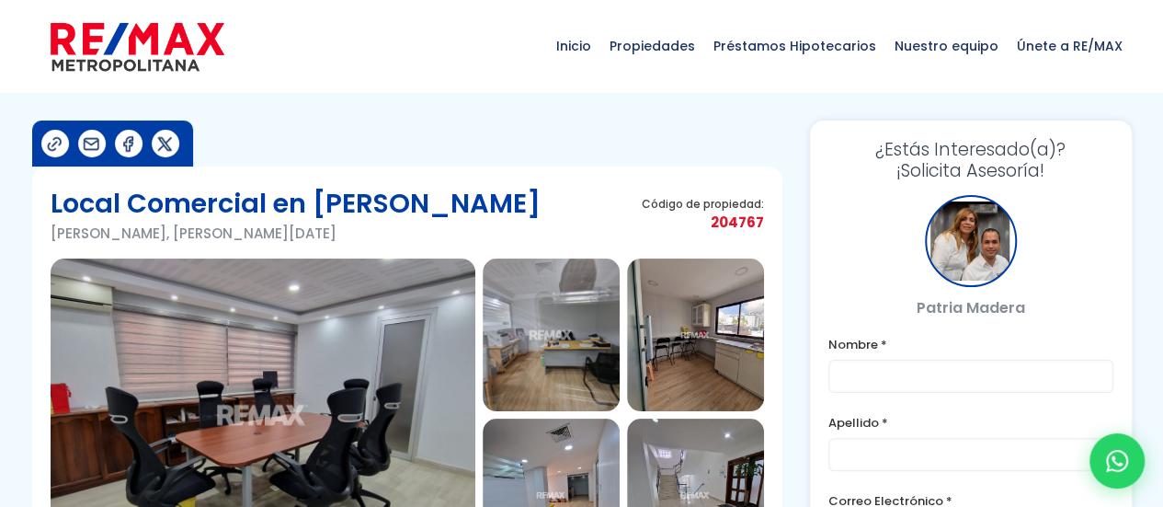
click at [732, 293] on img at bounding box center [695, 334] width 137 height 153
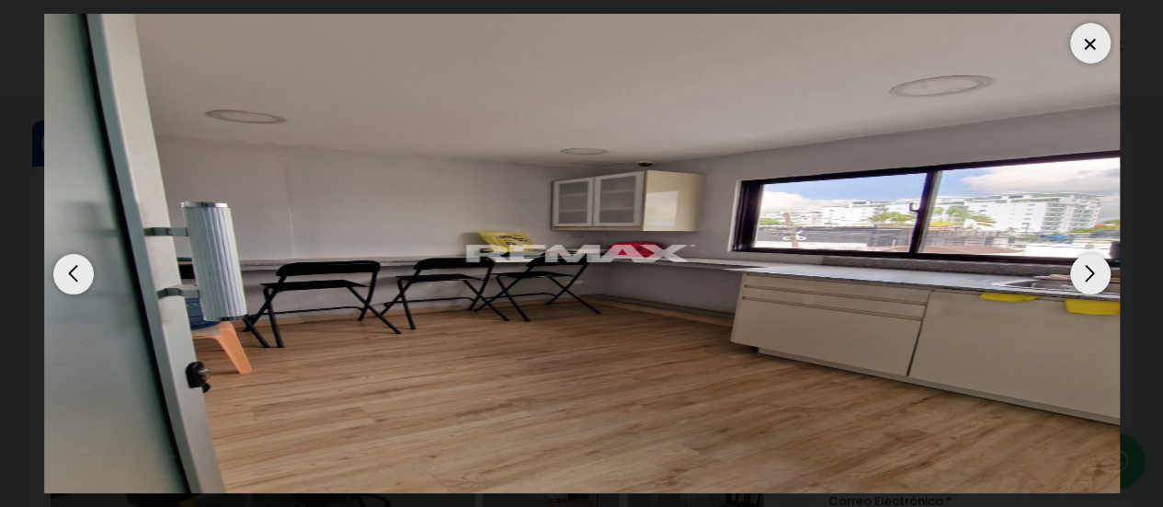
click at [1083, 266] on div "Next slide" at bounding box center [1090, 274] width 40 height 40
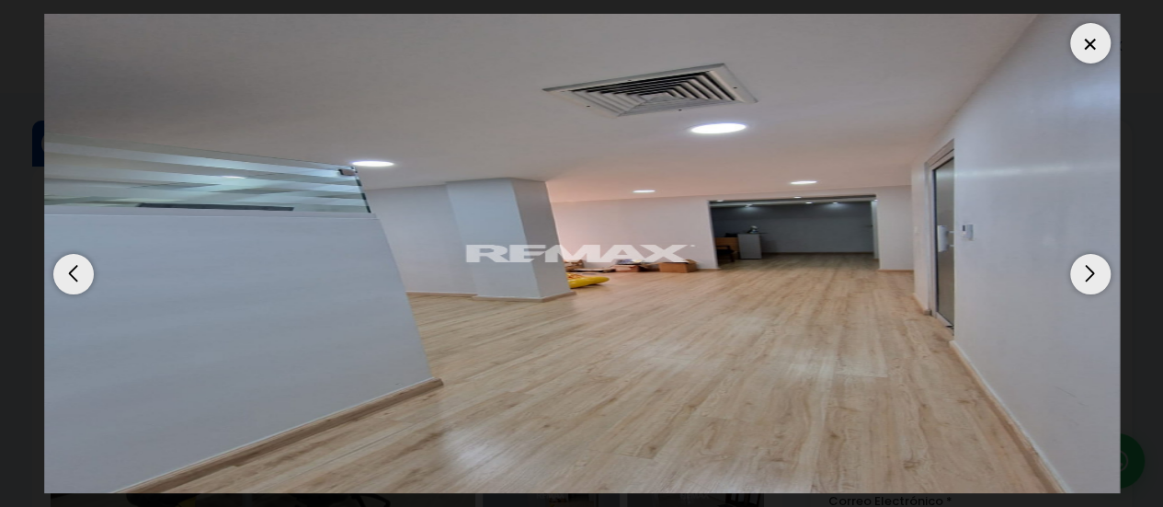
click at [1083, 266] on div "Next slide" at bounding box center [1090, 274] width 40 height 40
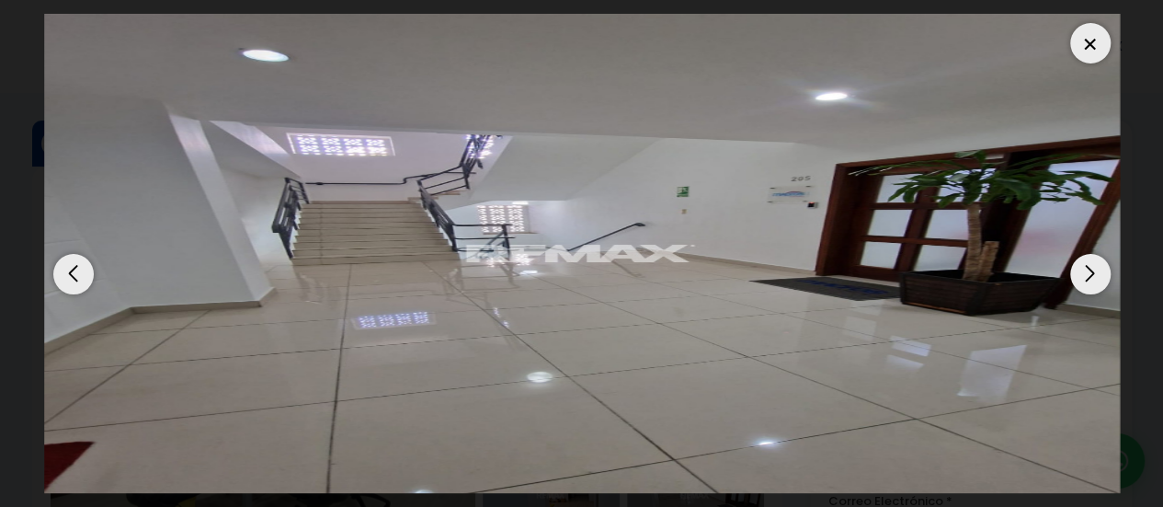
click at [1086, 267] on div "Next slide" at bounding box center [1090, 274] width 40 height 40
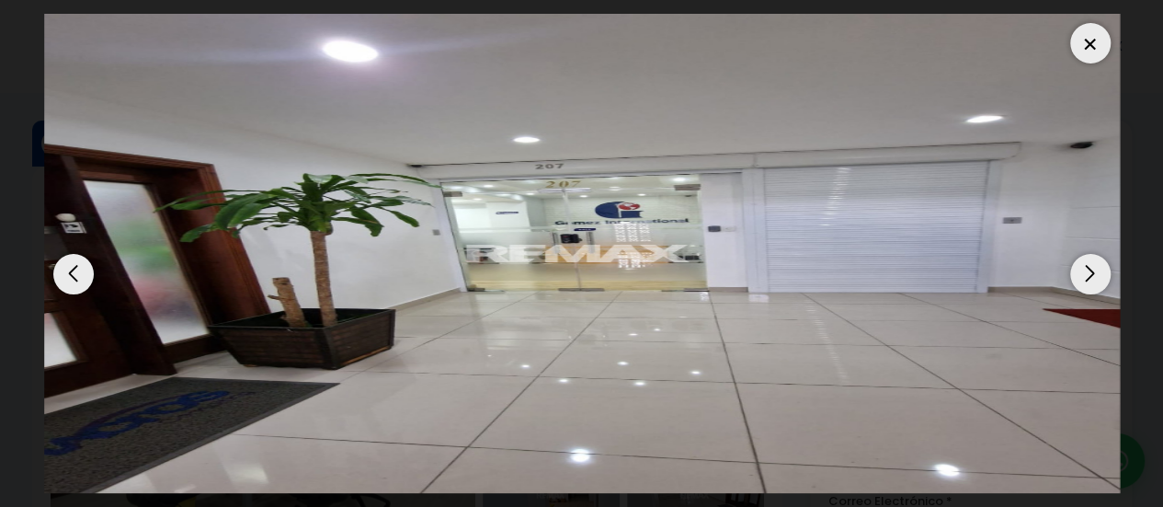
click at [1087, 267] on div "Next slide" at bounding box center [1090, 274] width 40 height 40
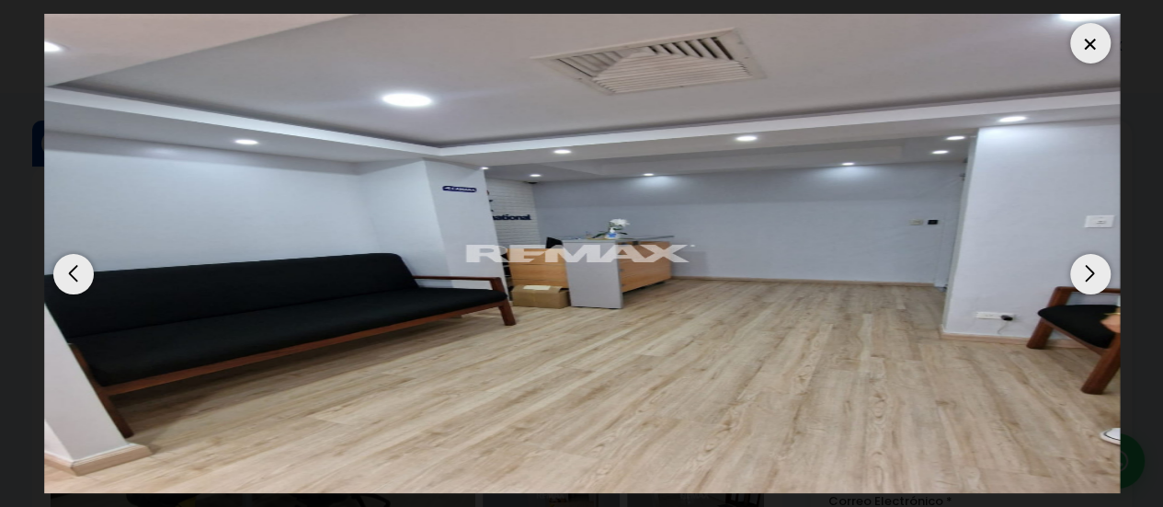
click at [1087, 267] on div "Next slide" at bounding box center [1090, 274] width 40 height 40
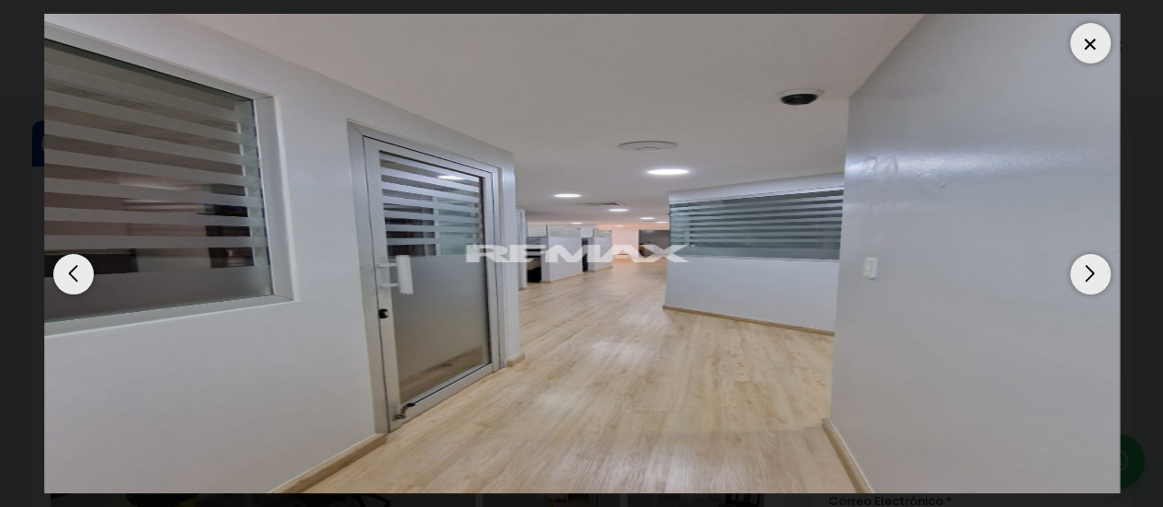
click at [1084, 44] on div at bounding box center [1090, 43] width 40 height 40
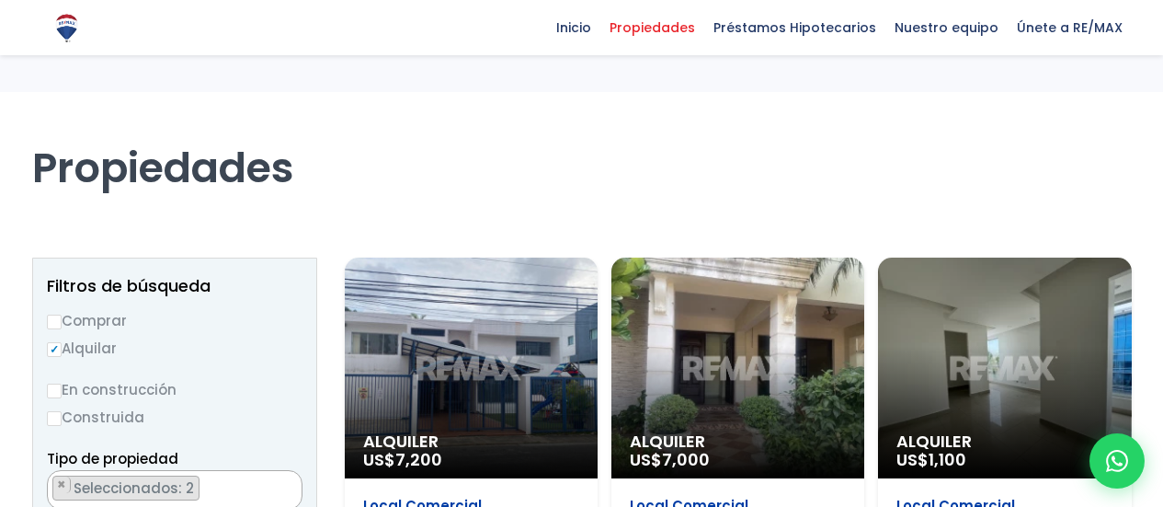
select select "106"
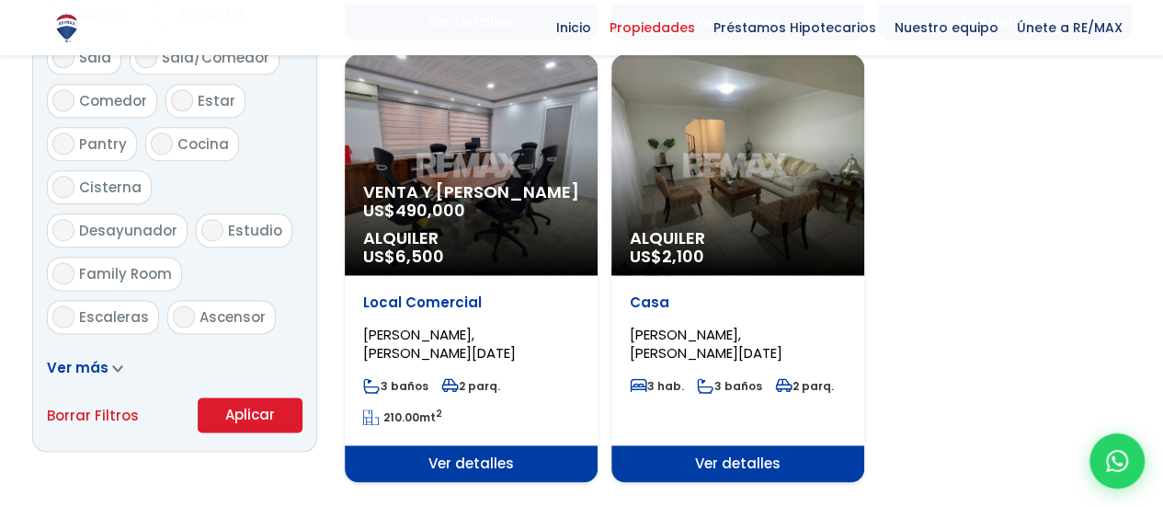
scroll to position [1013, 0]
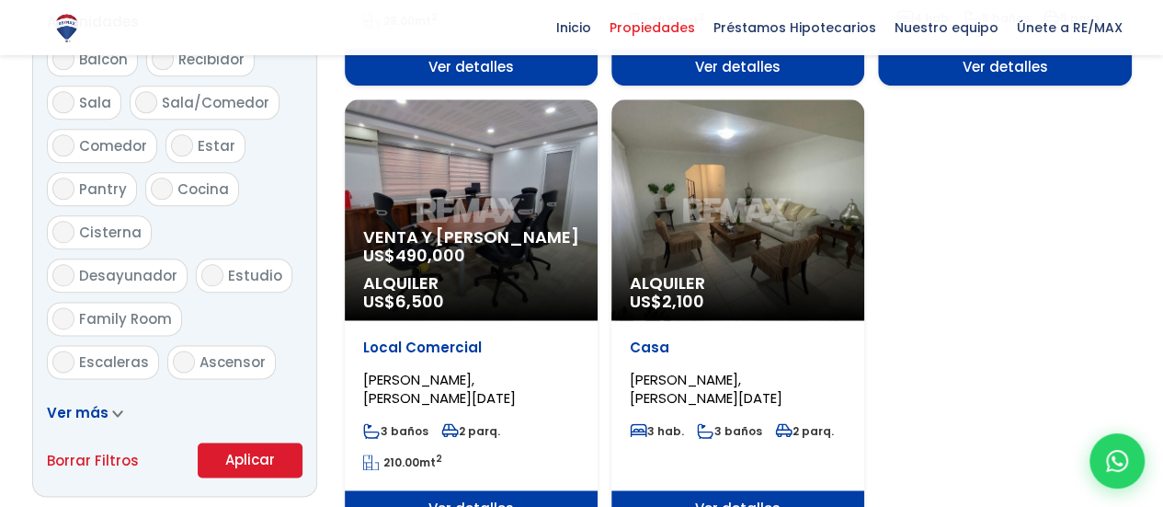
click at [791, 297] on p "Alquiler US$ 2,100" at bounding box center [738, 292] width 216 height 37
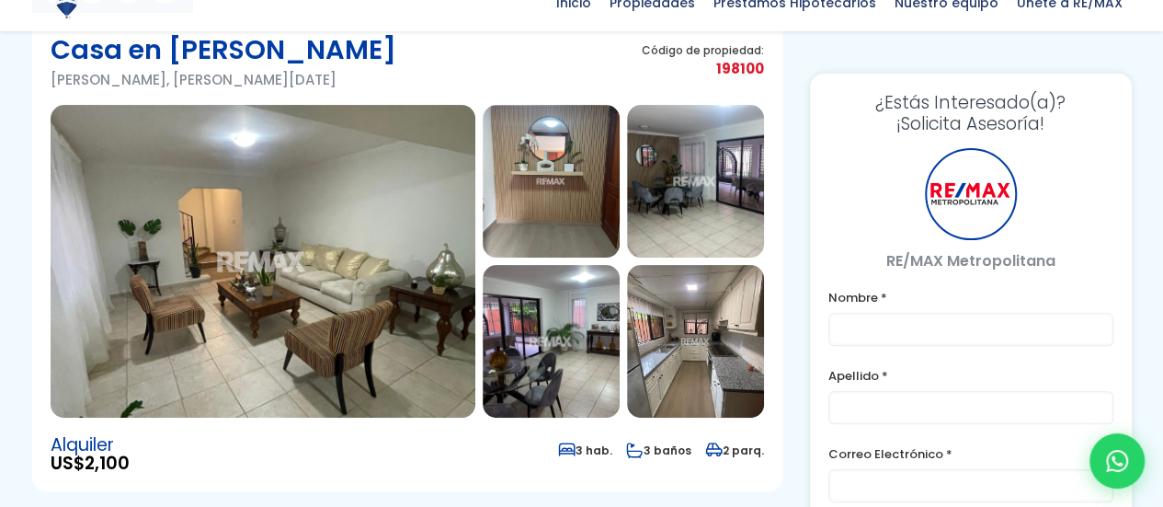
scroll to position [184, 0]
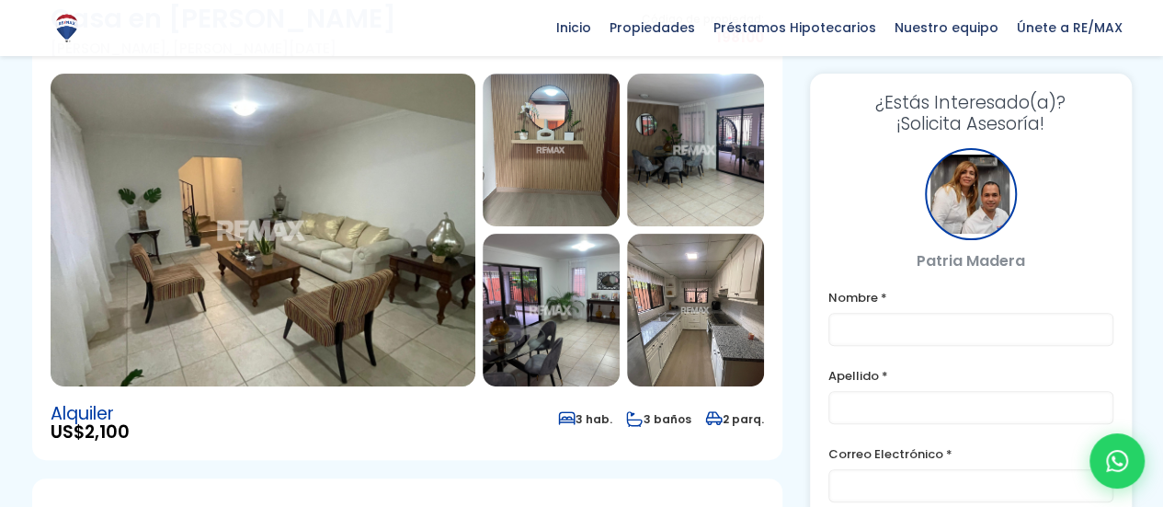
click at [403, 166] on img at bounding box center [263, 230] width 425 height 313
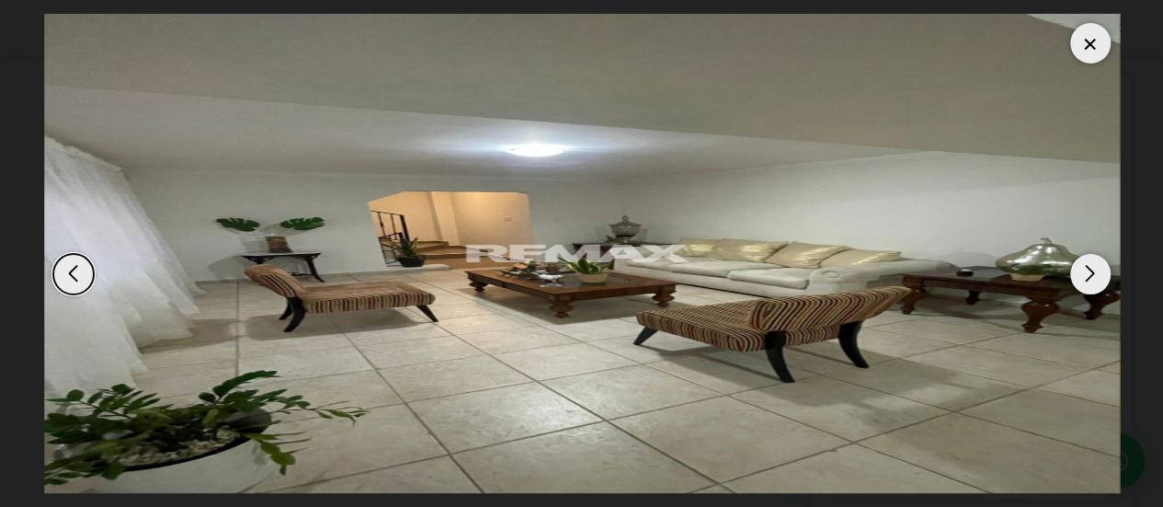
click at [1098, 268] on div "Next slide" at bounding box center [1090, 274] width 40 height 40
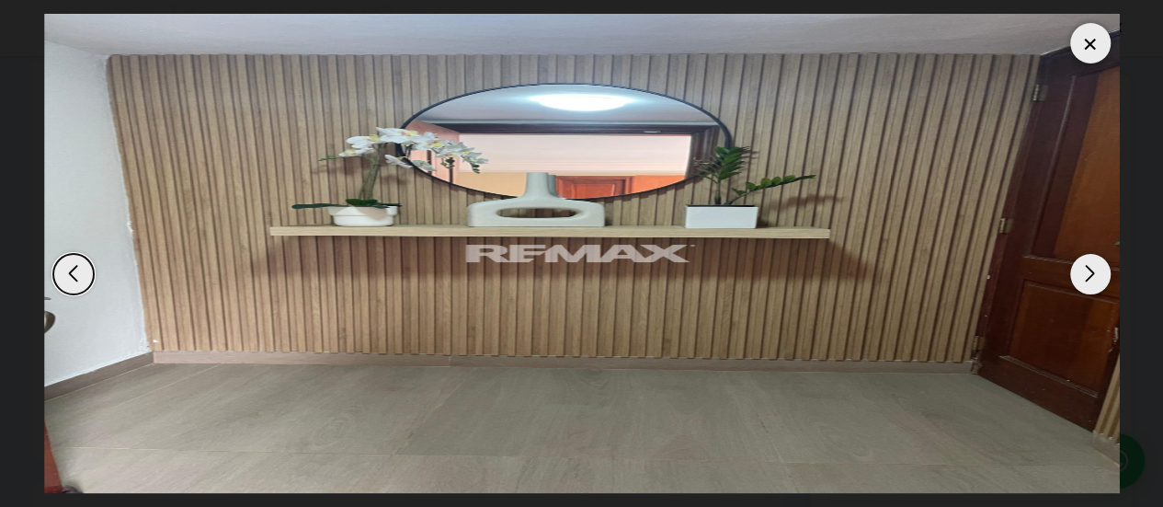
click at [1097, 268] on div "Next slide" at bounding box center [1090, 274] width 40 height 40
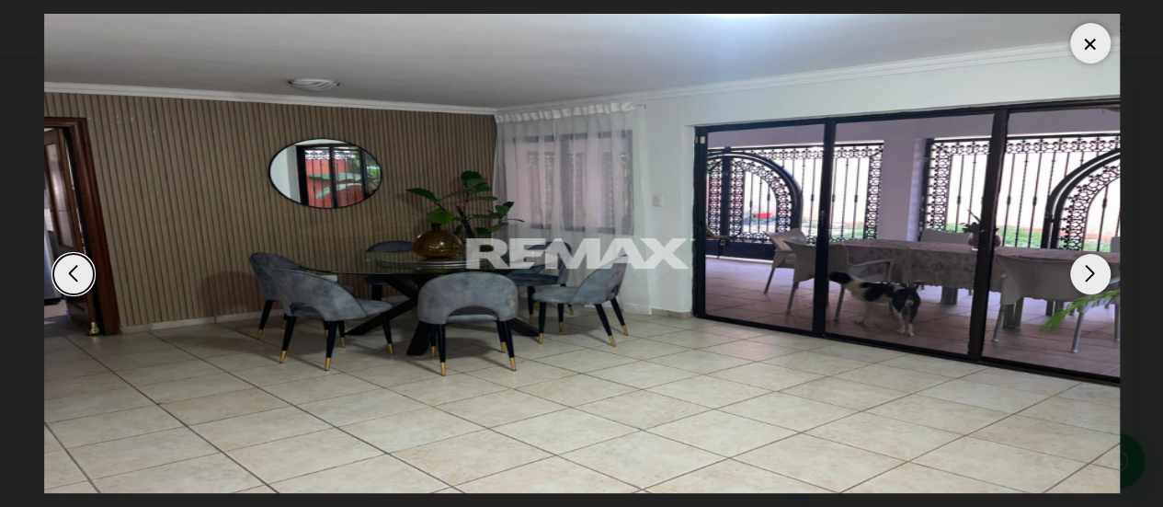
click at [1104, 264] on div "Next slide" at bounding box center [1090, 274] width 40 height 40
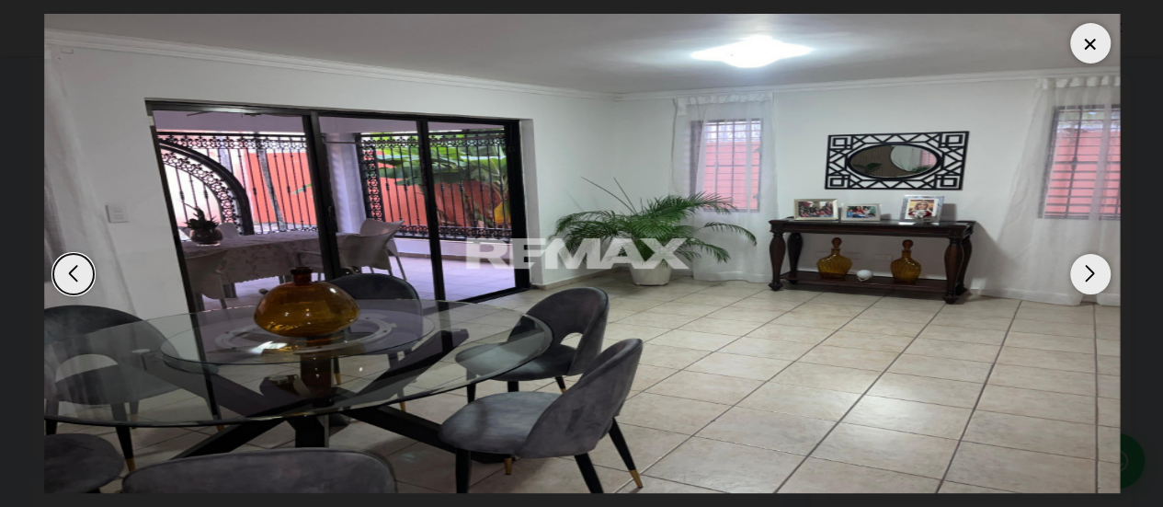
click at [1104, 264] on div "Next slide" at bounding box center [1090, 274] width 40 height 40
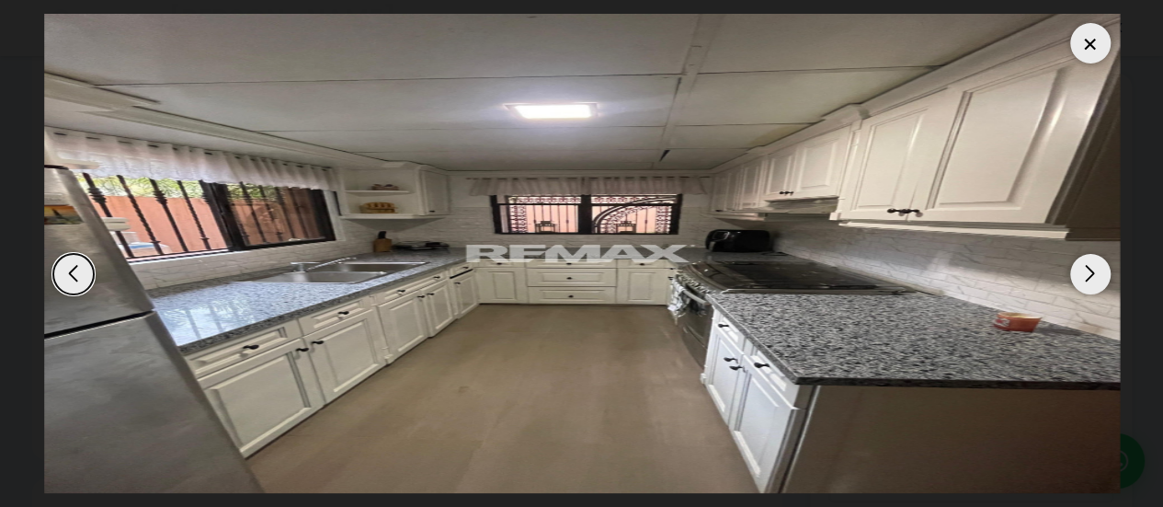
click at [1104, 264] on div "Next slide" at bounding box center [1090, 274] width 40 height 40
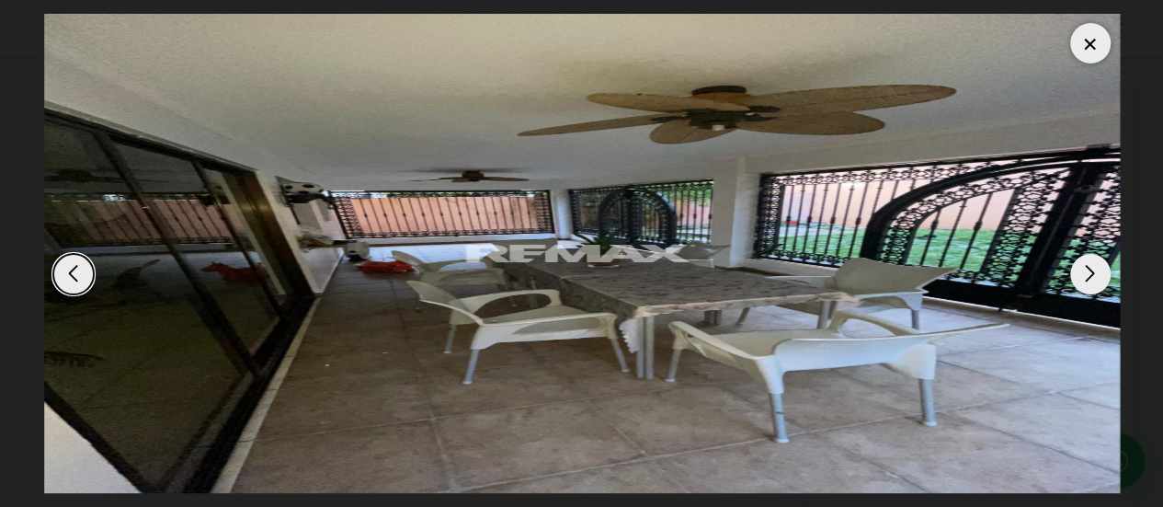
click at [1104, 264] on div "Next slide" at bounding box center [1090, 274] width 40 height 40
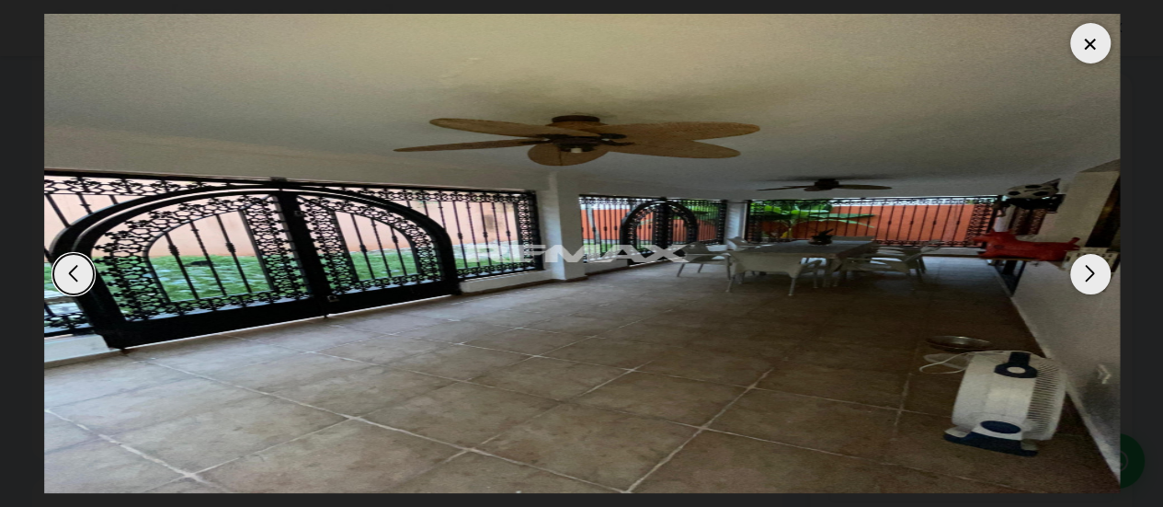
click at [1104, 264] on div "Next slide" at bounding box center [1090, 274] width 40 height 40
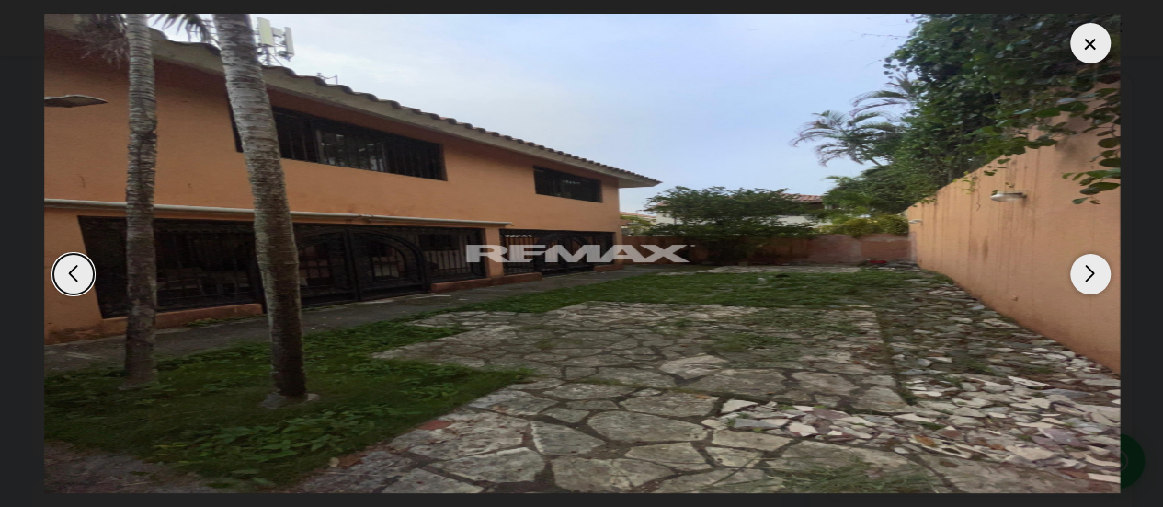
click at [1096, 279] on div "Next slide" at bounding box center [1090, 274] width 40 height 40
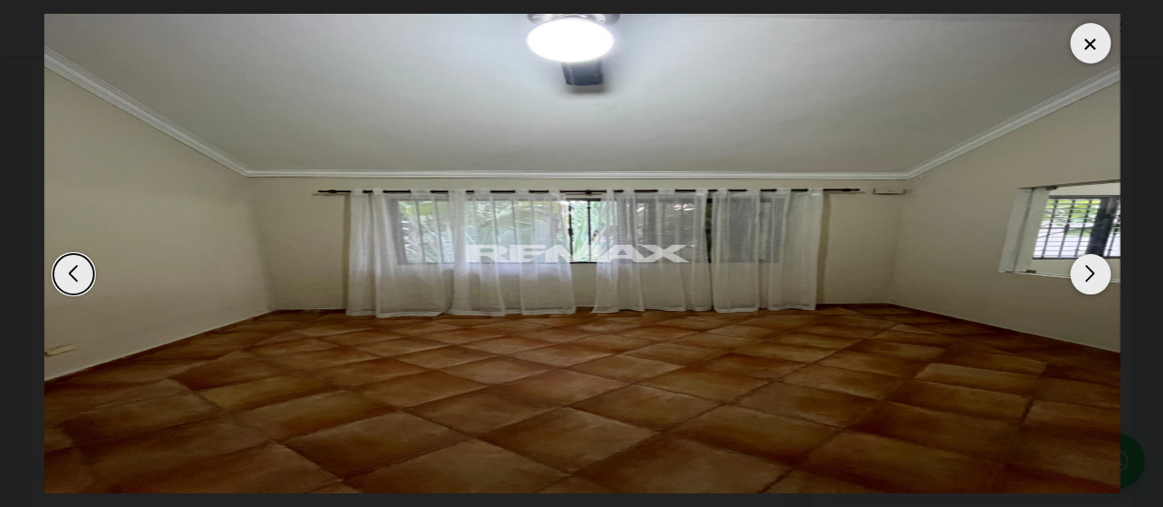
click at [1096, 276] on div "Next slide" at bounding box center [1090, 274] width 40 height 40
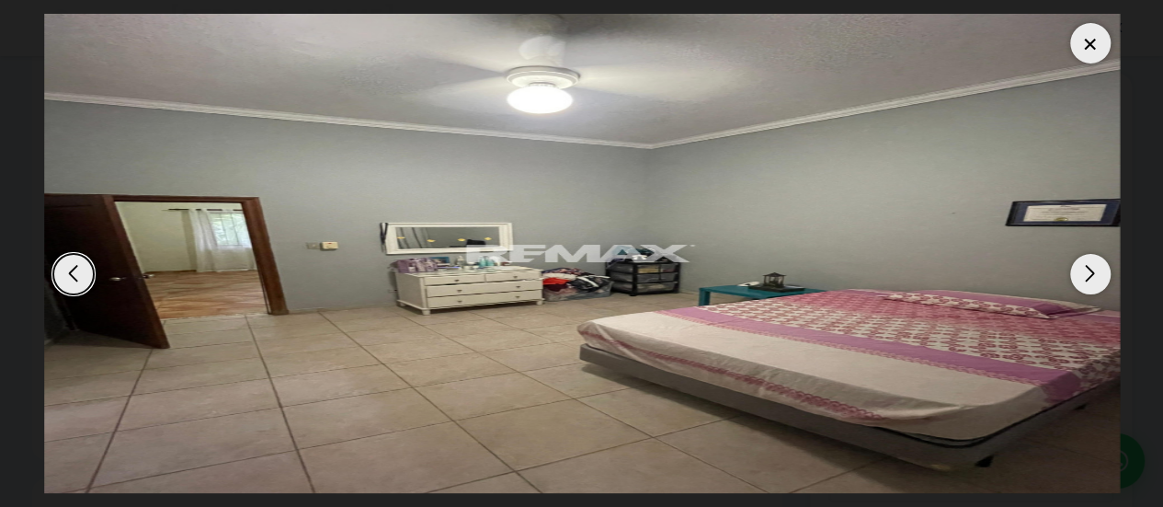
click at [1100, 273] on div "Next slide" at bounding box center [1090, 274] width 40 height 40
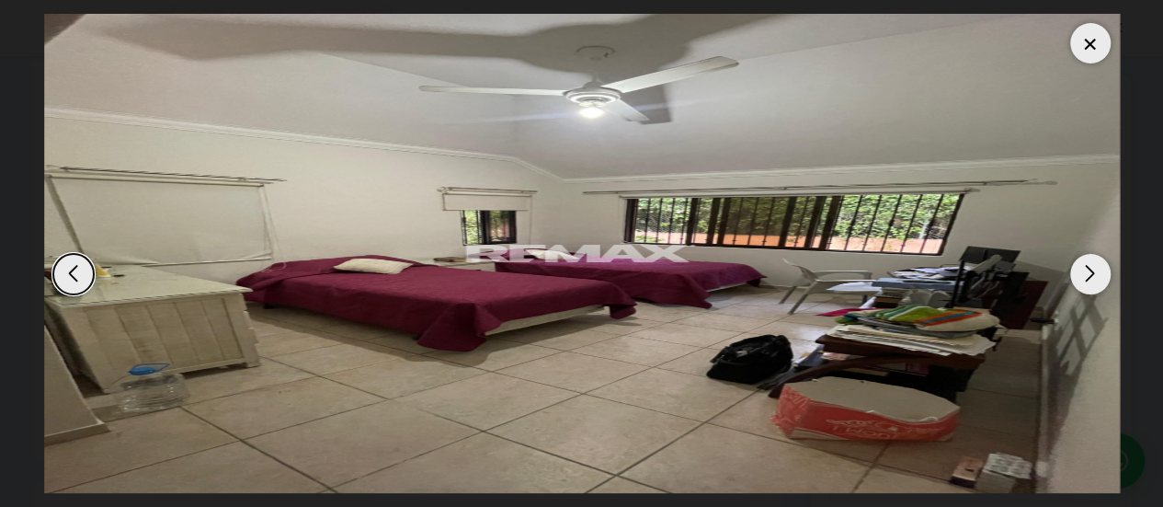
click at [1100, 273] on div "Next slide" at bounding box center [1090, 274] width 40 height 40
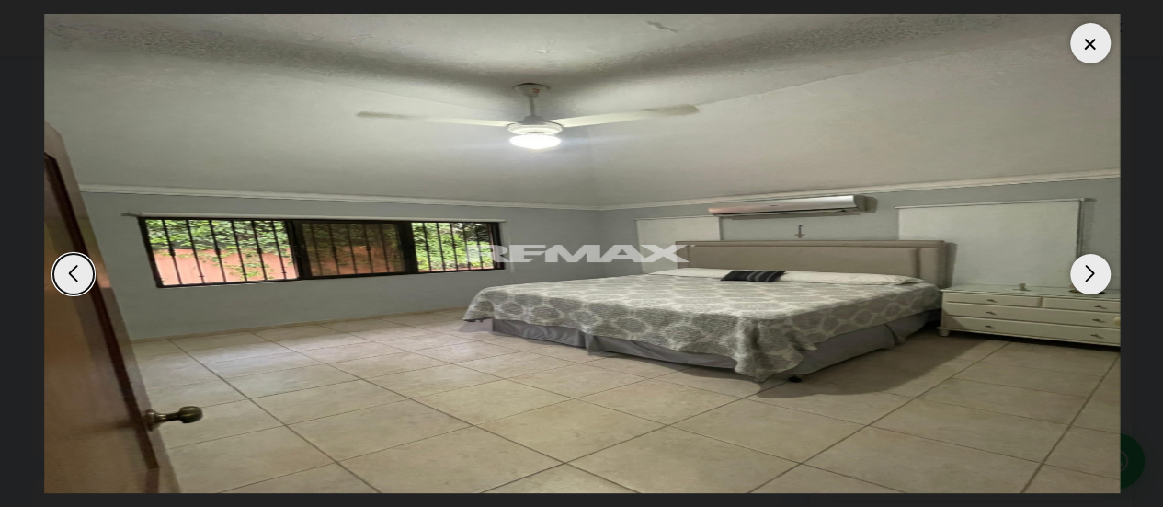
click at [1097, 31] on div at bounding box center [1090, 43] width 40 height 40
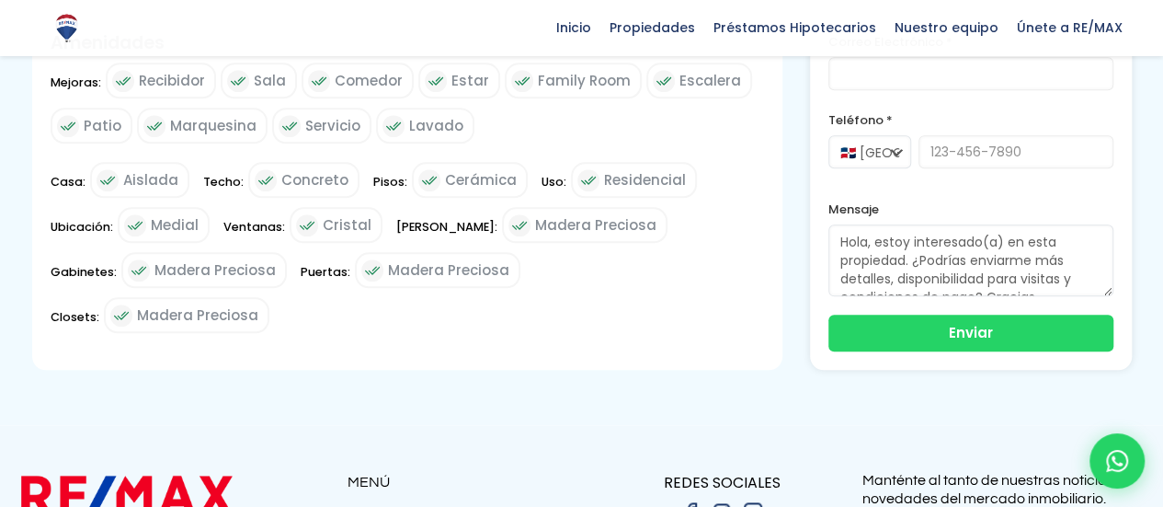
scroll to position [910, 0]
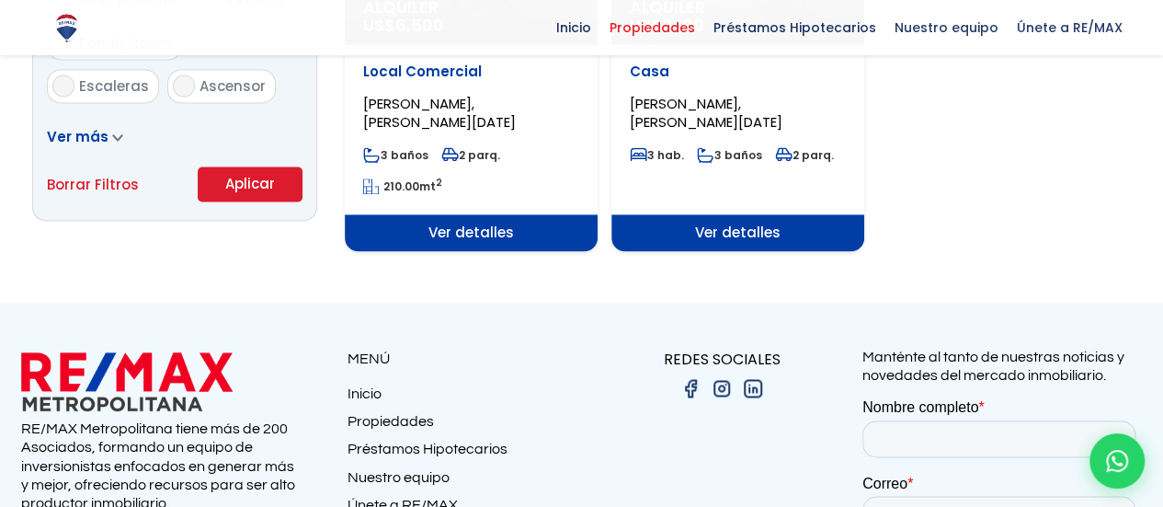
select select "106"
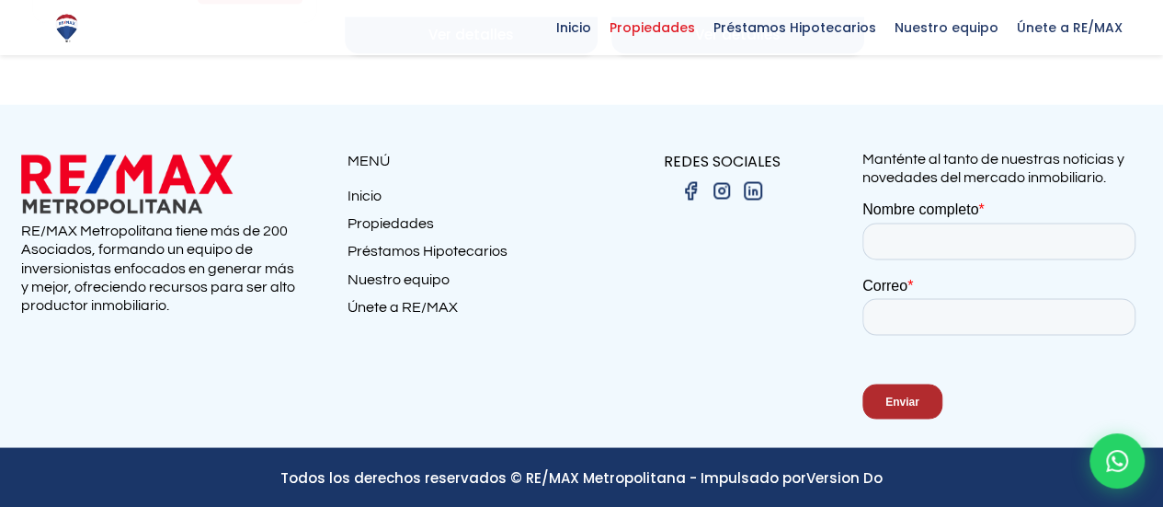
scroll to position [1491, 0]
